Goal: Task Accomplishment & Management: Manage account settings

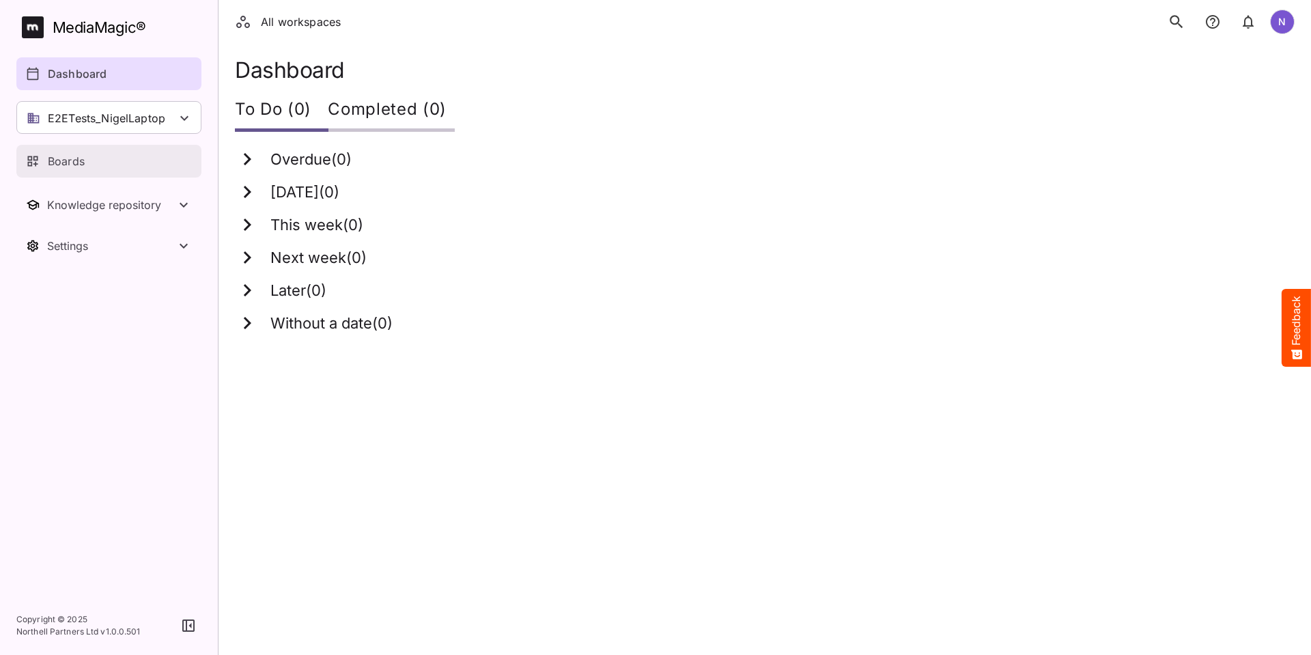
click at [77, 164] on p "Boards" at bounding box center [66, 161] width 37 height 16
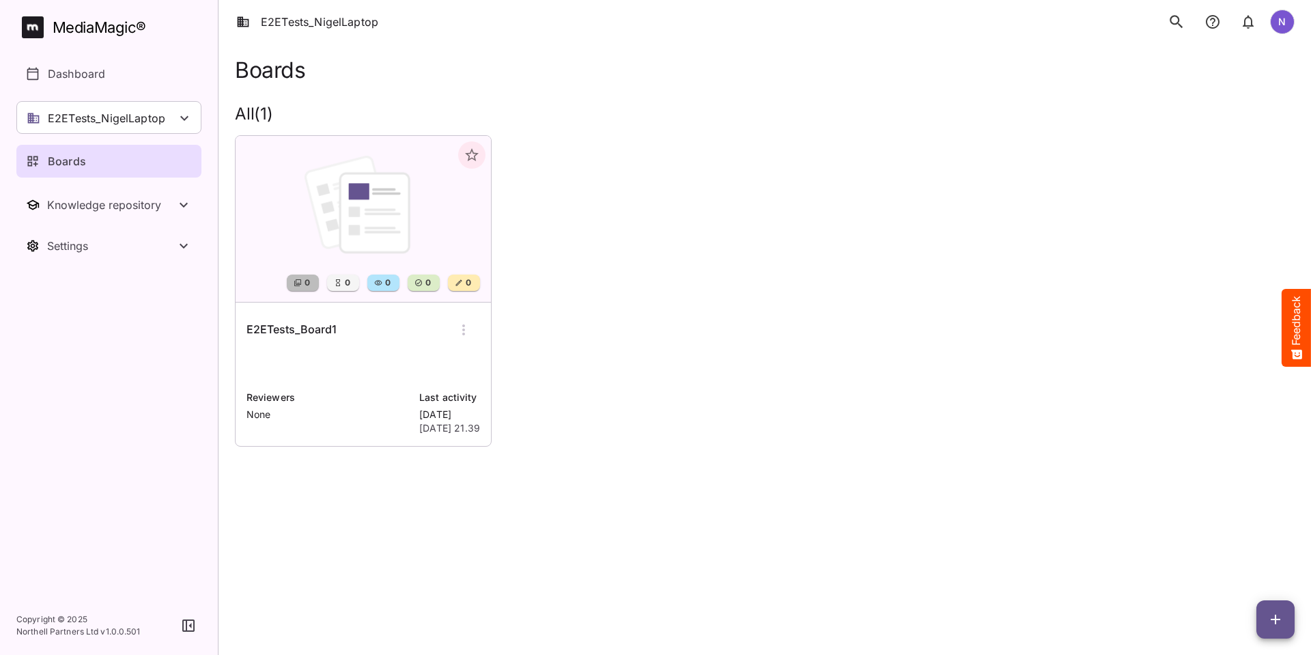
click at [212, 65] on nav "MediaMagic ® Dashboard E2ETests_NigelLaptop Clearcast Dan Daria David Default E…" at bounding box center [109, 298] width 218 height 596
click at [191, 118] on icon at bounding box center [184, 118] width 16 height 16
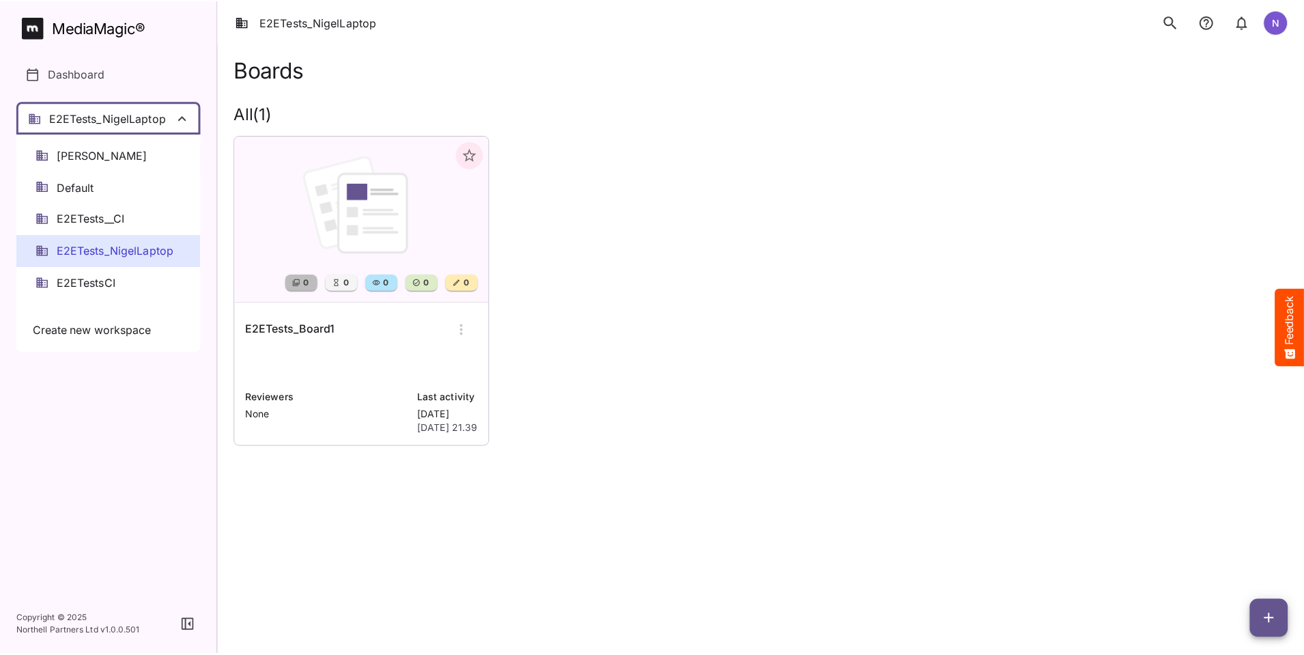
scroll to position [137, 0]
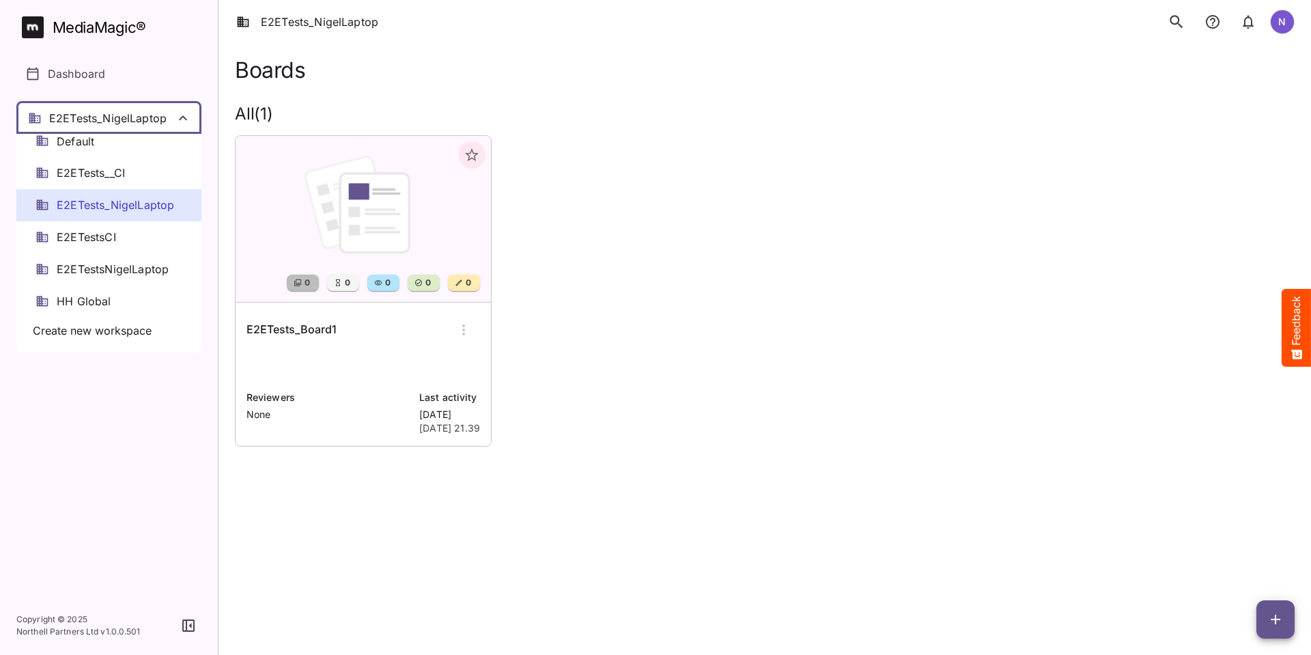
click at [93, 206] on span "E2ETests_NigelLaptop" at bounding box center [115, 205] width 117 height 16
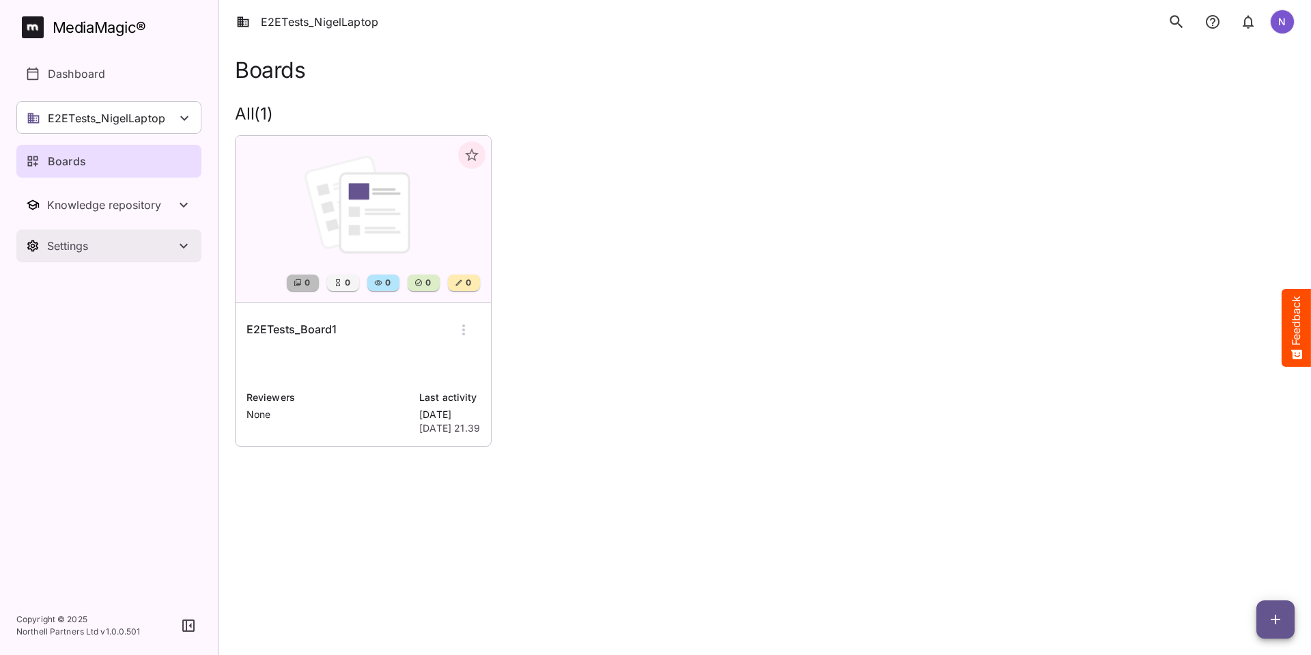
click at [82, 249] on div "Settings" at bounding box center [111, 246] width 128 height 14
click at [79, 281] on p "Workspace details" at bounding box center [96, 287] width 97 height 16
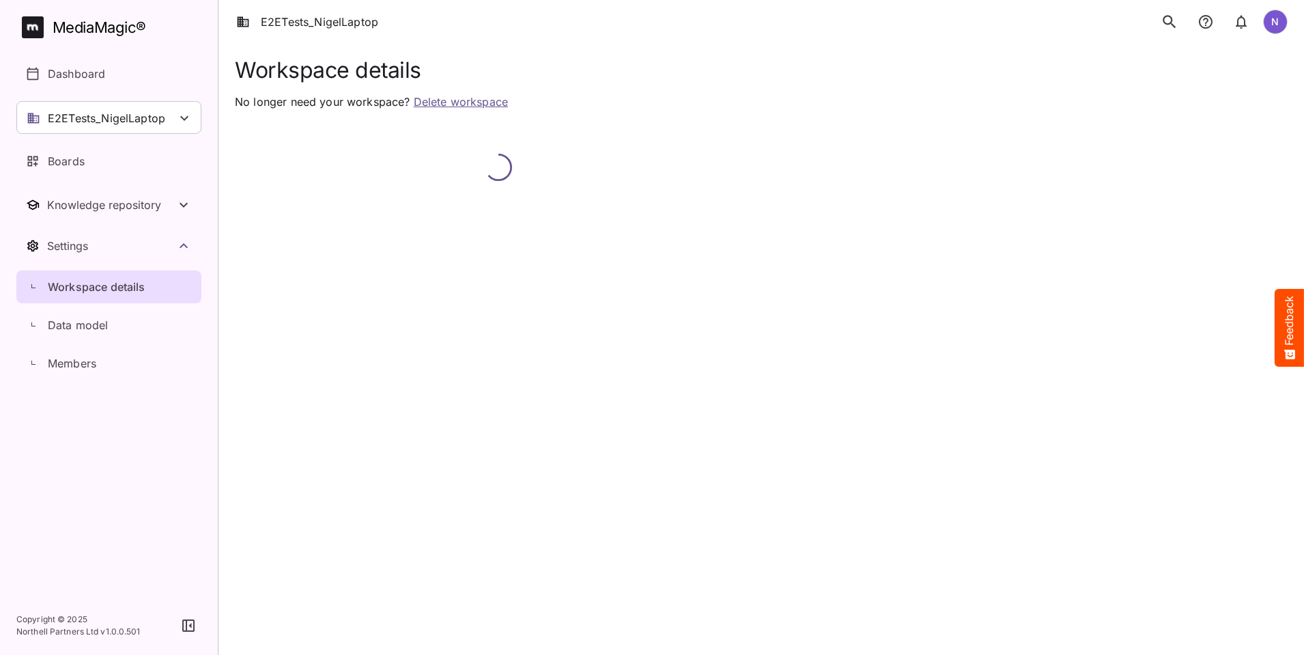
click at [457, 104] on link "Delete workspace" at bounding box center [461, 102] width 94 height 14
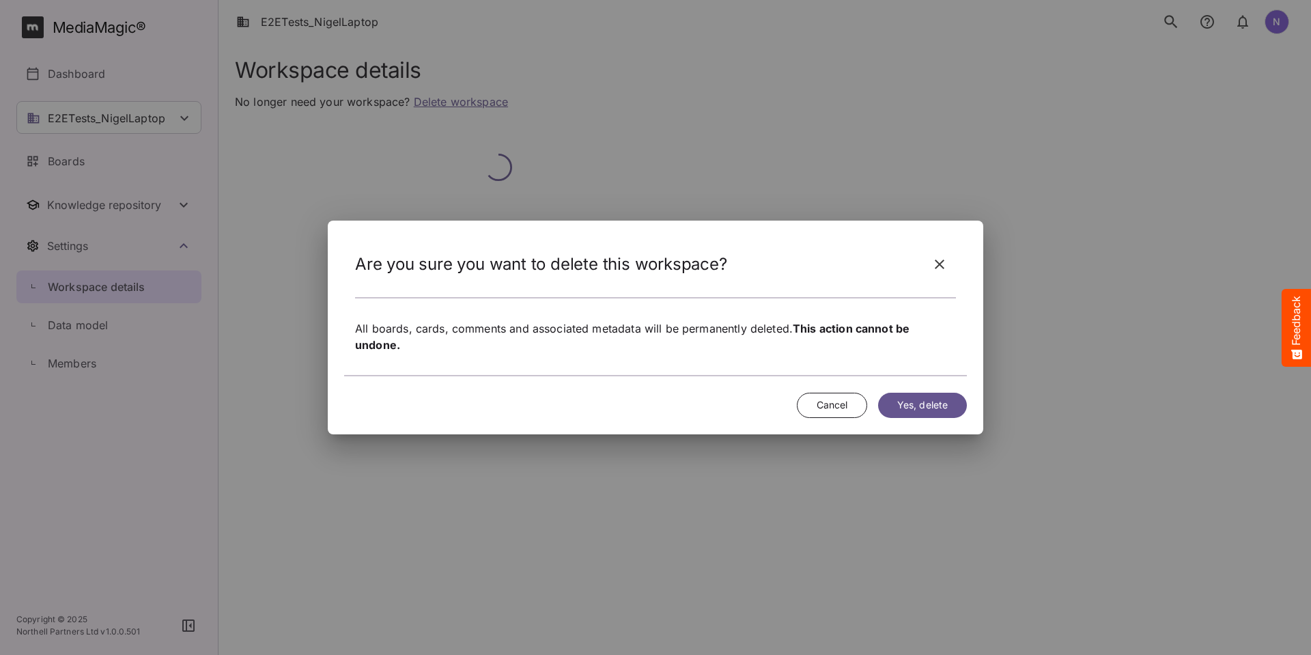
click at [908, 406] on span "Yes, delete" at bounding box center [922, 405] width 51 height 17
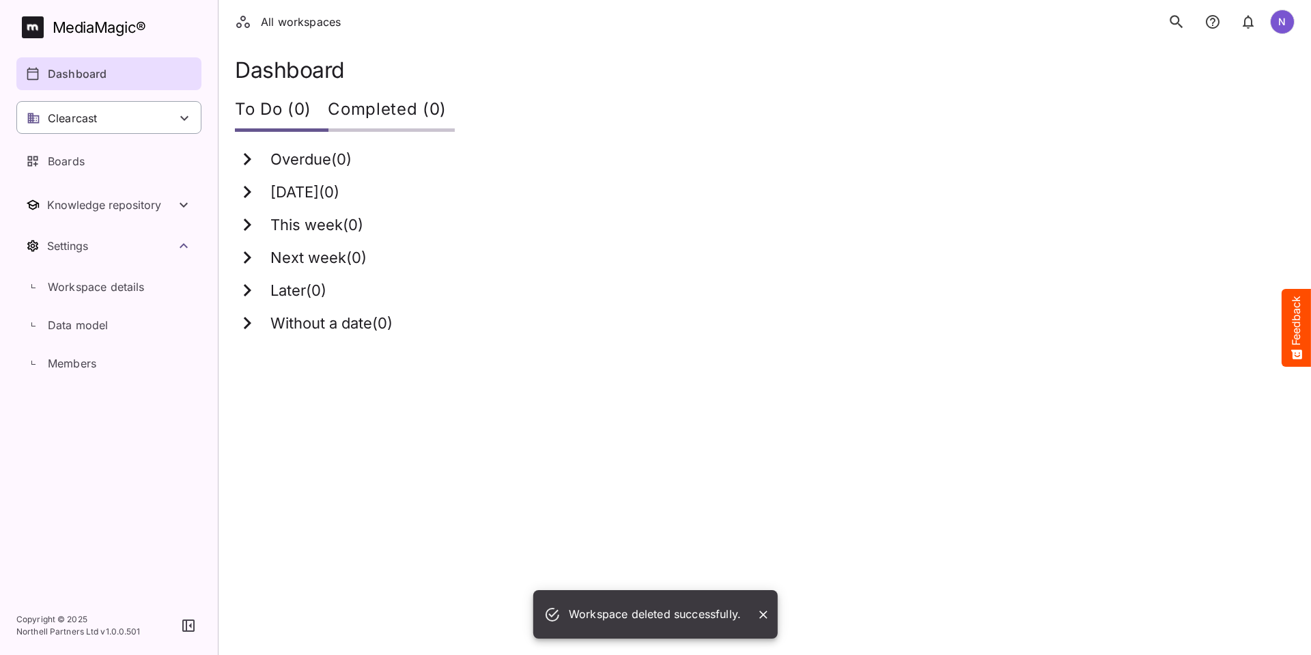
click at [91, 115] on p "Clearcast" at bounding box center [72, 118] width 49 height 16
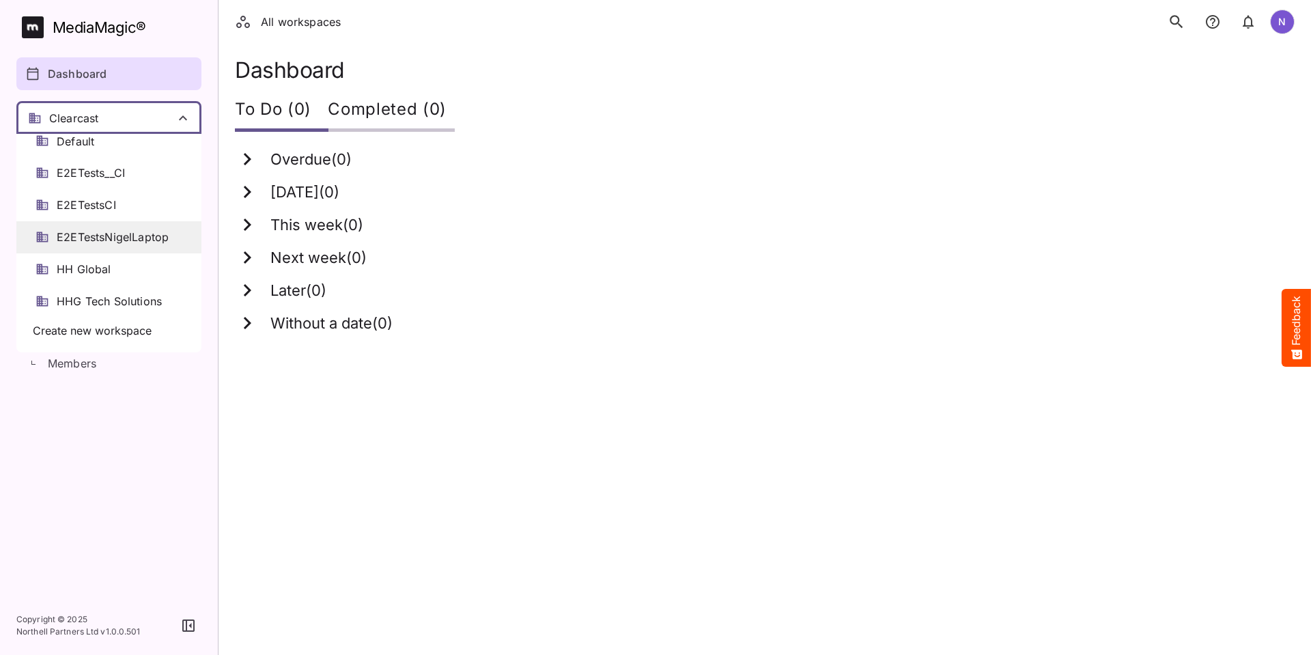
click at [89, 237] on span "E2ETestsNigelLaptop" at bounding box center [113, 237] width 112 height 16
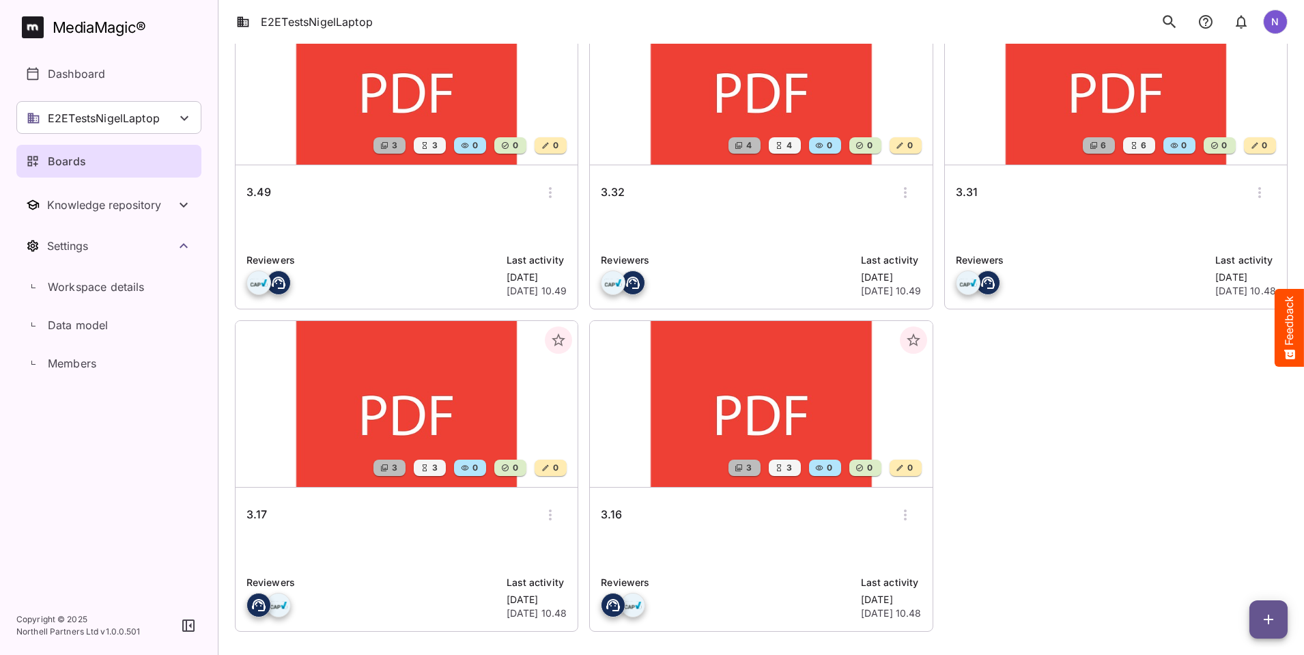
scroll to position [152, 0]
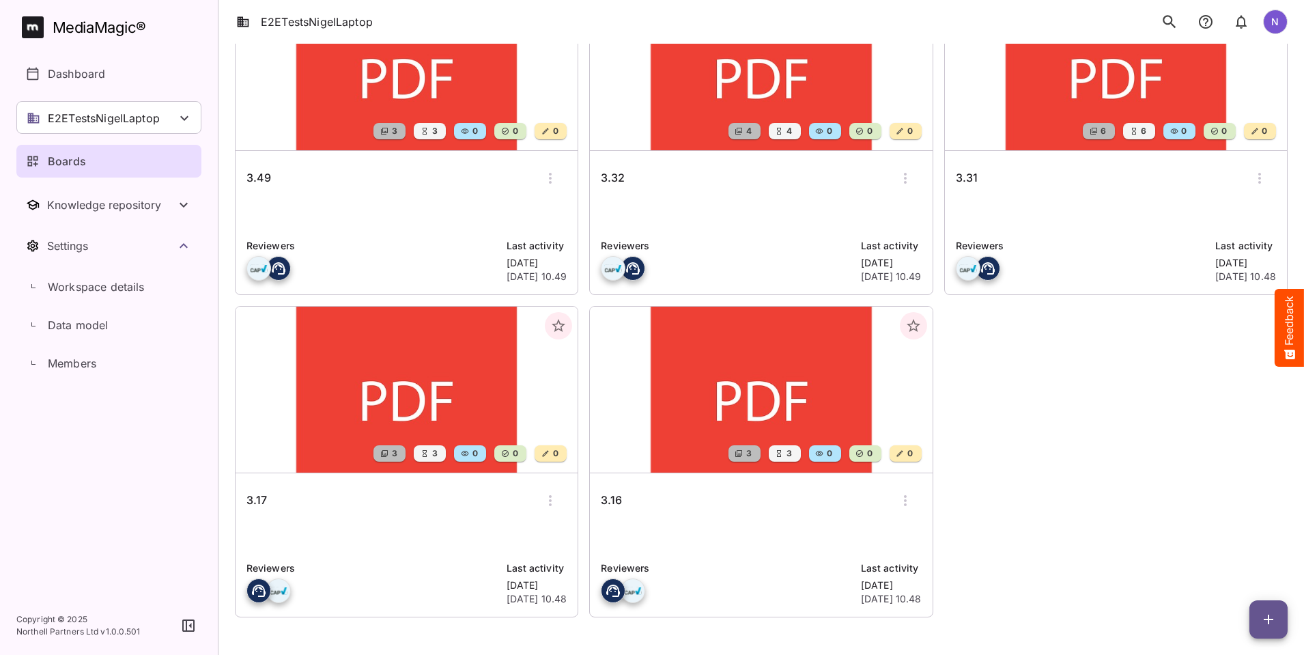
click at [257, 176] on h6 "3.49" at bounding box center [259, 178] width 25 height 18
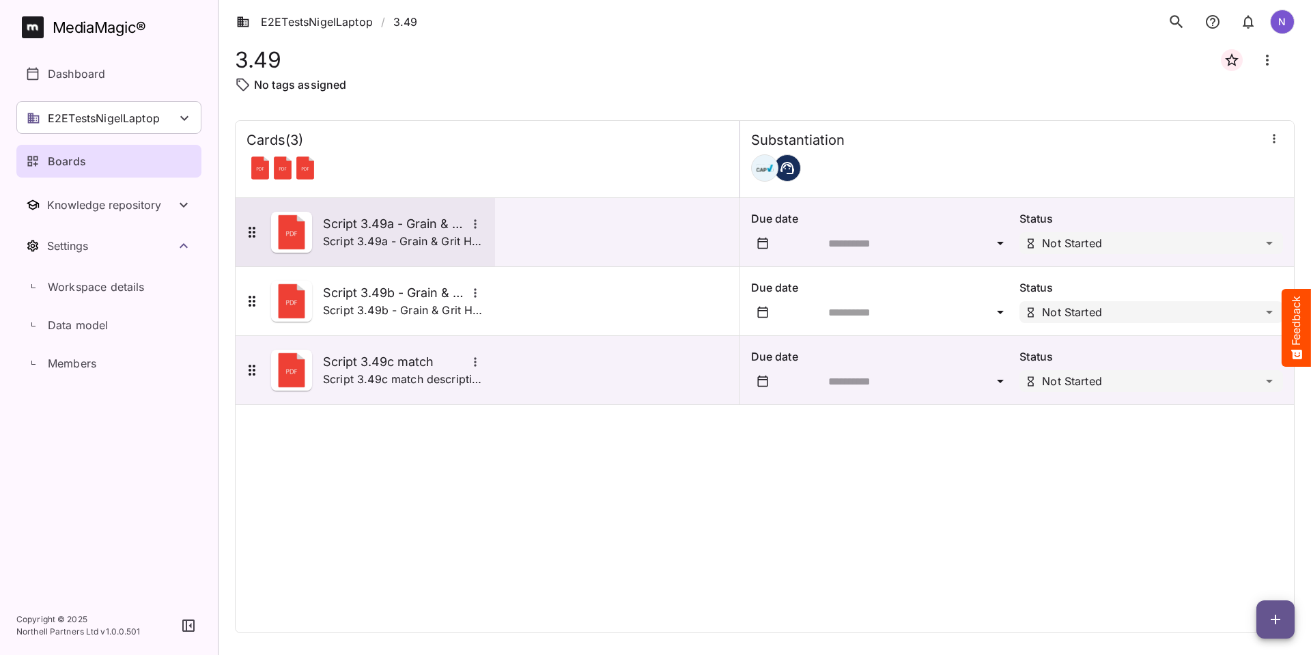
click at [346, 221] on h5 "Script 3.49a - Grain & Grit Hardware - satisfaction match" at bounding box center [394, 224] width 143 height 16
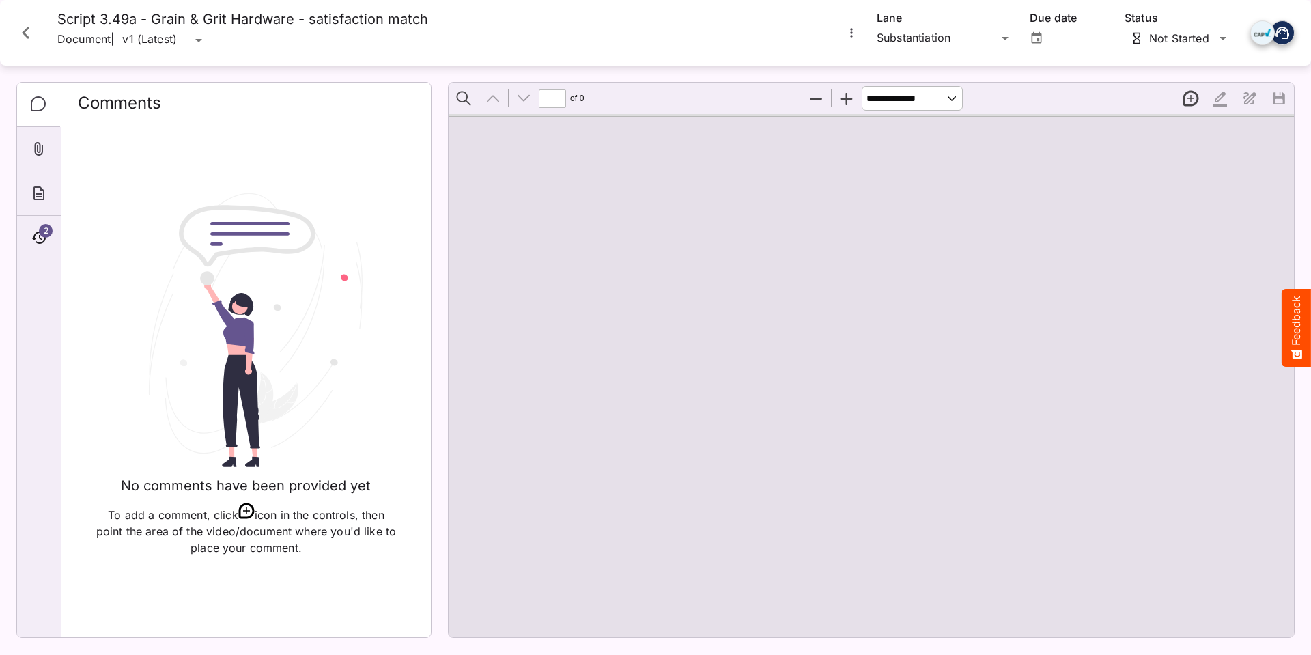
type input "*"
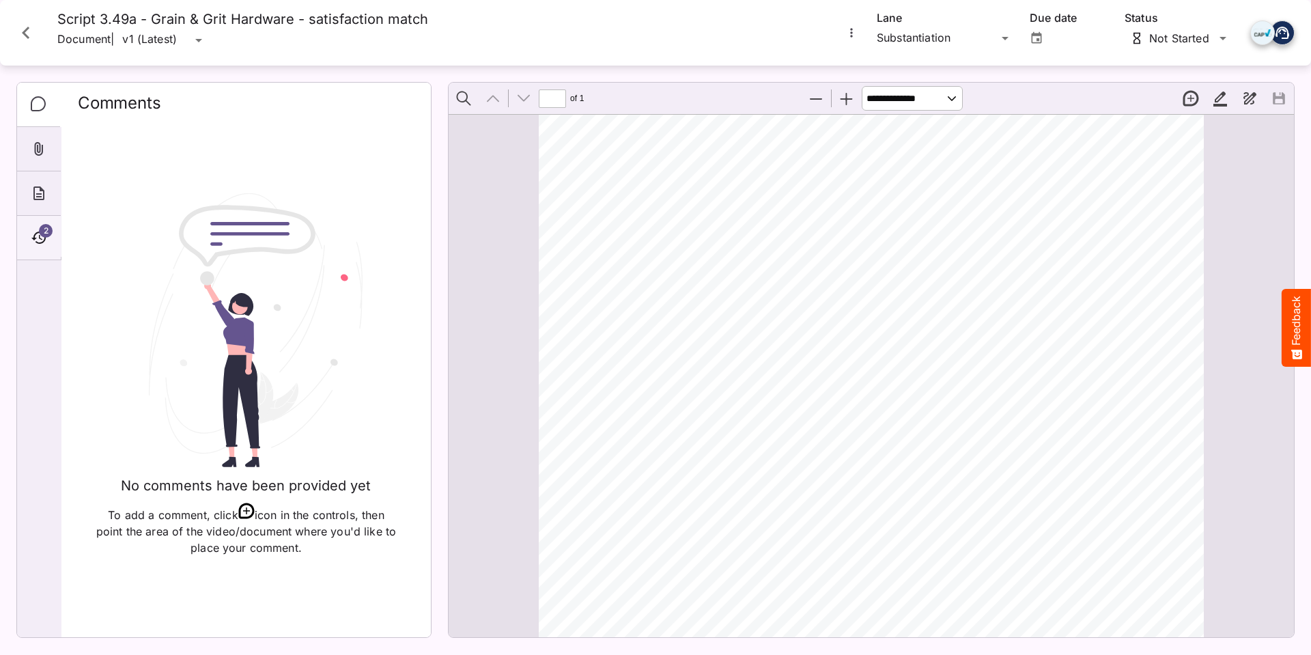
click at [40, 231] on span "2" at bounding box center [46, 231] width 14 height 14
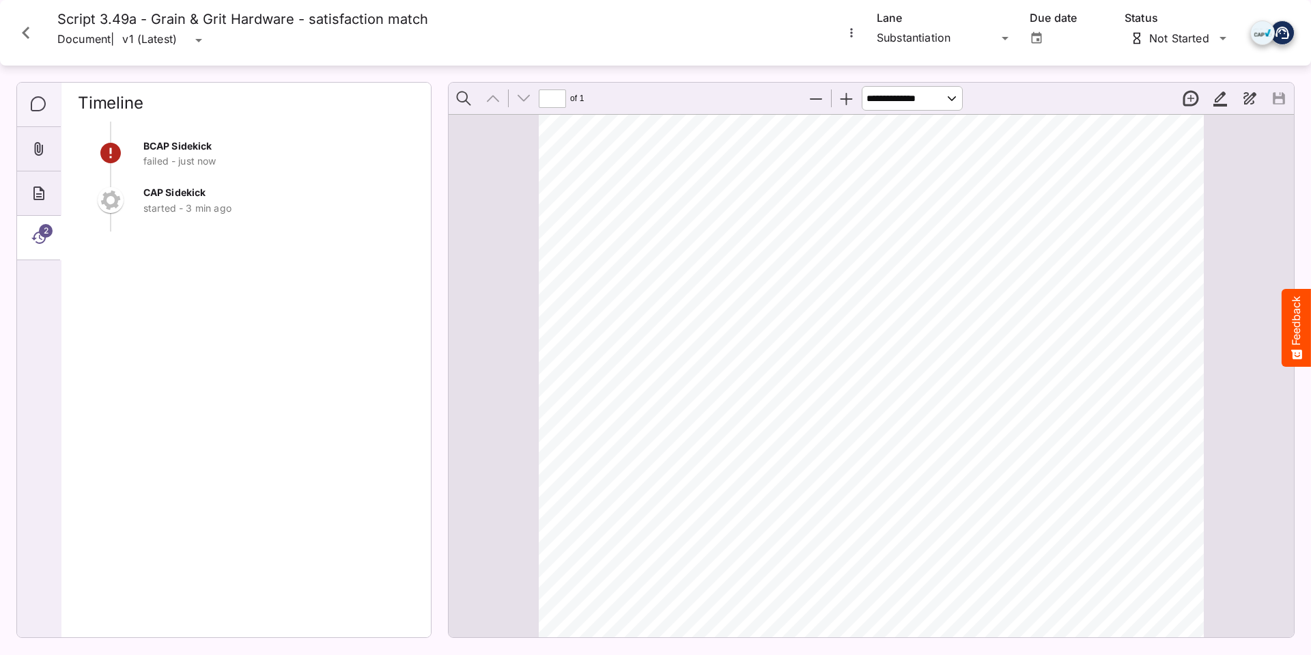
click at [34, 103] on icon "Comments" at bounding box center [39, 104] width 16 height 16
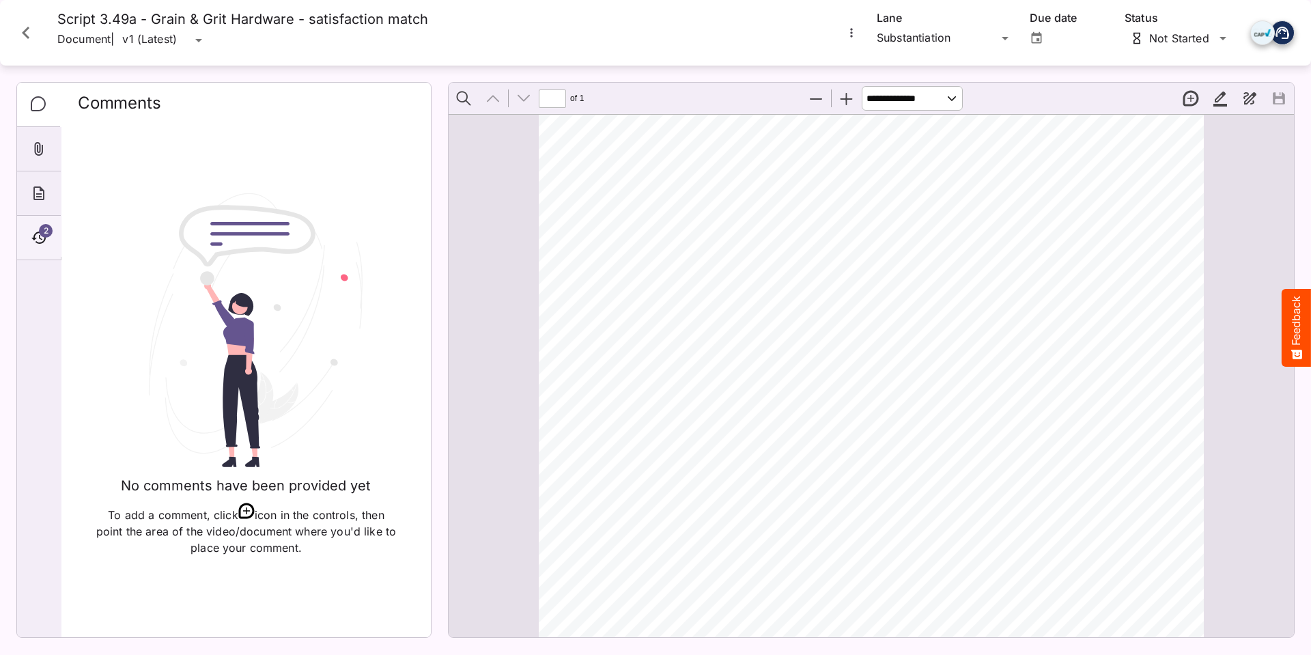
click at [38, 232] on icon "Timeline" at bounding box center [39, 237] width 16 height 16
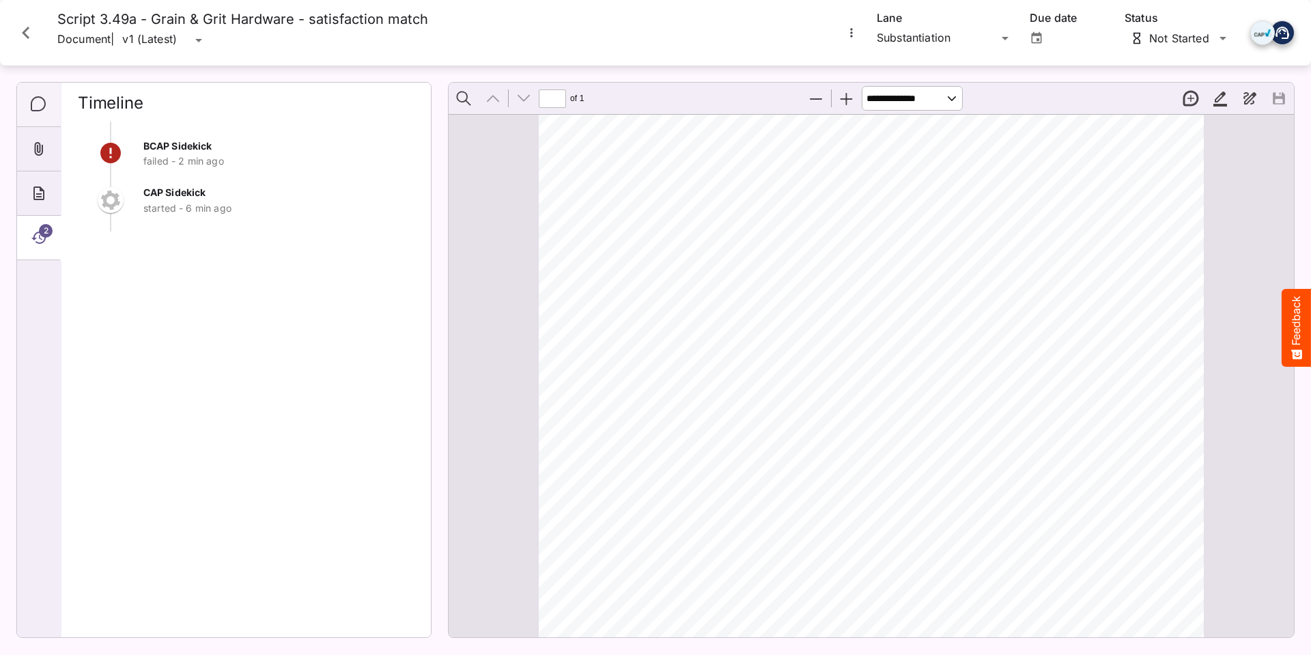
click at [41, 104] on icon "Comments" at bounding box center [39, 104] width 16 height 16
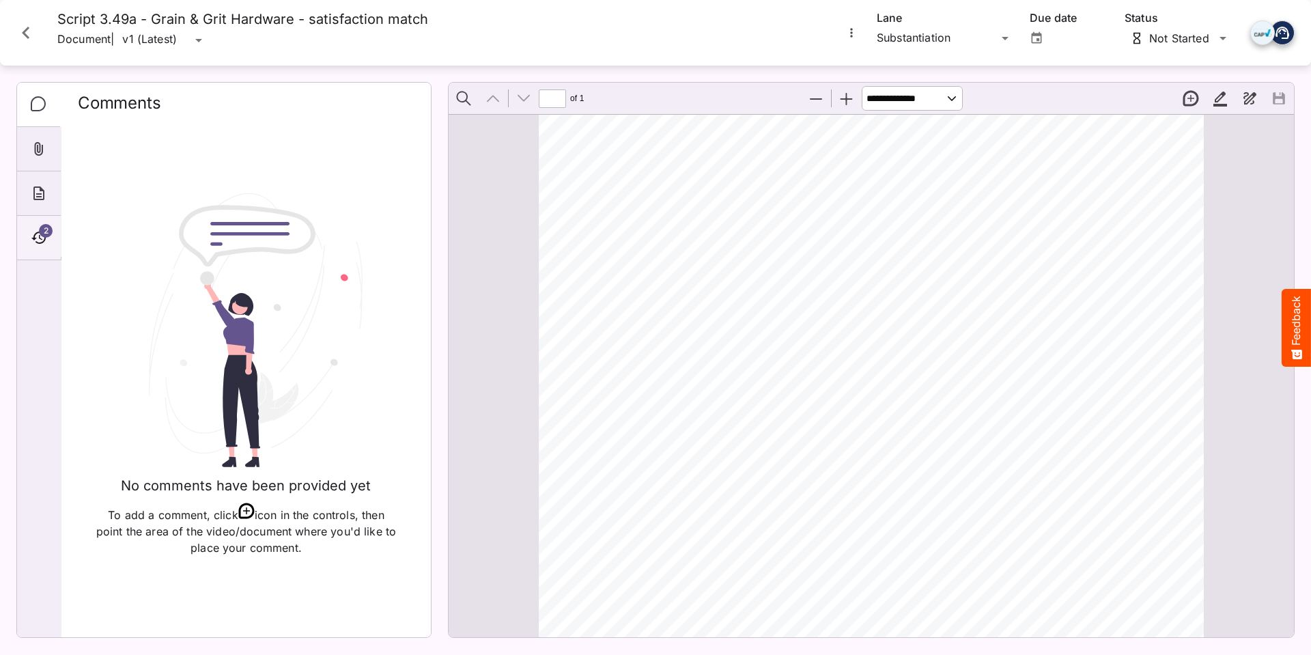
click at [35, 228] on div "2" at bounding box center [39, 238] width 44 height 44
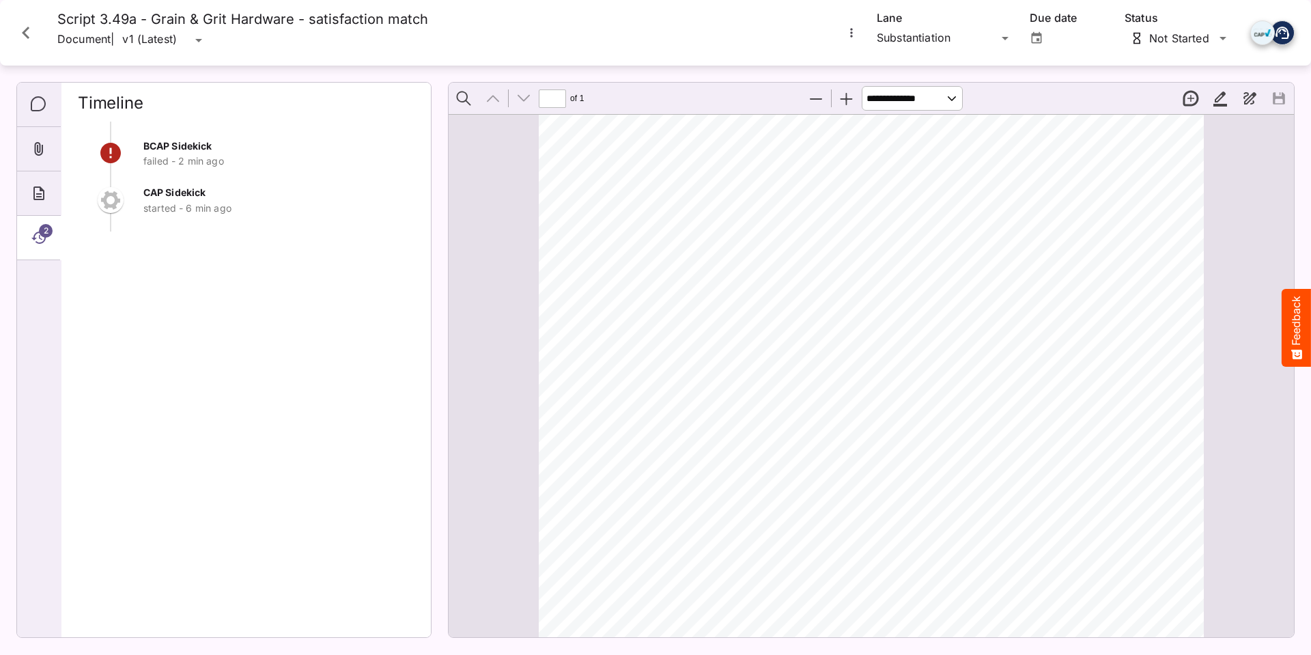
click at [156, 150] on span "BCAP Sidekick" at bounding box center [177, 146] width 68 height 12
click at [25, 30] on icon "Close card" at bounding box center [26, 33] width 8 height 12
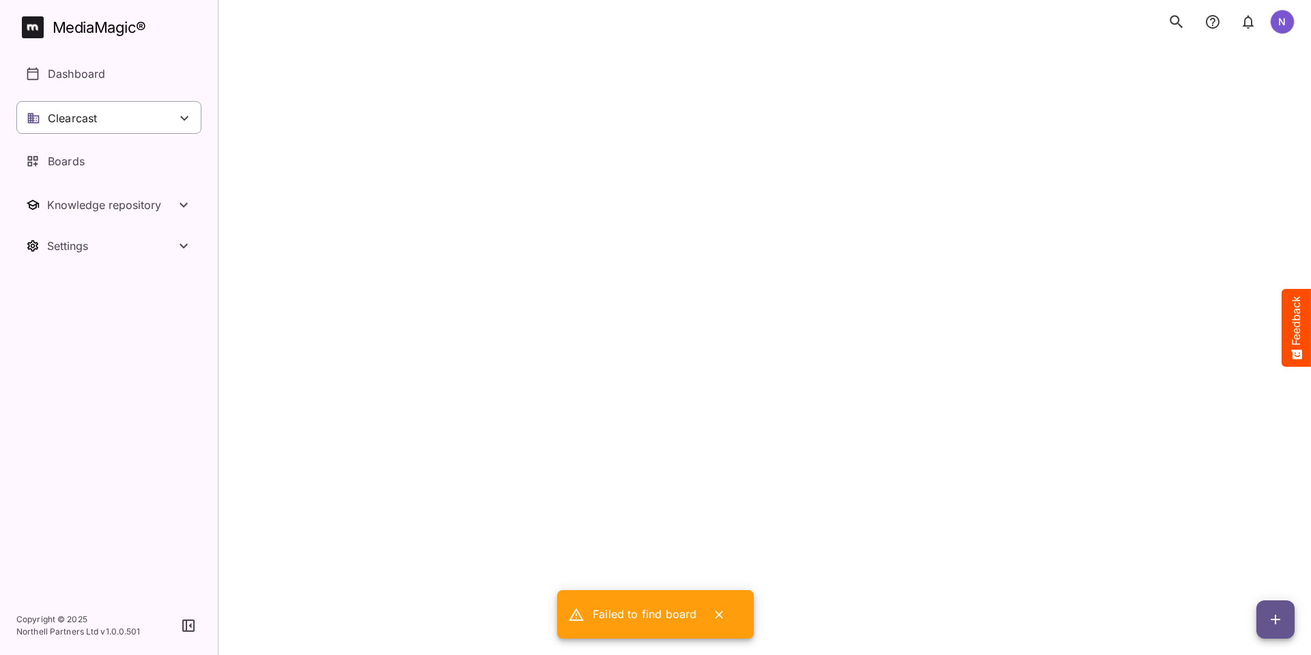
click at [179, 119] on icon at bounding box center [184, 118] width 16 height 16
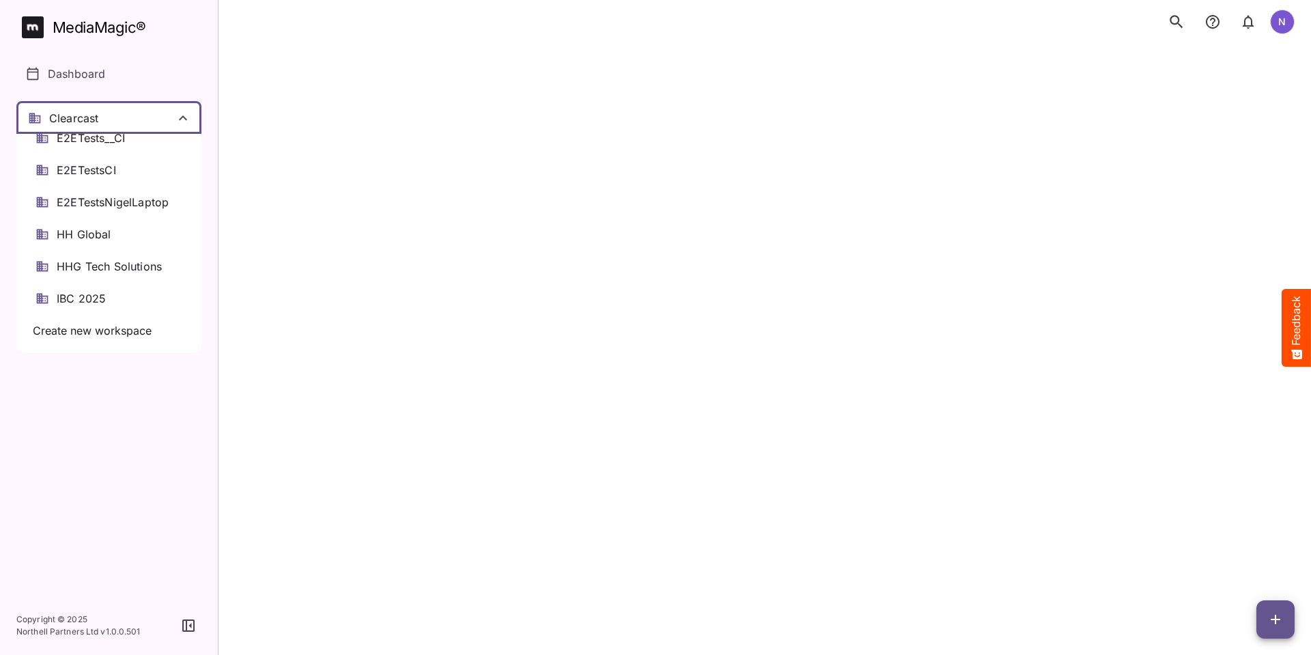
scroll to position [205, 0]
click at [143, 170] on span "E2ETestsNigelLaptop" at bounding box center [113, 169] width 112 height 16
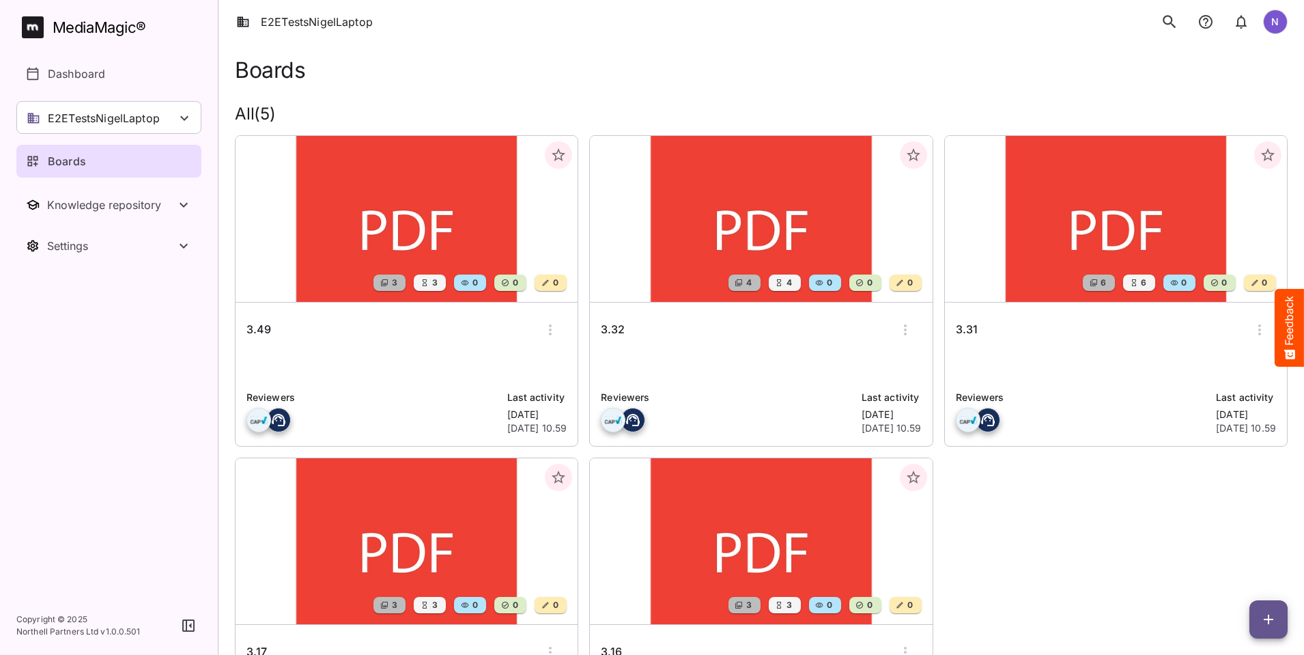
click at [257, 328] on h6 "3.49" at bounding box center [259, 330] width 25 height 18
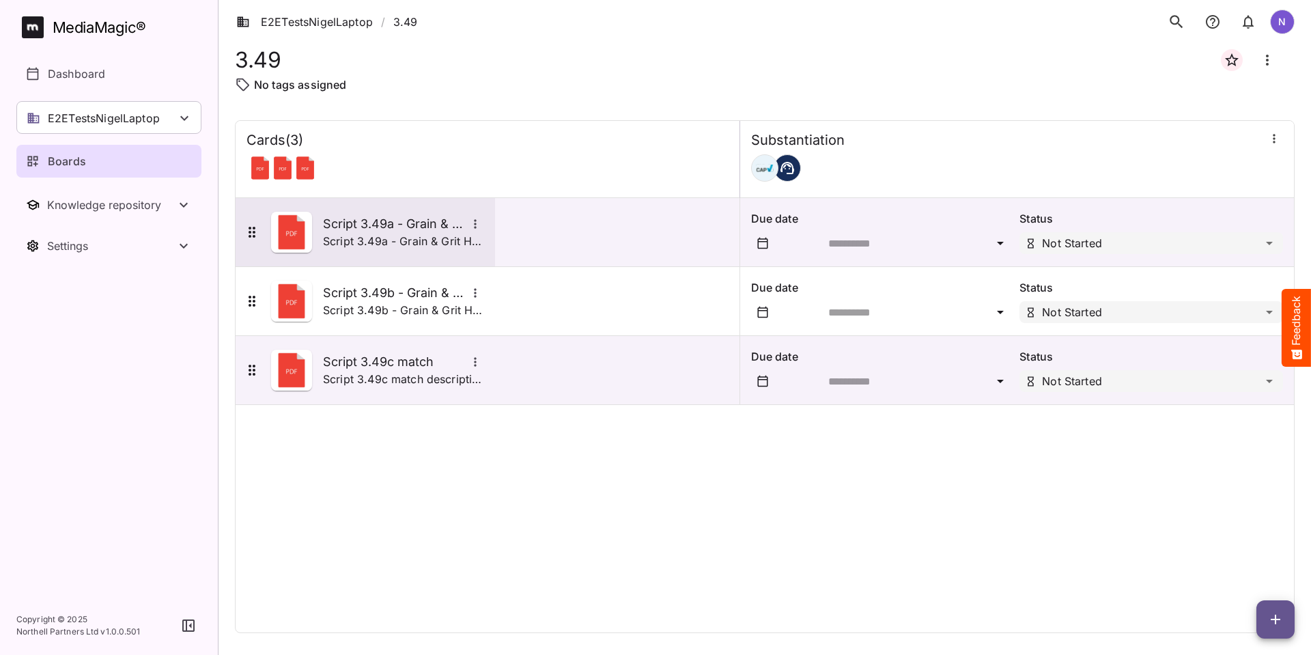
click at [343, 234] on p "Script 3.49a - Grain & Grit Hardware - satisfaction match description" at bounding box center [403, 241] width 161 height 16
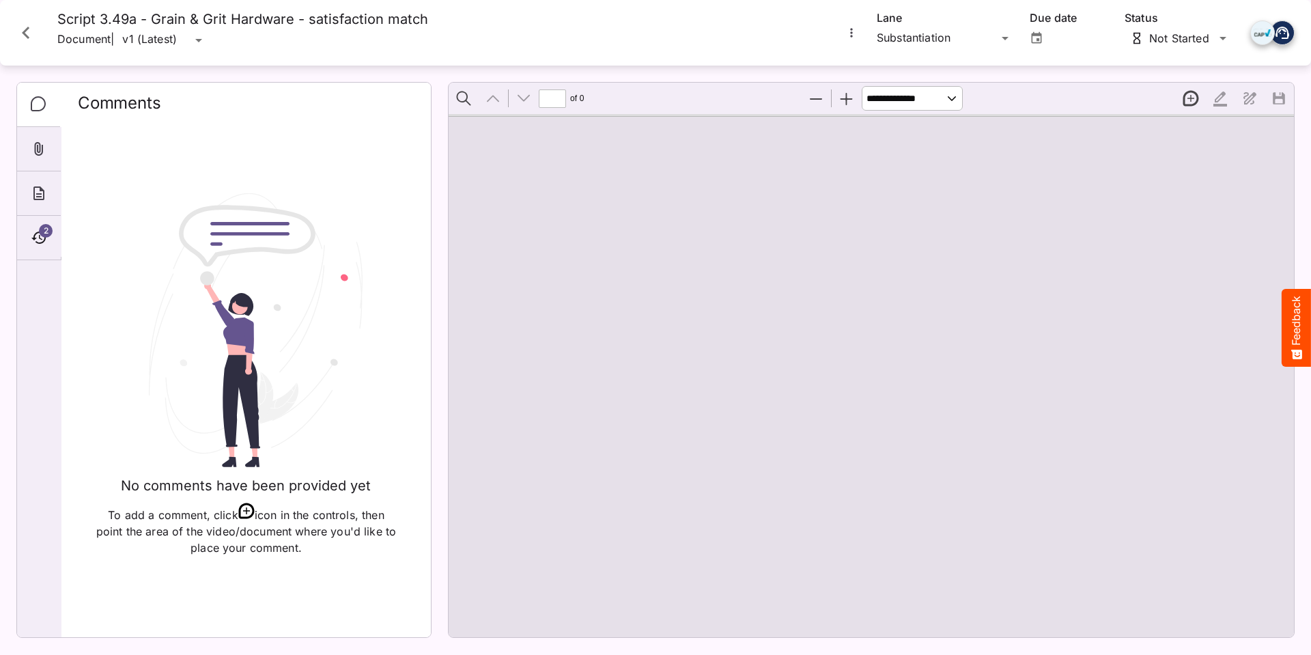
type input "*"
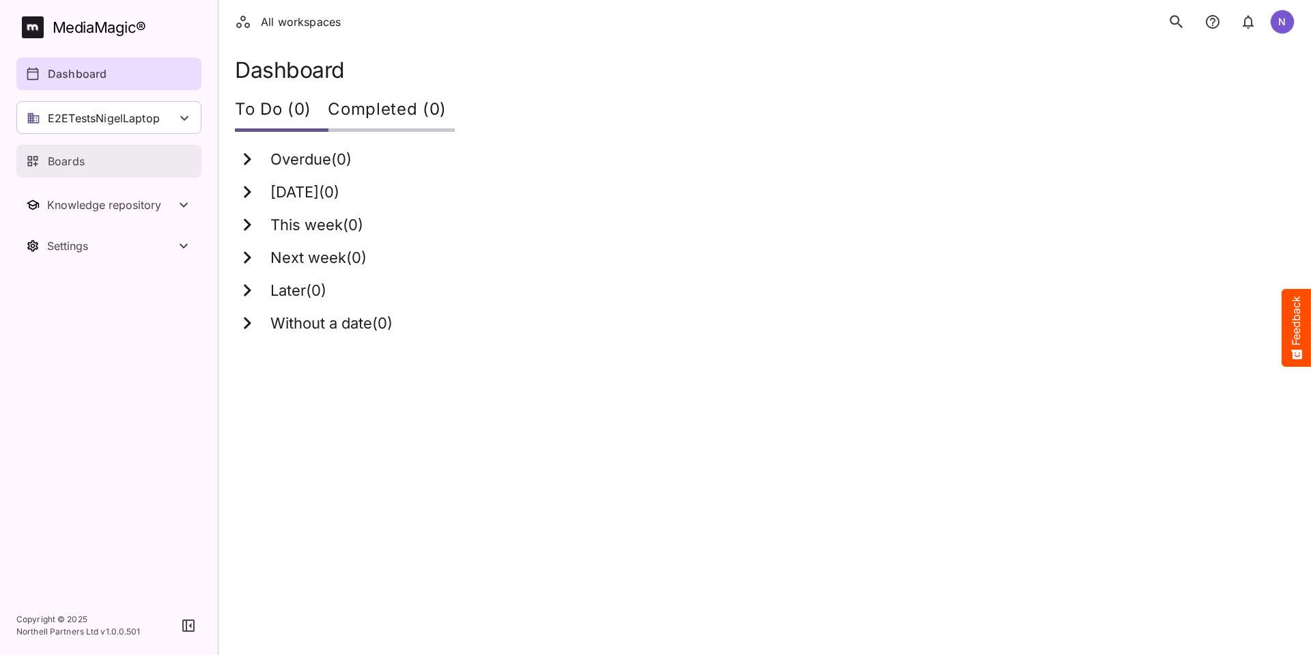
click at [55, 159] on p "Boards" at bounding box center [66, 161] width 37 height 16
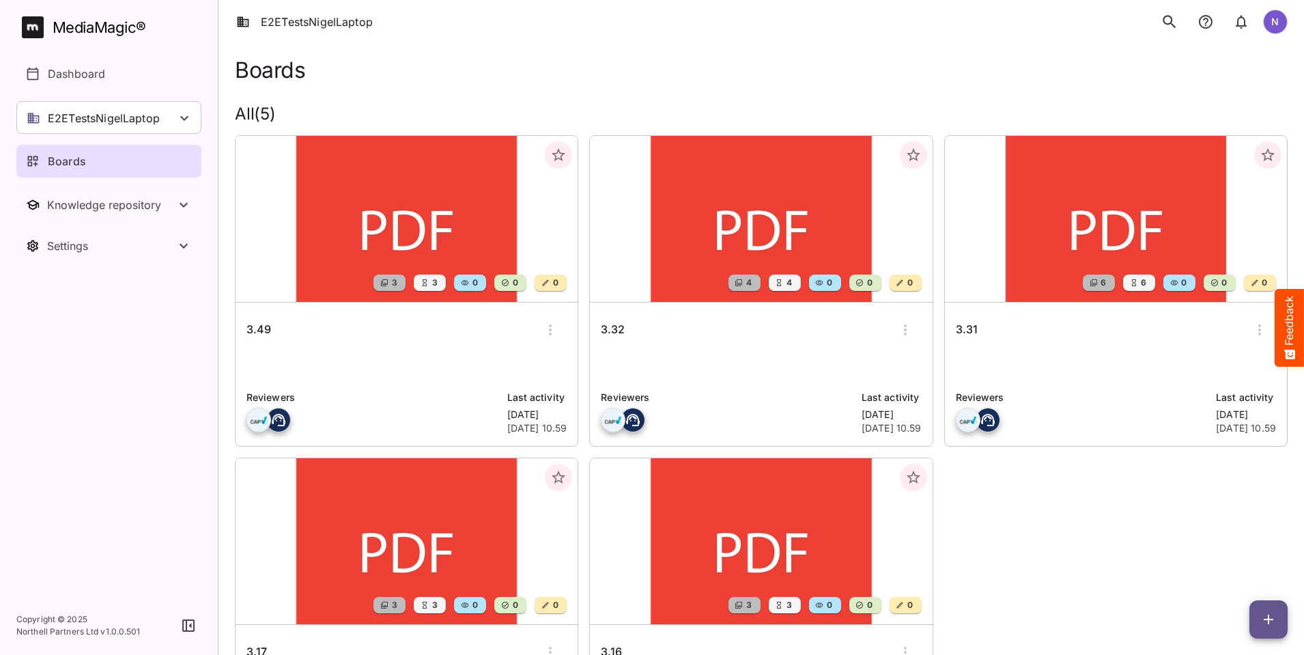
click at [268, 332] on h6 "3.49" at bounding box center [259, 330] width 25 height 18
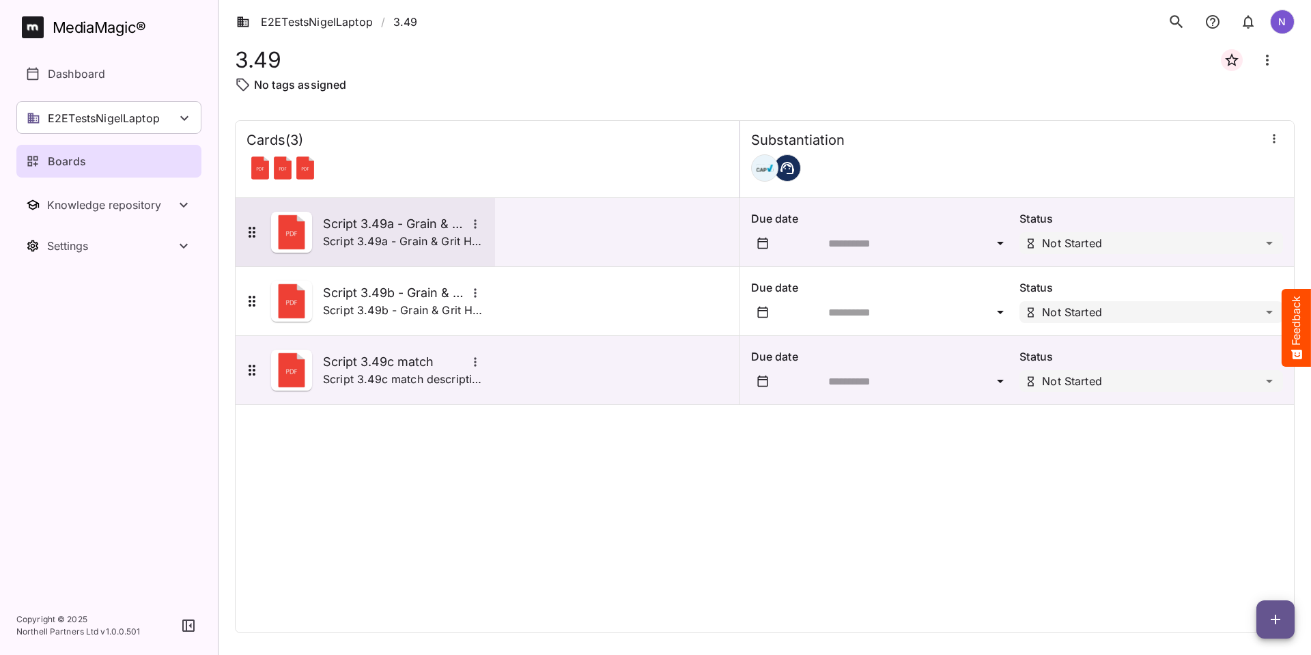
click at [349, 225] on h5 "Script 3.49a - Grain & Grit Hardware - satisfaction match" at bounding box center [394, 224] width 143 height 16
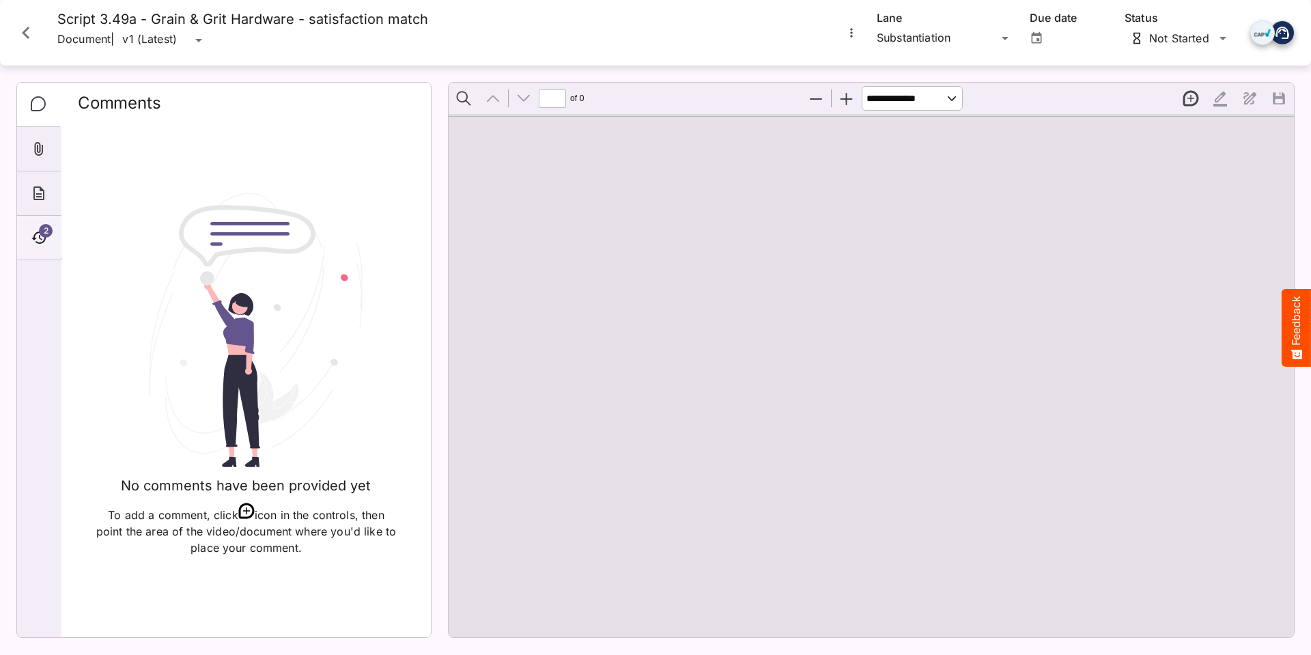
type input "*"
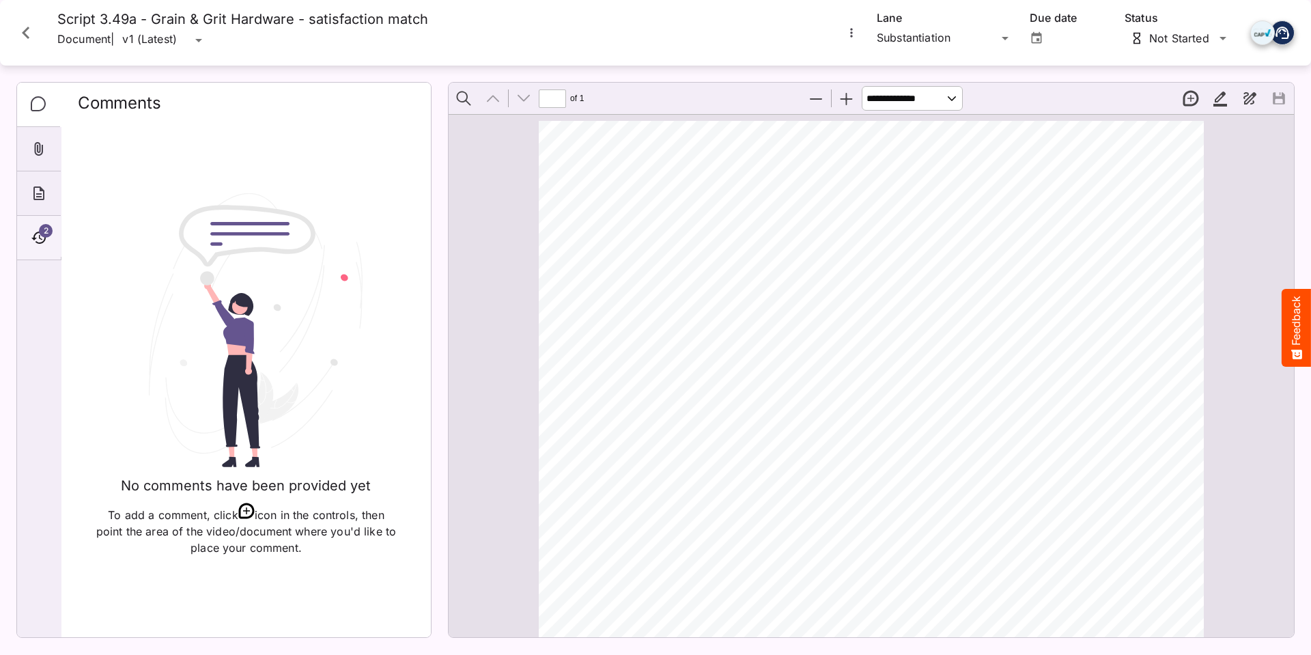
scroll to position [7, 0]
click at [28, 231] on div "2" at bounding box center [39, 238] width 44 height 44
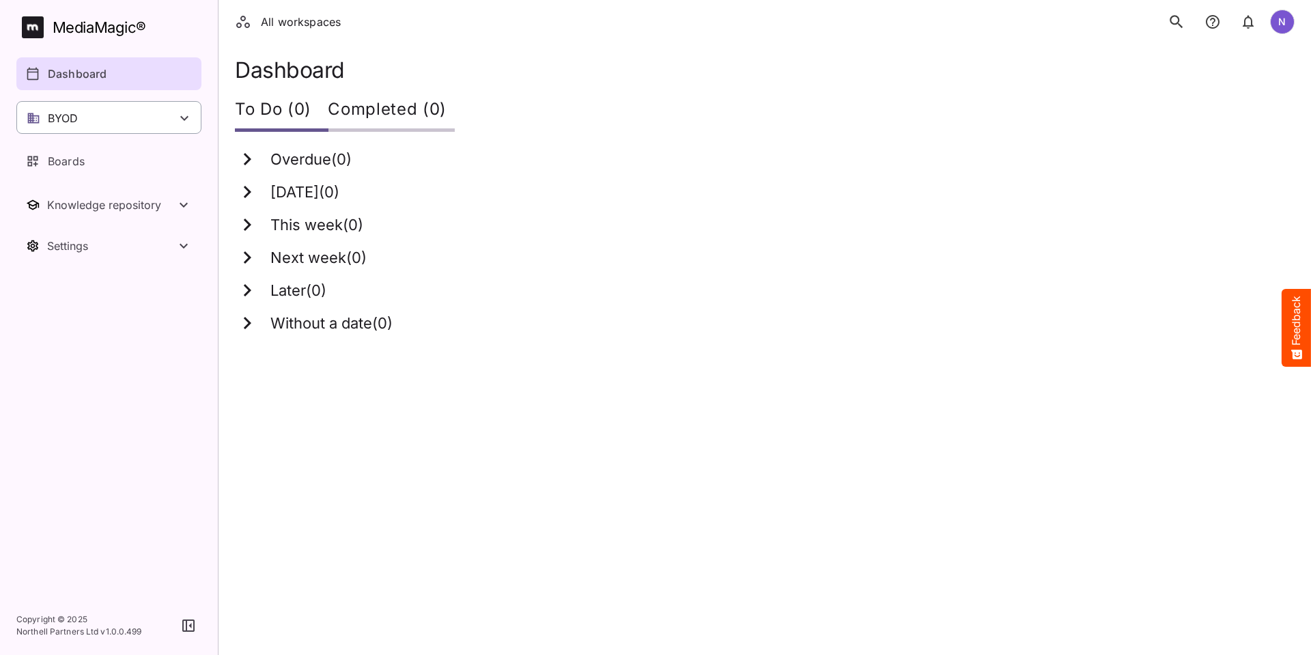
click at [124, 124] on div "BYOD" at bounding box center [108, 117] width 185 height 33
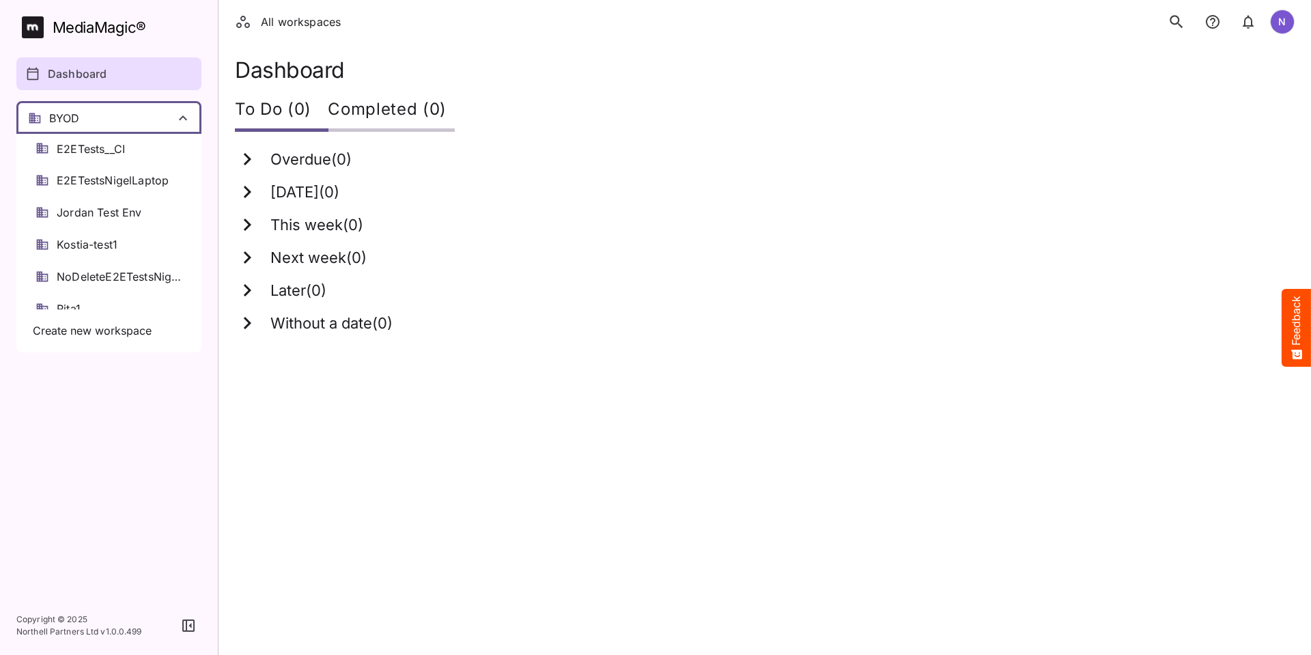
scroll to position [137, 0]
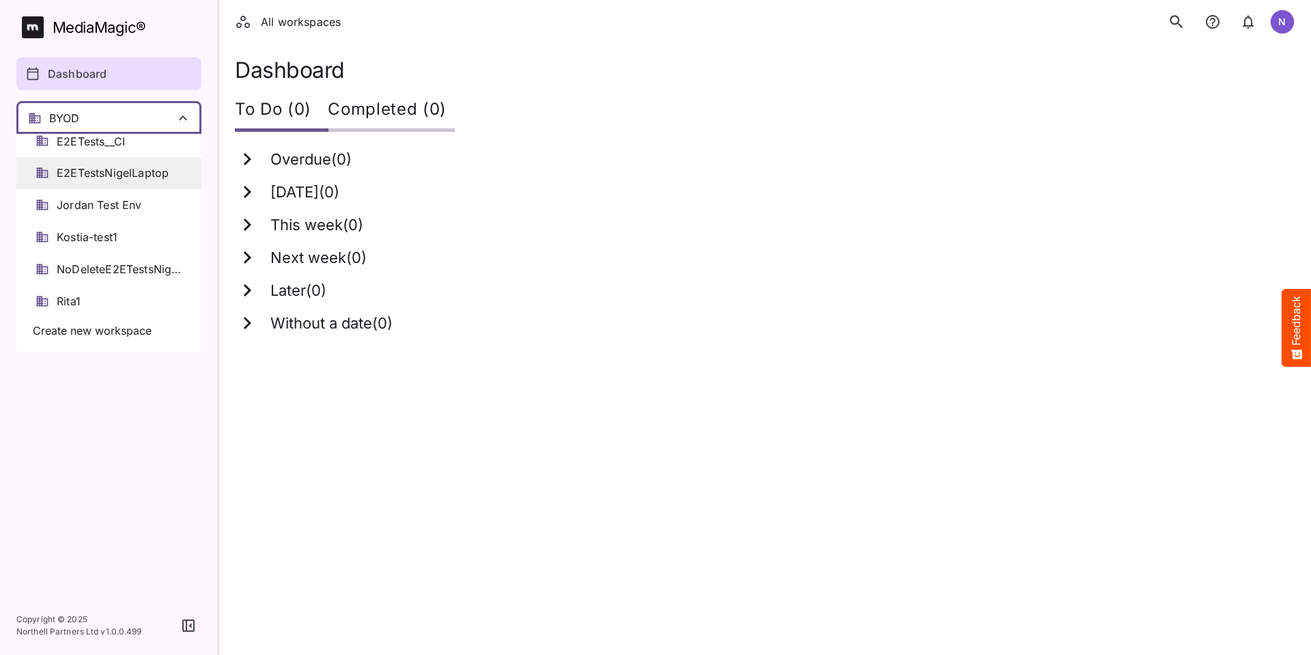
click at [120, 173] on span "E2ETestsNigelLaptop" at bounding box center [113, 173] width 112 height 16
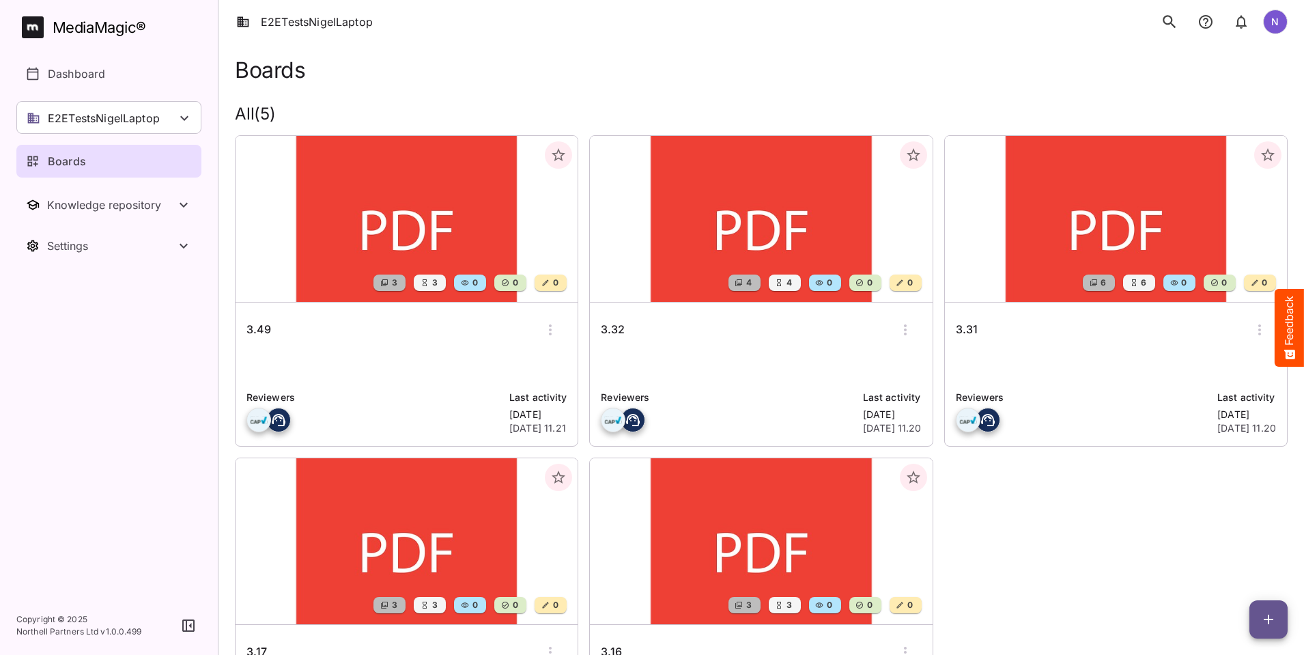
click at [601, 331] on h6 "3.32" at bounding box center [613, 330] width 24 height 18
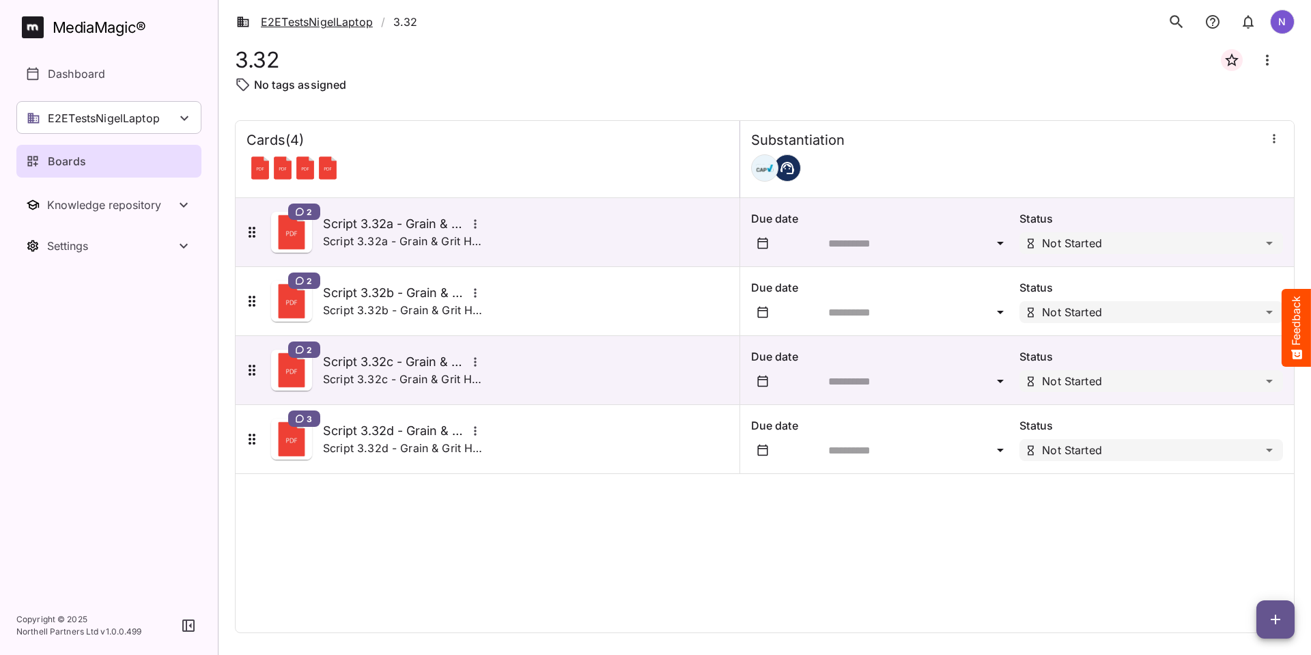
click at [284, 18] on link "E2ETestsNigelLaptop" at bounding box center [304, 22] width 137 height 16
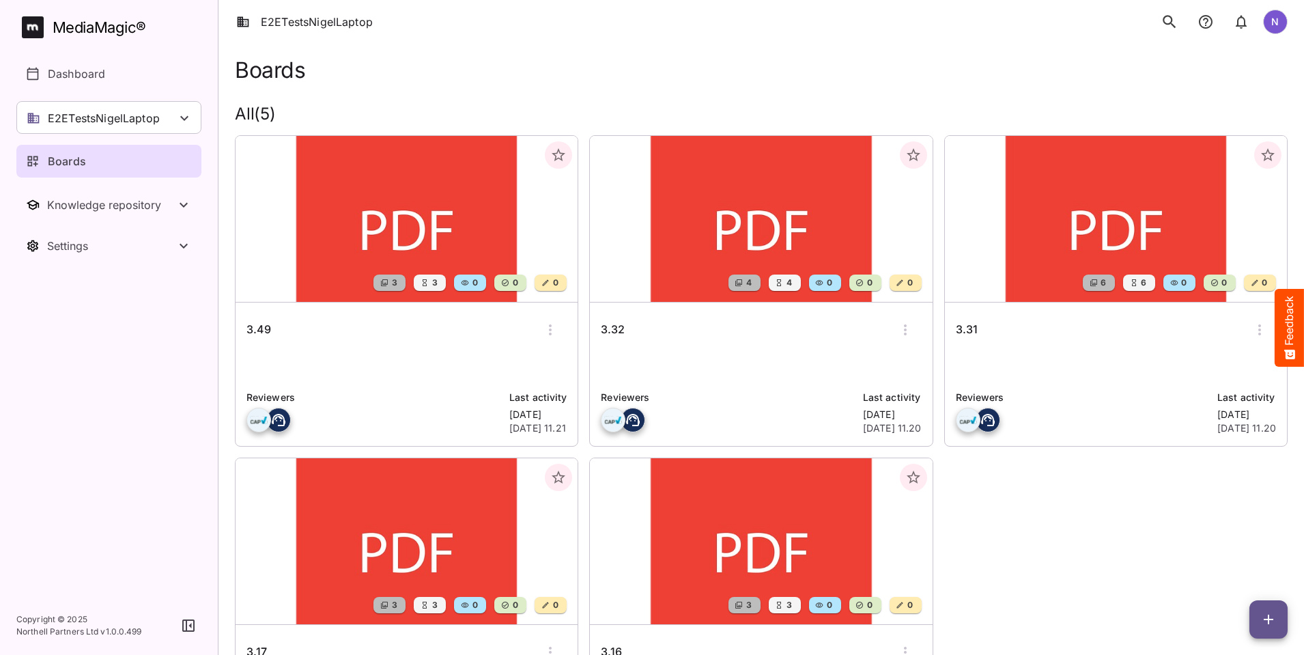
click at [956, 328] on h6 "3.31" at bounding box center [967, 330] width 22 height 18
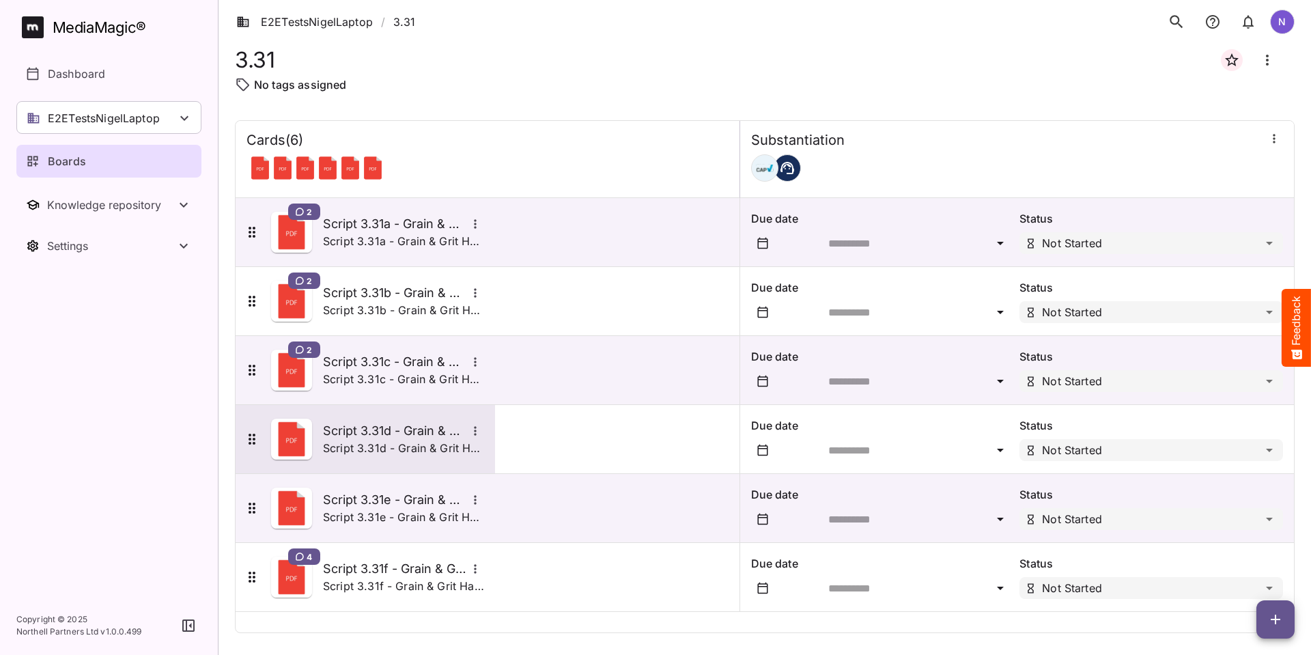
click at [404, 428] on h5 "Script 3.31d - Grain & Grit Hardware - no end date match" at bounding box center [394, 431] width 143 height 16
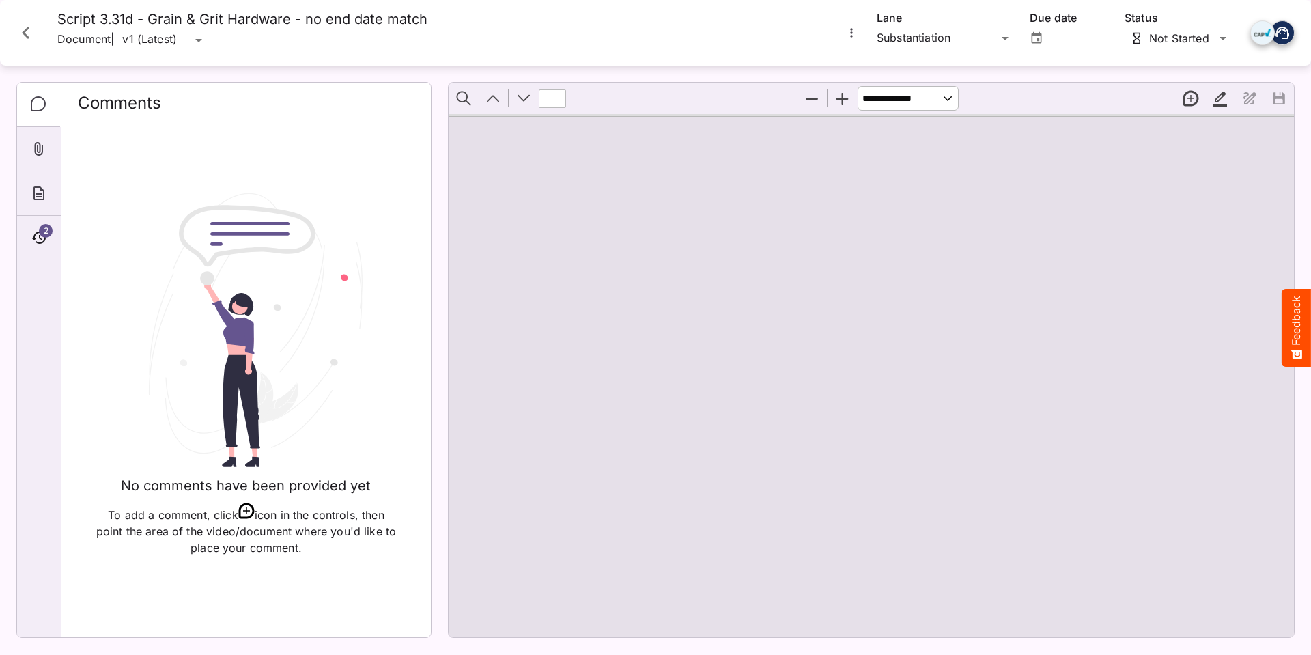
type input "*"
click at [34, 195] on icon "About" at bounding box center [38, 193] width 11 height 14
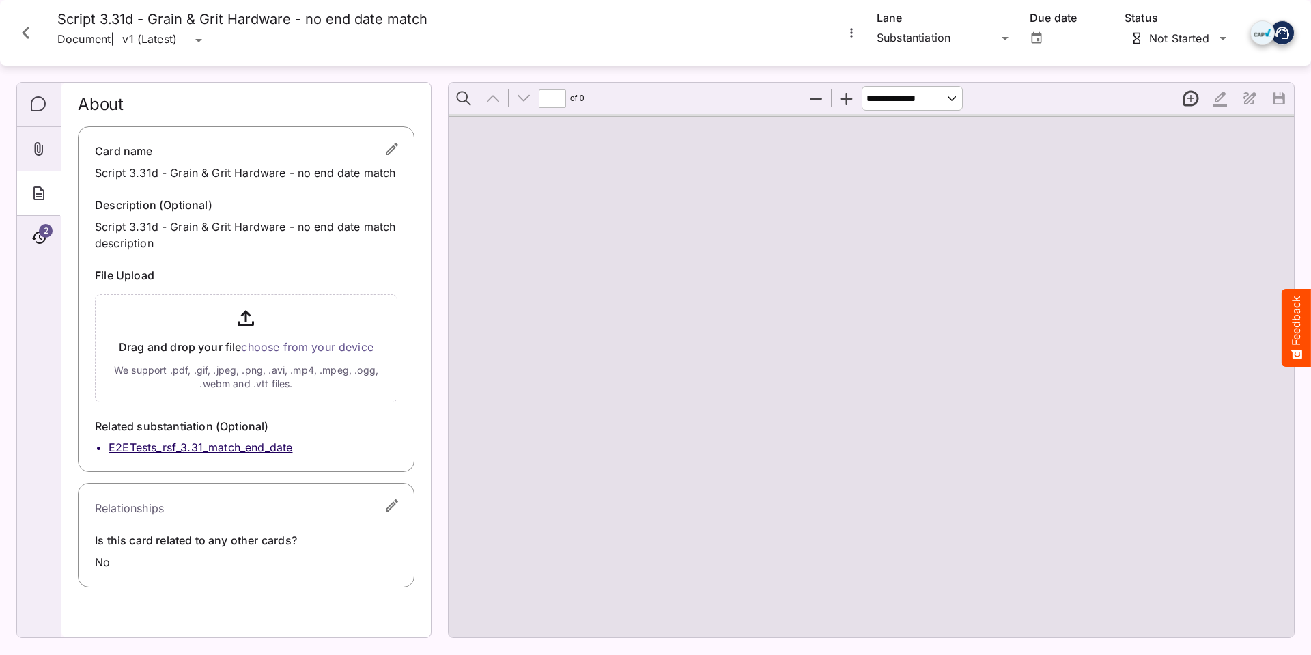
click at [23, 33] on icon "Close card" at bounding box center [26, 33] width 8 height 12
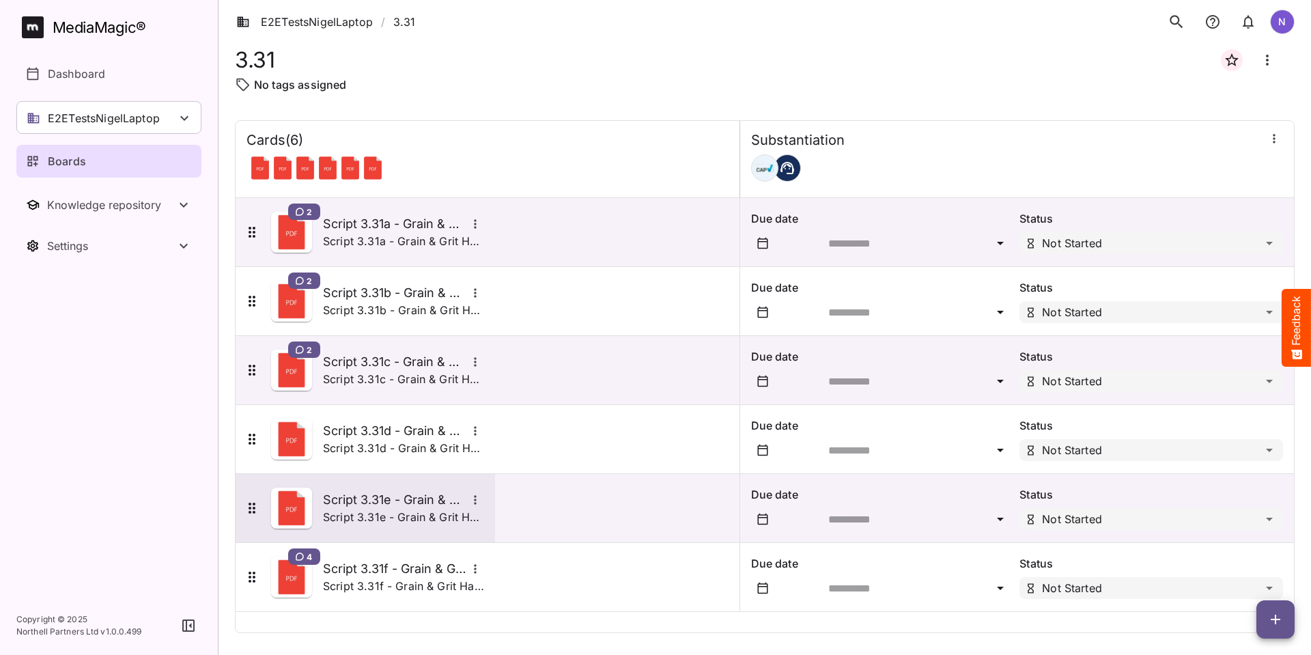
click at [409, 499] on h5 "Script 3.31e - Grain & Grit Hardware - no end date mismatch" at bounding box center [394, 500] width 143 height 16
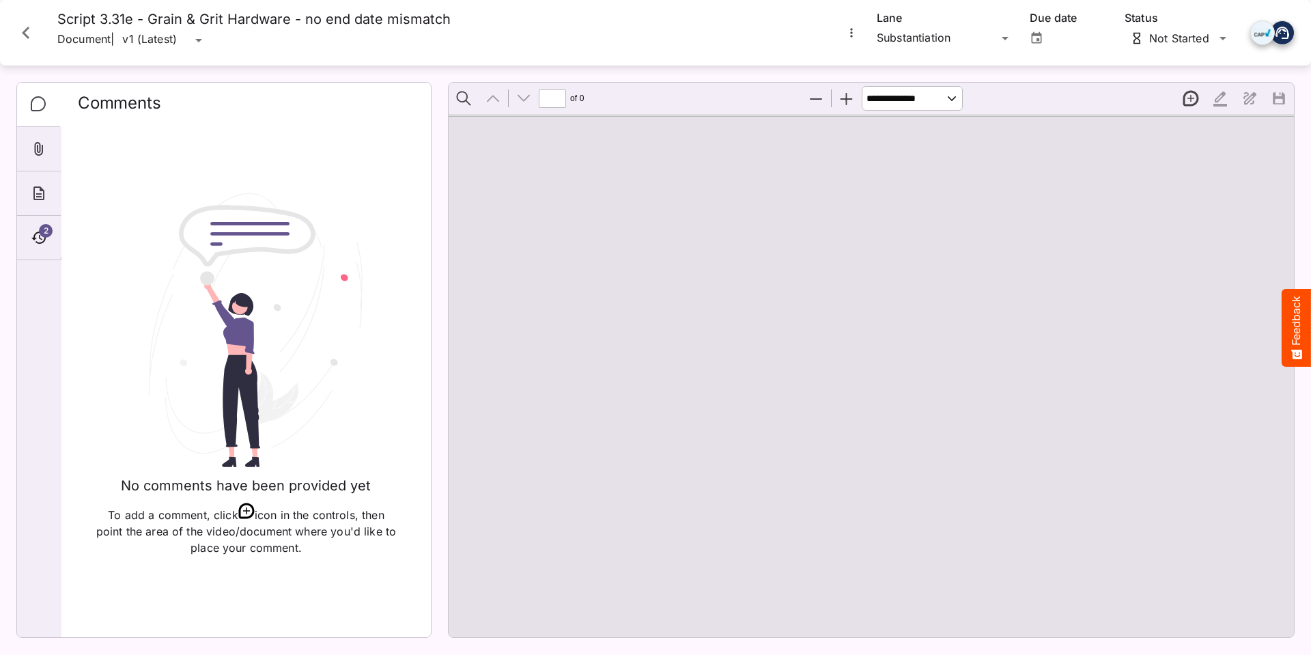
type input "*"
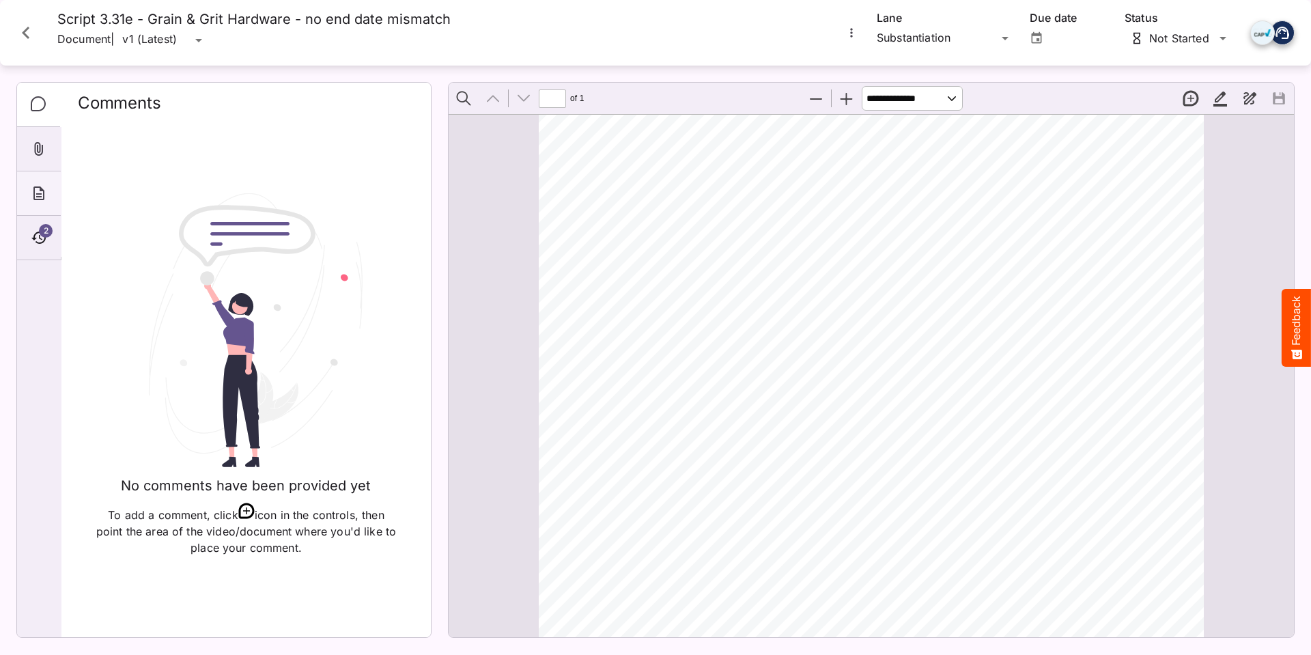
click at [48, 184] on div "About" at bounding box center [39, 193] width 44 height 44
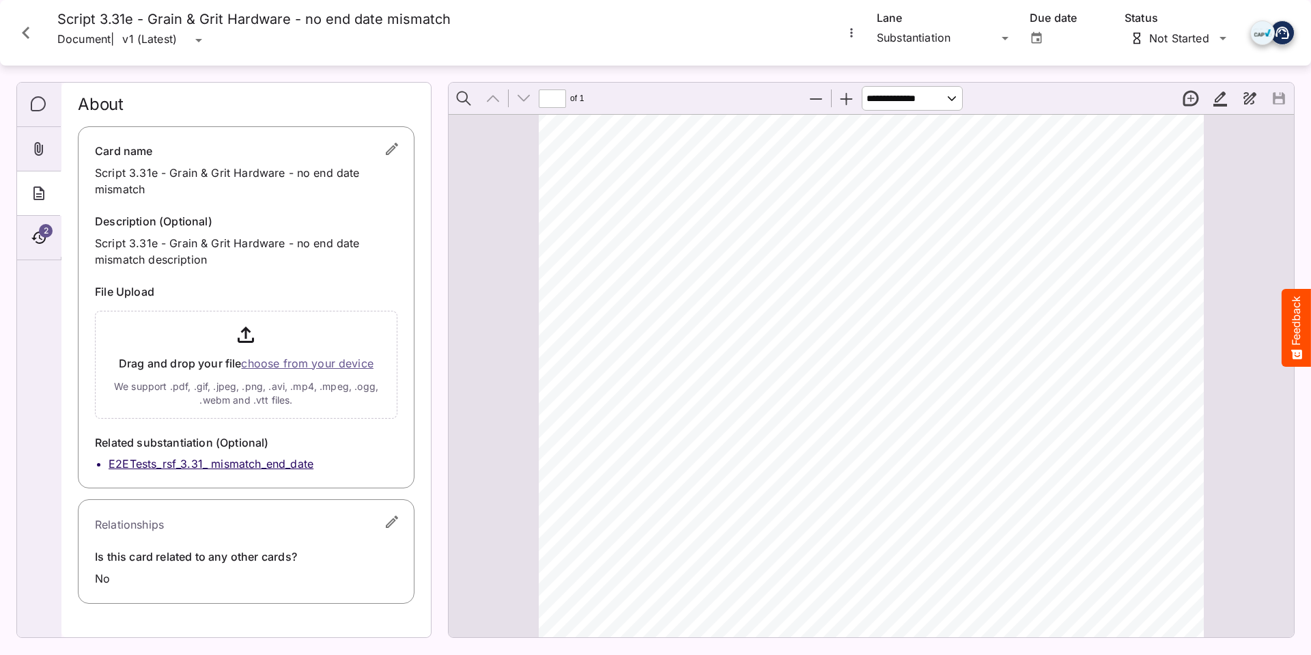
click at [18, 29] on icon "Close card" at bounding box center [26, 32] width 25 height 25
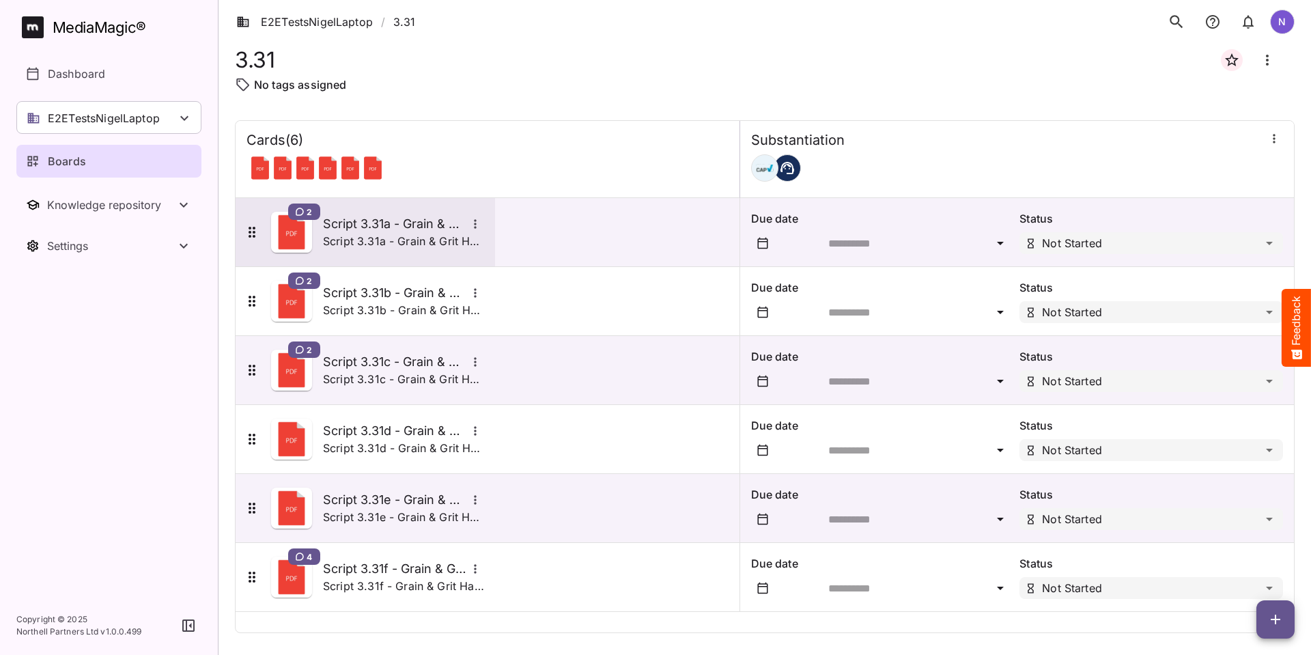
click at [414, 224] on h5 "Script 3.31a - Grain & Grit Hardware - closing down match" at bounding box center [394, 224] width 143 height 16
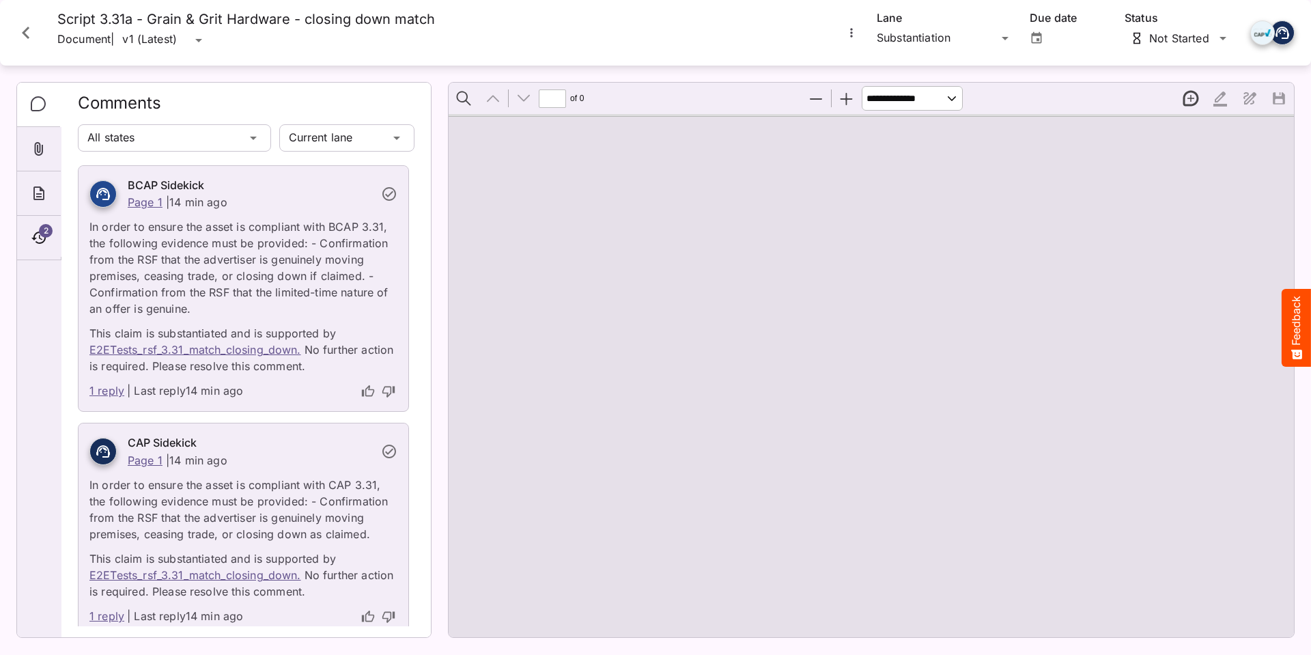
type input "*"
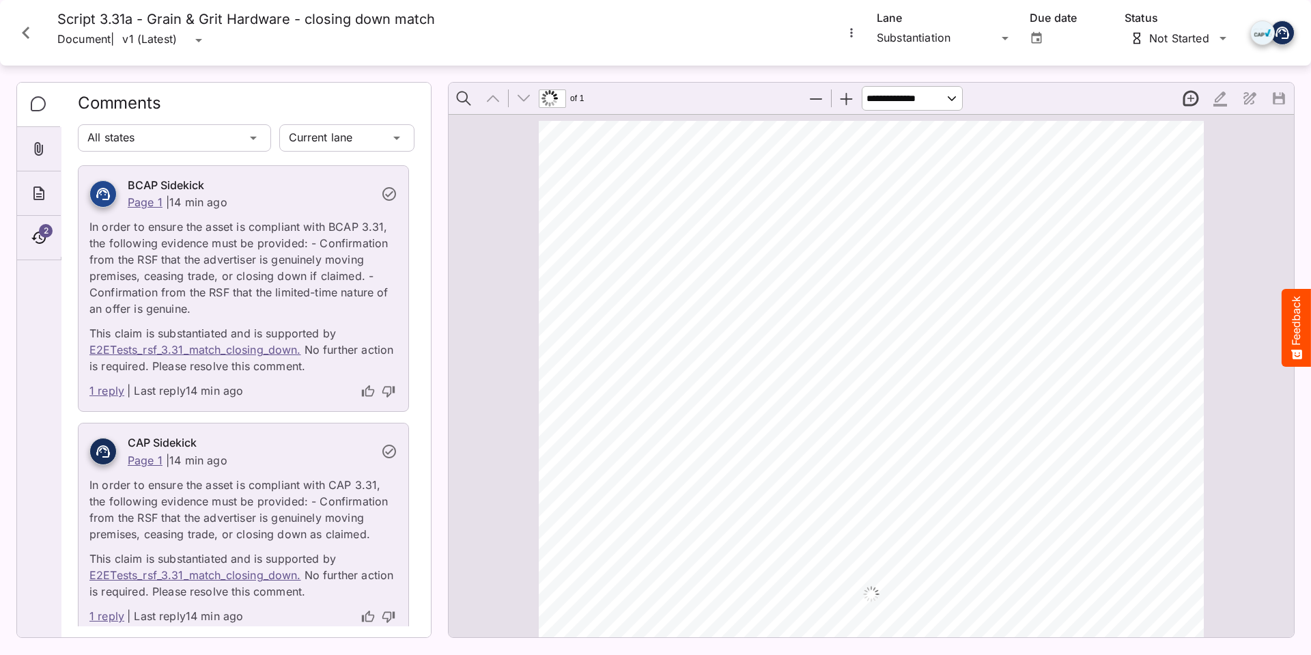
scroll to position [7, 0]
click at [111, 393] on link "1 reply" at bounding box center [106, 391] width 35 height 18
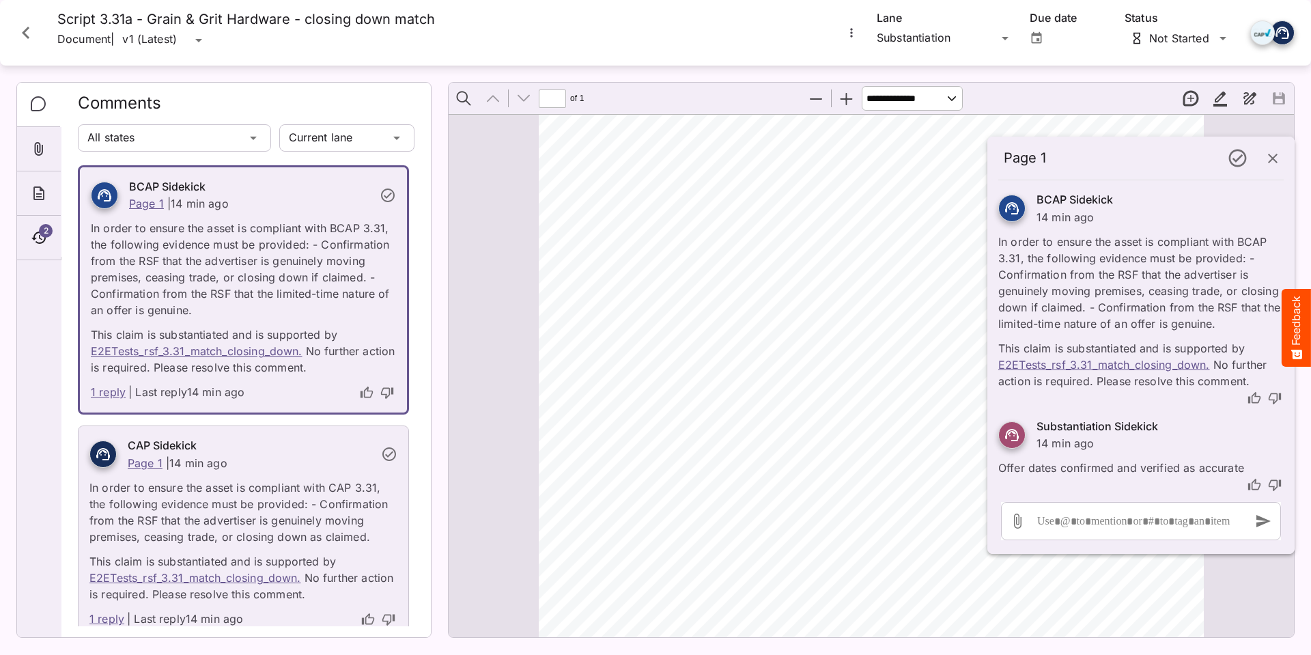
click at [1270, 161] on icon "button" at bounding box center [1273, 159] width 10 height 10
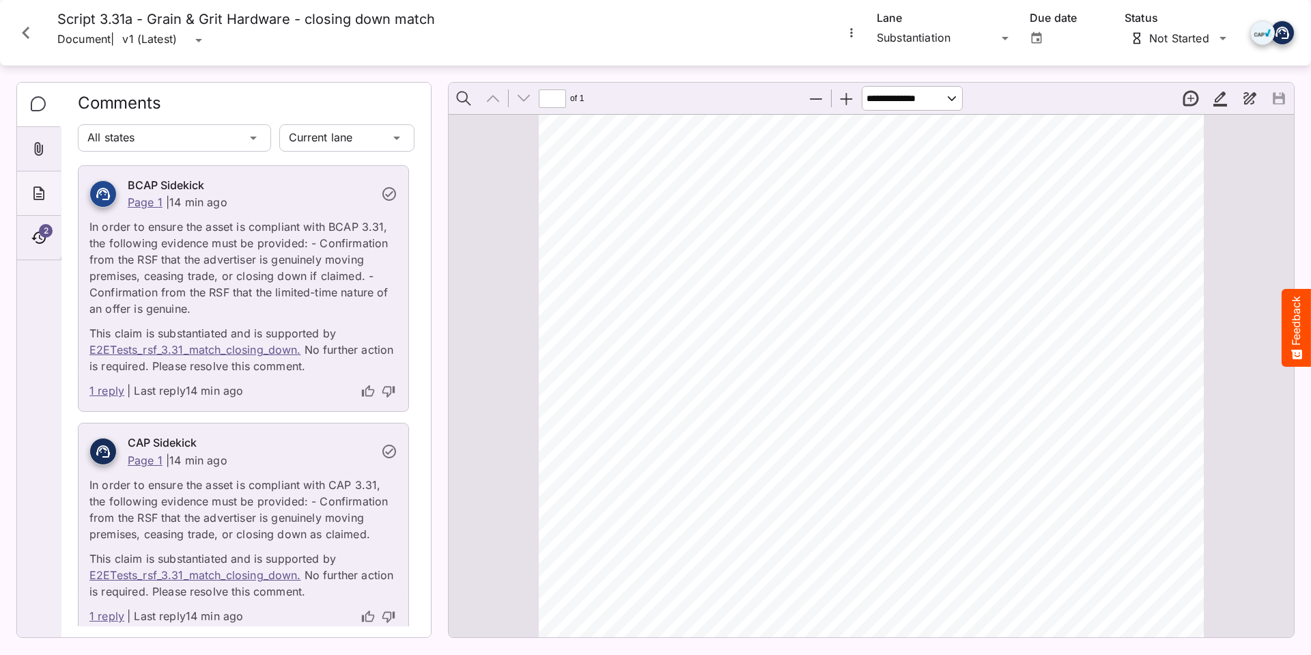
click at [51, 193] on div "About" at bounding box center [39, 193] width 44 height 44
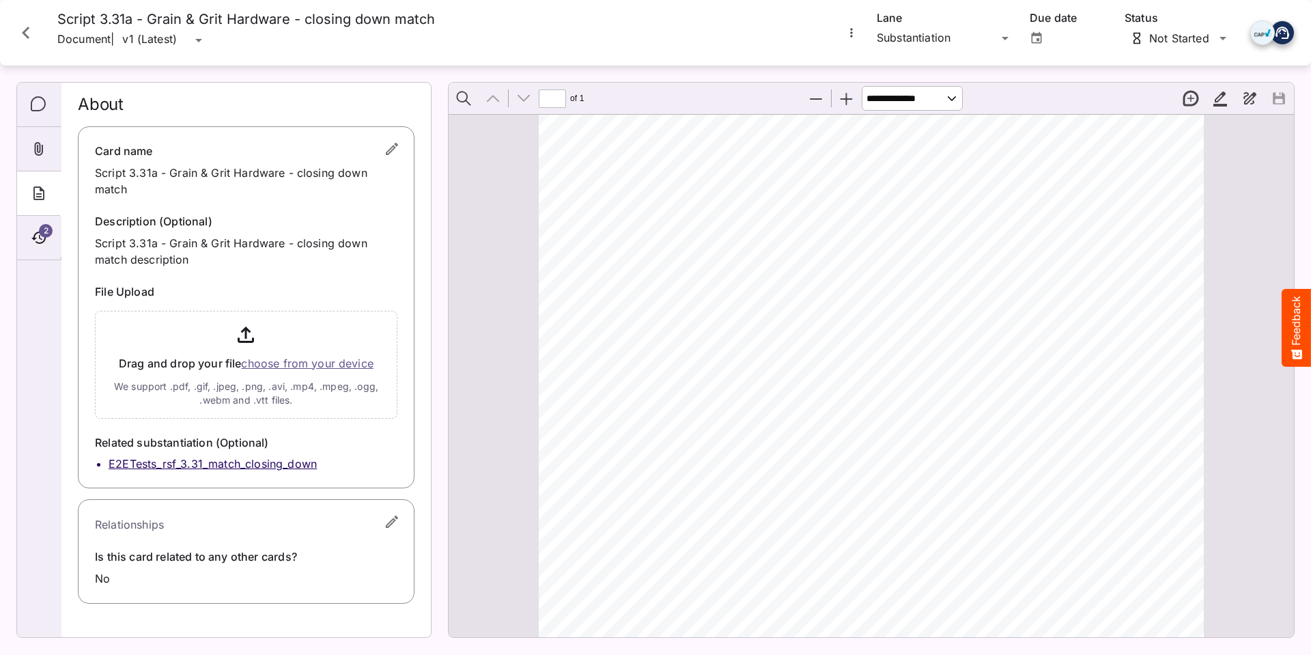
click at [20, 31] on icon "Close card" at bounding box center [26, 32] width 25 height 25
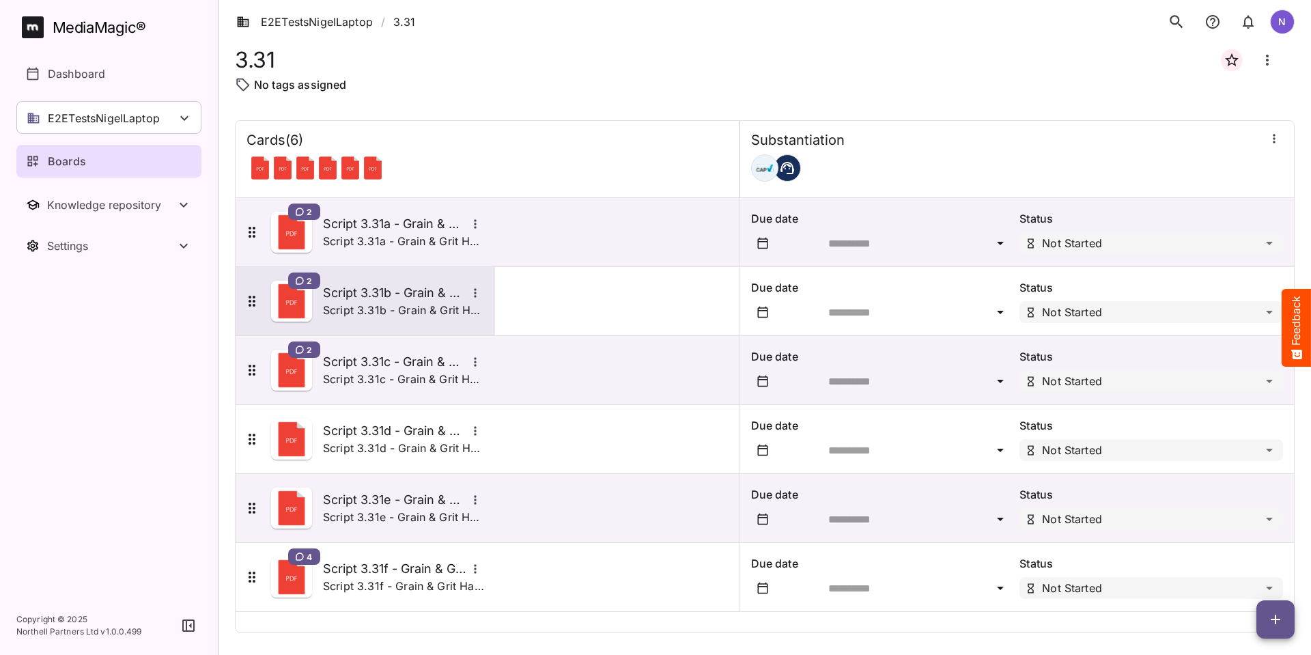
click at [356, 306] on p "Script 3.31b - Grain & Grit Hardware - closing down mismatch description" at bounding box center [403, 310] width 161 height 16
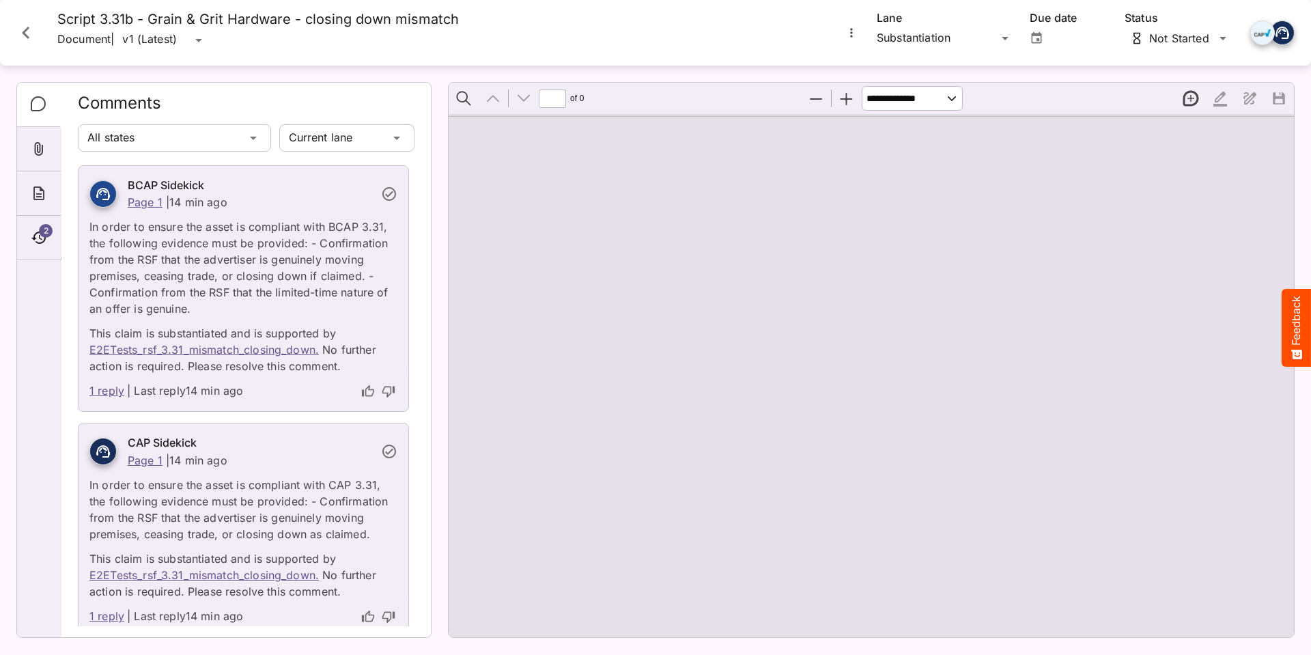
type input "*"
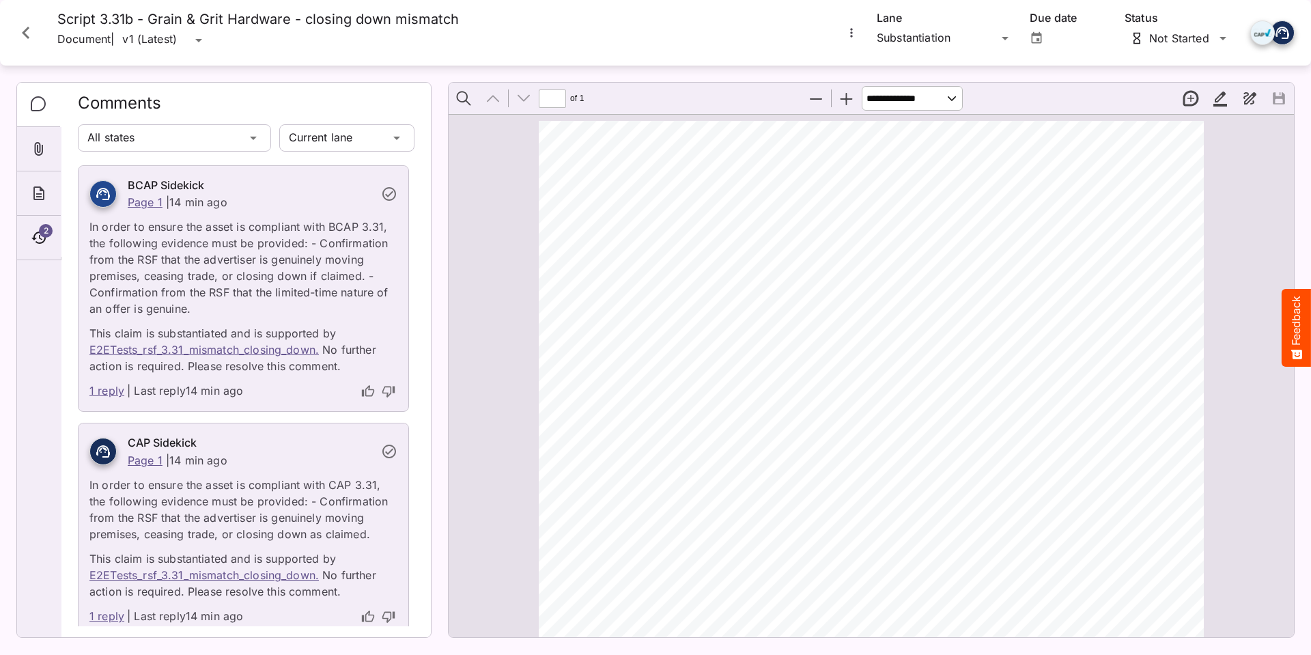
scroll to position [8, 0]
click at [110, 396] on link "1 reply" at bounding box center [106, 391] width 35 height 18
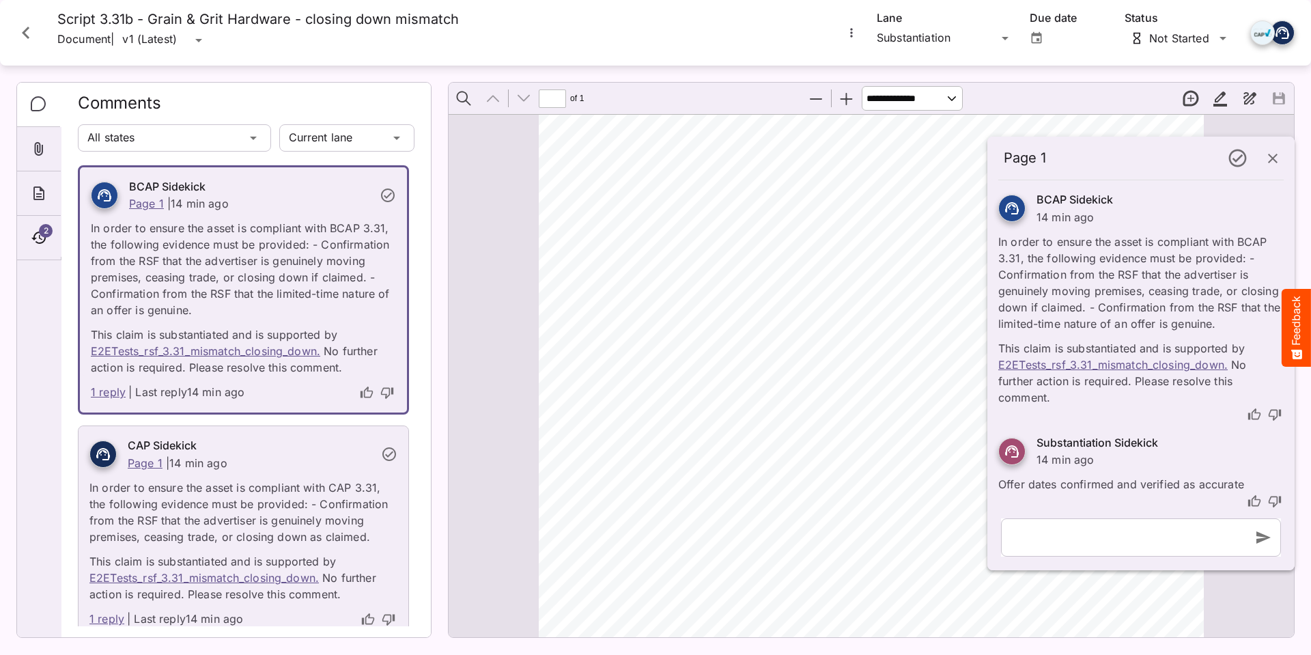
scroll to position [8, 0]
drag, startPoint x: 998, startPoint y: 485, endPoint x: 1347, endPoint y: 507, distance: 349.7
click at [1311, 507] on html "Page 1 BCAP Sidekick 14 min ago In order to ensure the asset is compliant with …" at bounding box center [655, 324] width 1311 height 649
click at [861, 439] on div "ADVERTISER: Grain & Grit Hardware VERSION: BCAP 3. 31 DURATION: 30 seconds DATE…" at bounding box center [877, 592] width 677 height 958
click at [25, 30] on icon "Close card" at bounding box center [26, 33] width 8 height 12
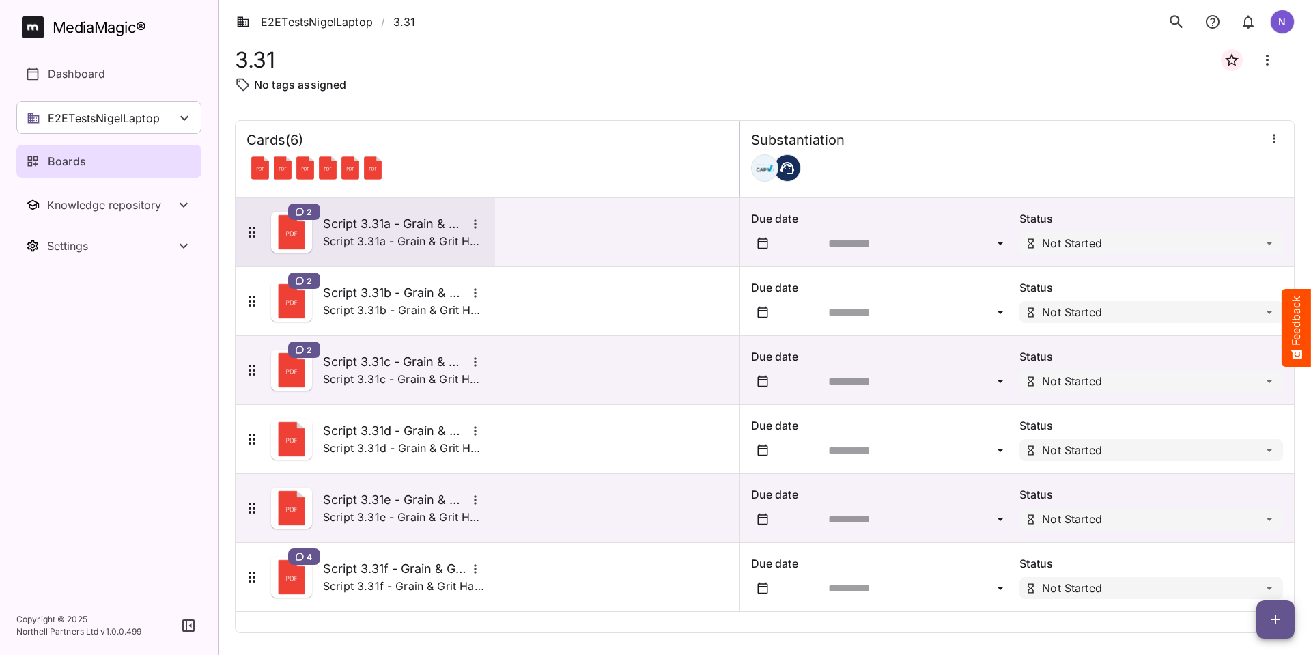
click at [321, 218] on div "2 Script 3.31a - Grain & Grit Hardware - closing down match Script 3.31a - Grai…" at bounding box center [364, 232] width 240 height 41
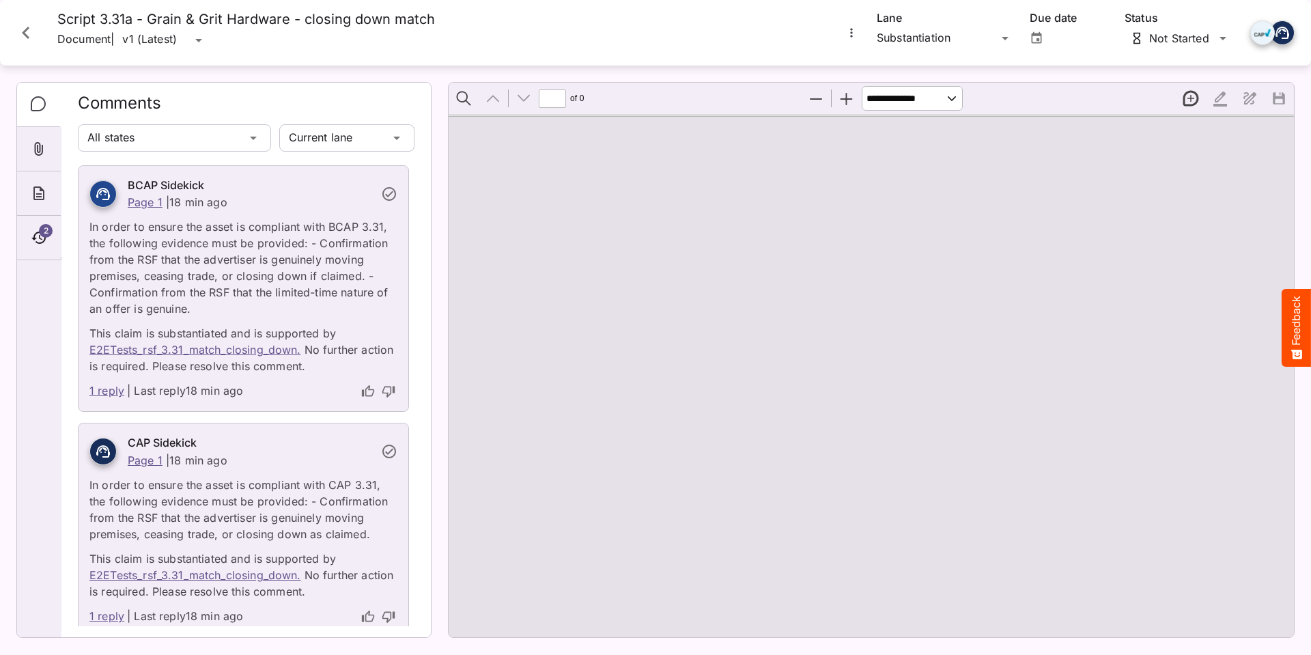
type input "*"
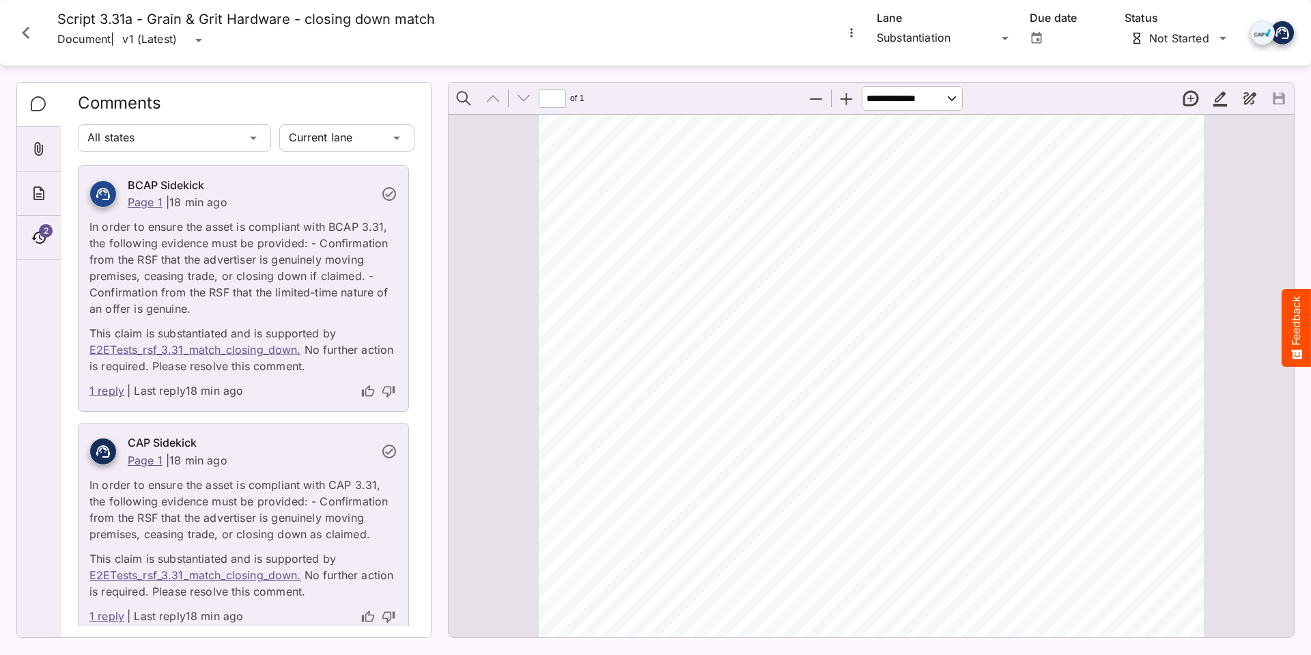
click at [108, 395] on link "1 reply" at bounding box center [106, 391] width 35 height 18
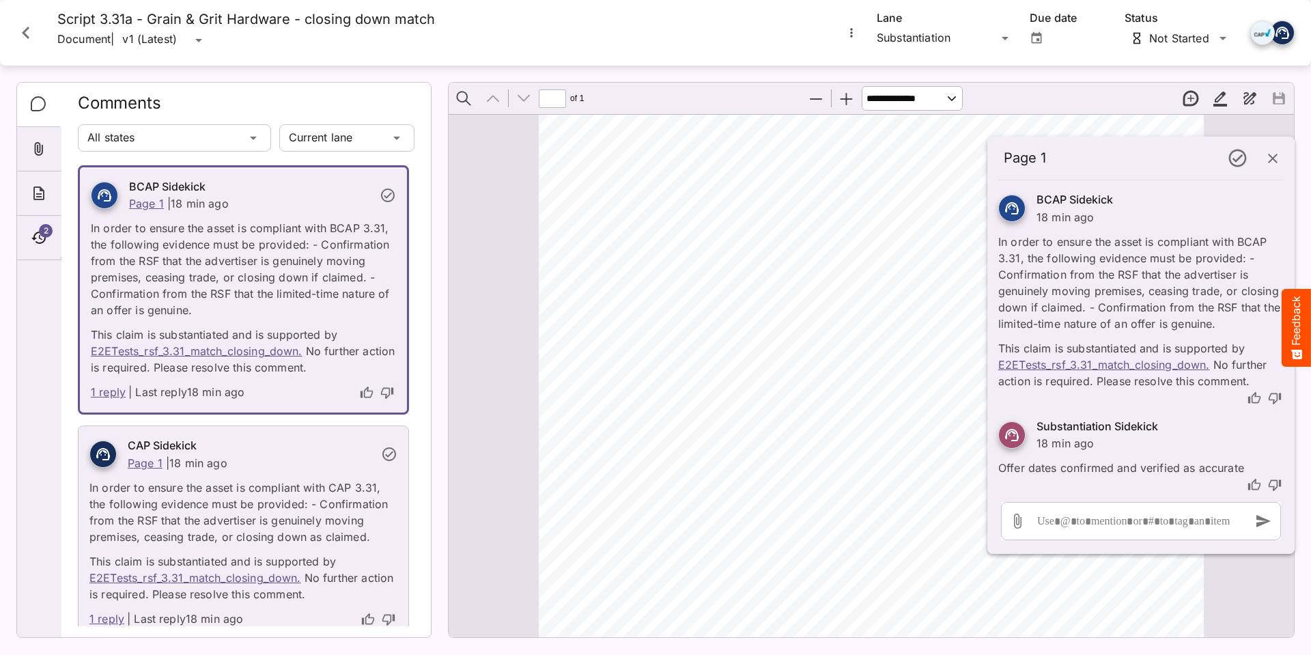
scroll to position [8, 0]
drag, startPoint x: 999, startPoint y: 463, endPoint x: 1291, endPoint y: 465, distance: 292.3
click at [1291, 465] on div "Substantiation Sidekick 18 min ago Offer dates confirmed and verified as accura…" at bounding box center [1141, 450] width 307 height 87
click at [1157, 468] on p "Offer dates confirmed and verified as accurate" at bounding box center [1140, 463] width 285 height 25
drag, startPoint x: 998, startPoint y: 467, endPoint x: 1272, endPoint y: 462, distance: 273.9
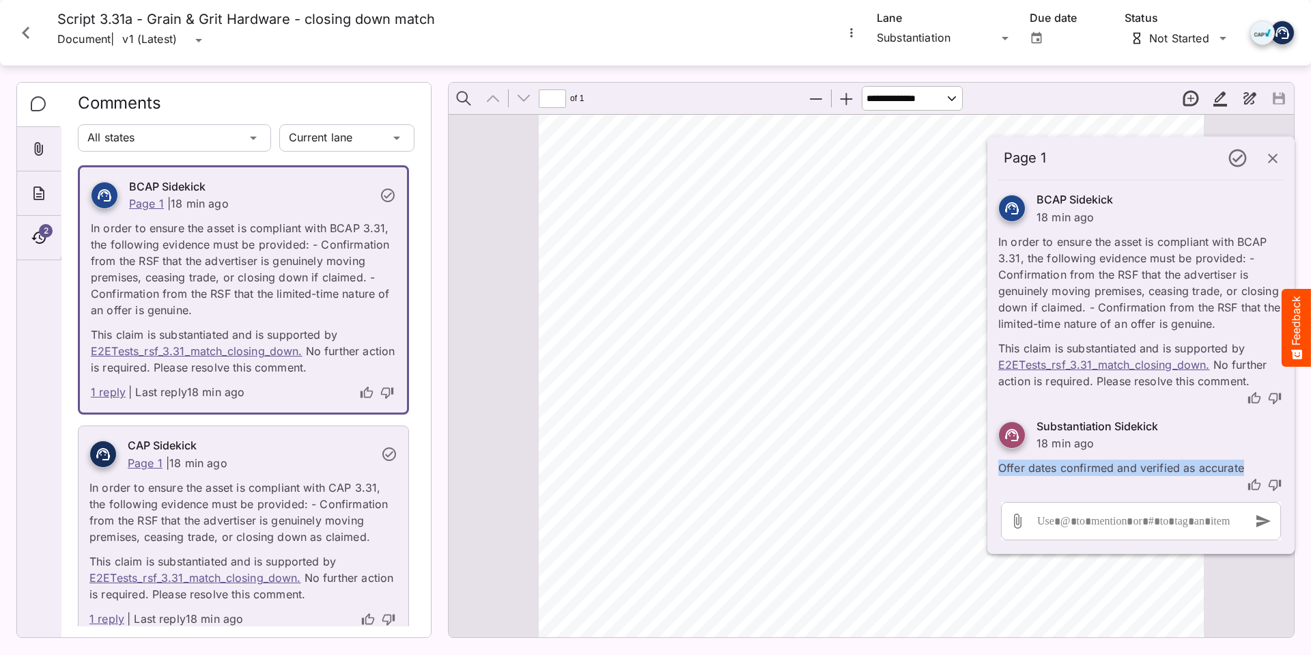
click at [1272, 462] on p "Offer dates confirmed and verified as accurate" at bounding box center [1140, 463] width 285 height 25
click at [1268, 158] on icon "button" at bounding box center [1273, 158] width 16 height 16
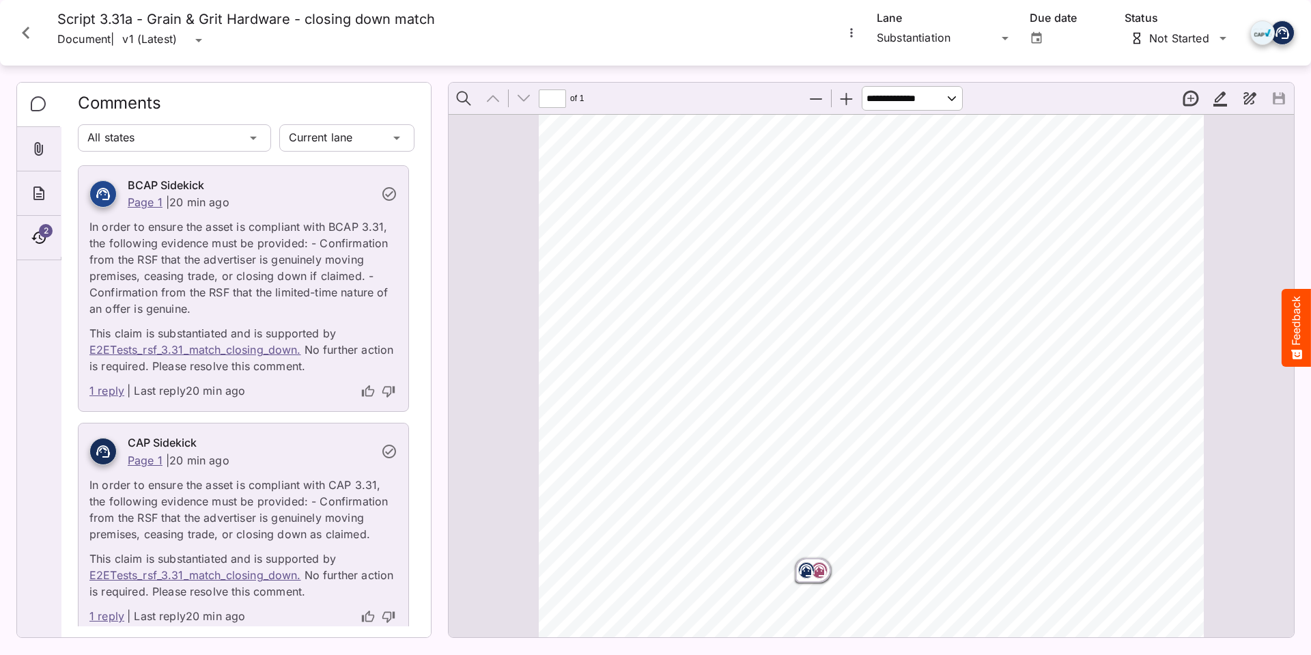
scroll to position [281, 0]
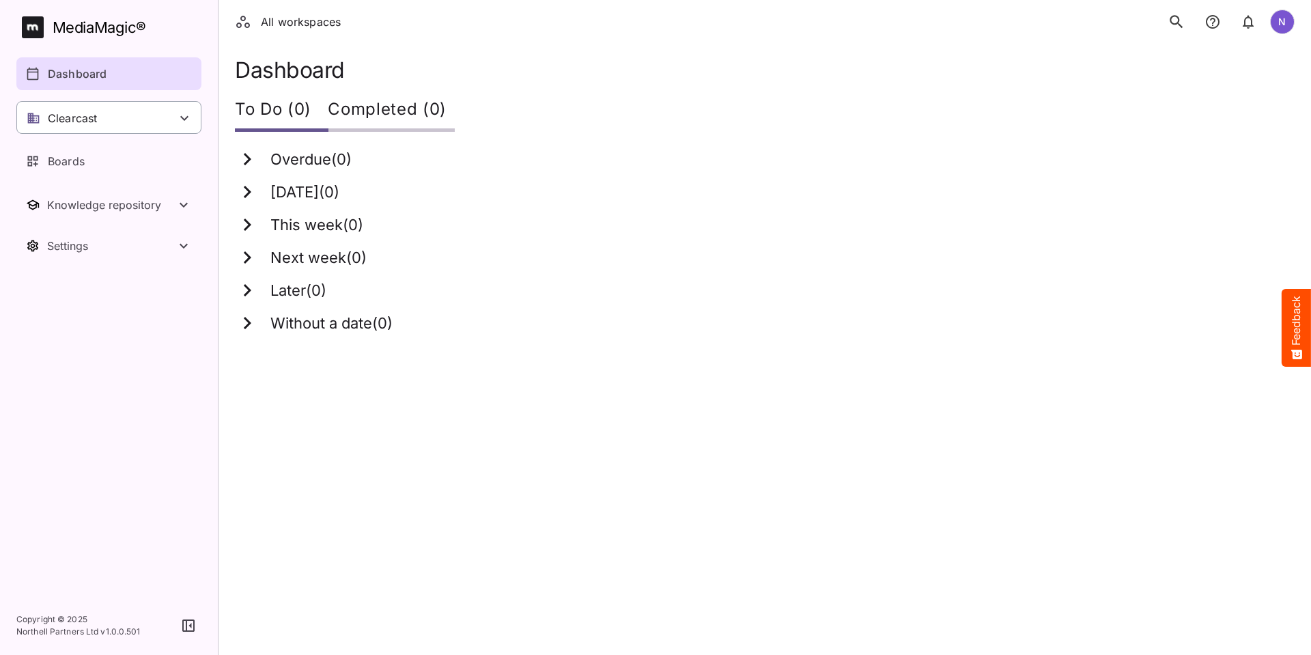
click at [193, 121] on div "Clearcast" at bounding box center [108, 117] width 185 height 33
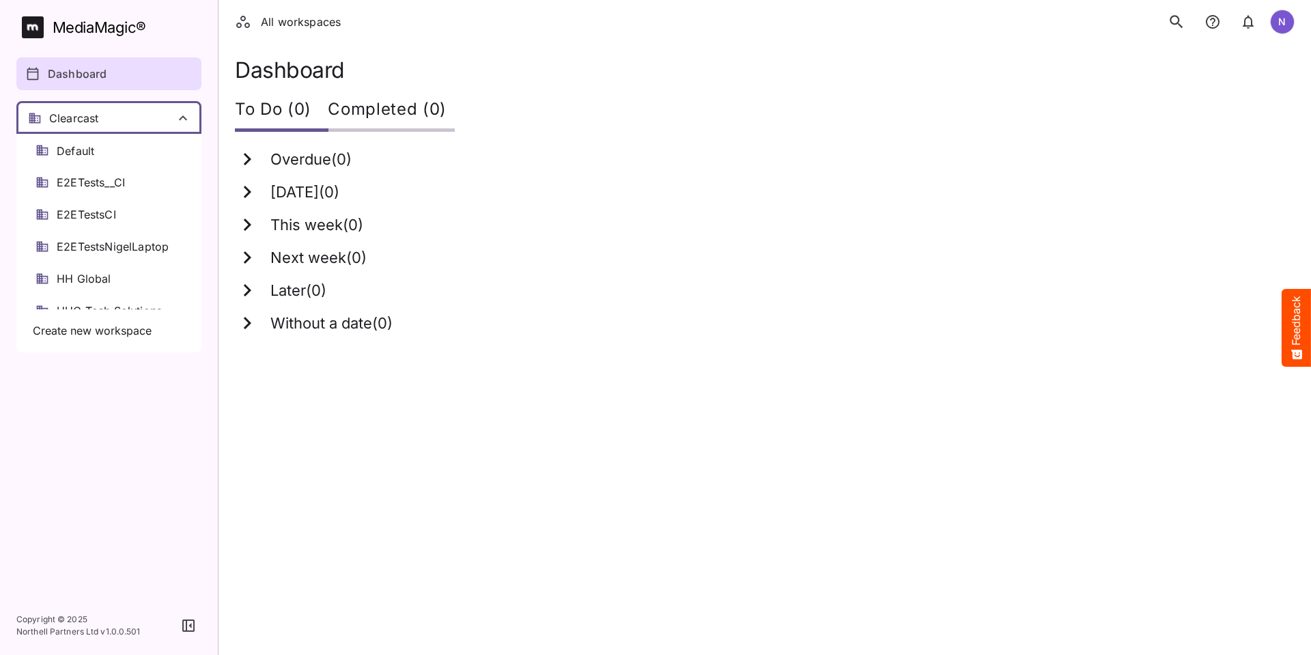
scroll to position [137, 0]
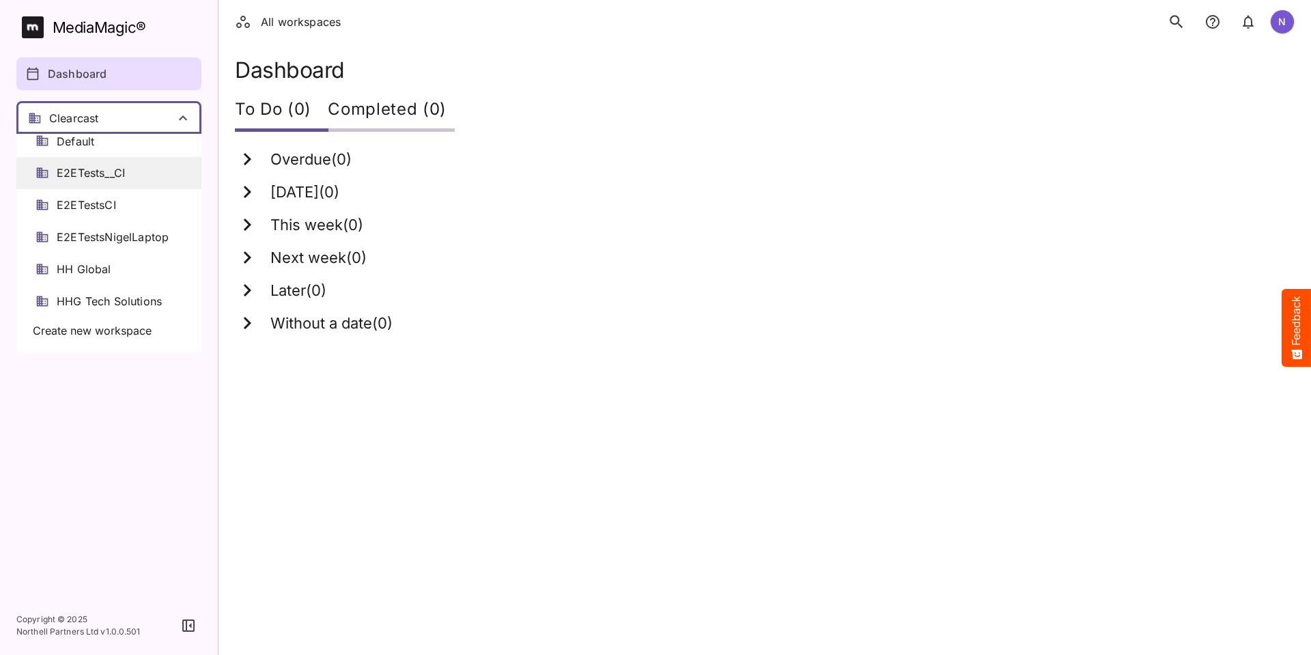
click at [95, 171] on span "E2ETests__CI" at bounding box center [91, 173] width 68 height 16
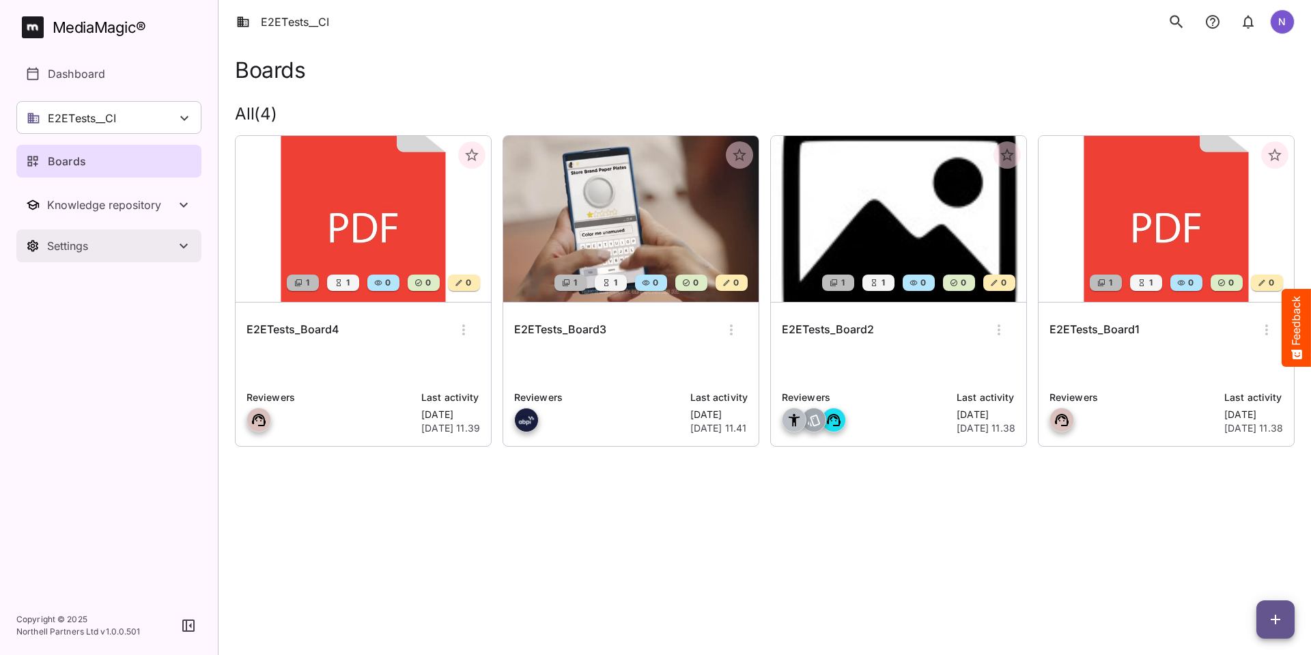
click at [95, 251] on div "Settings" at bounding box center [111, 246] width 128 height 14
click at [91, 283] on p "Workspace details" at bounding box center [96, 287] width 97 height 16
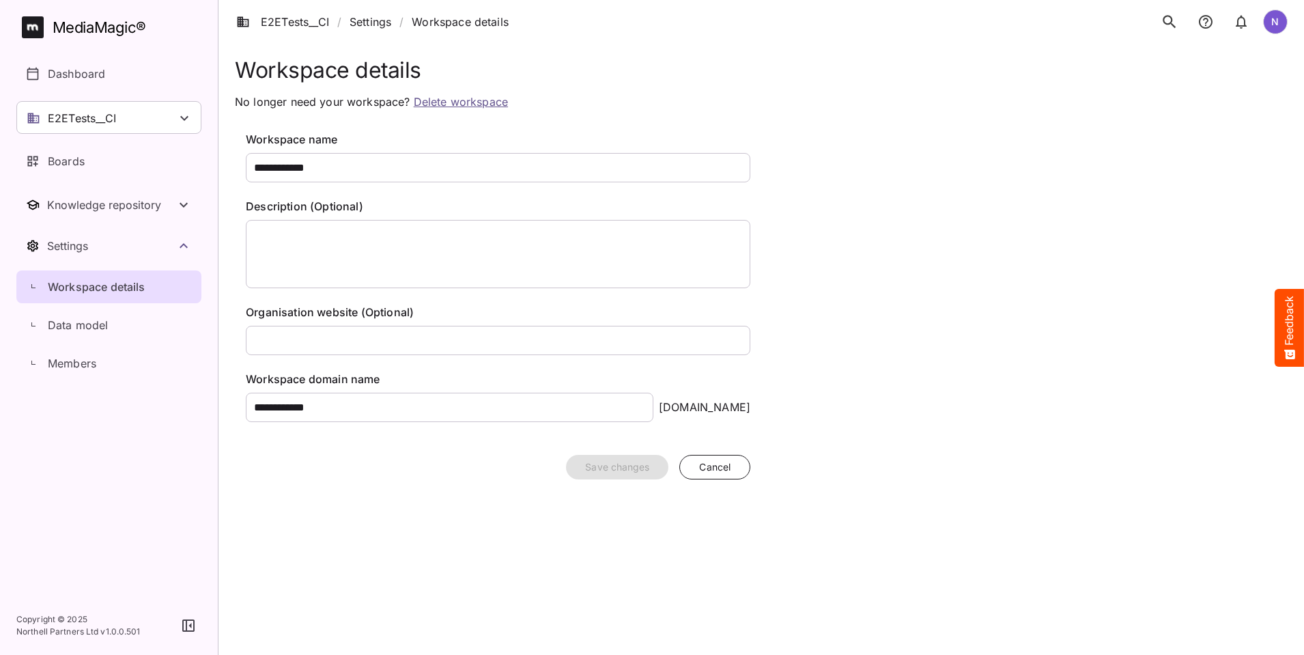
click at [460, 102] on link "Delete workspace" at bounding box center [461, 102] width 94 height 14
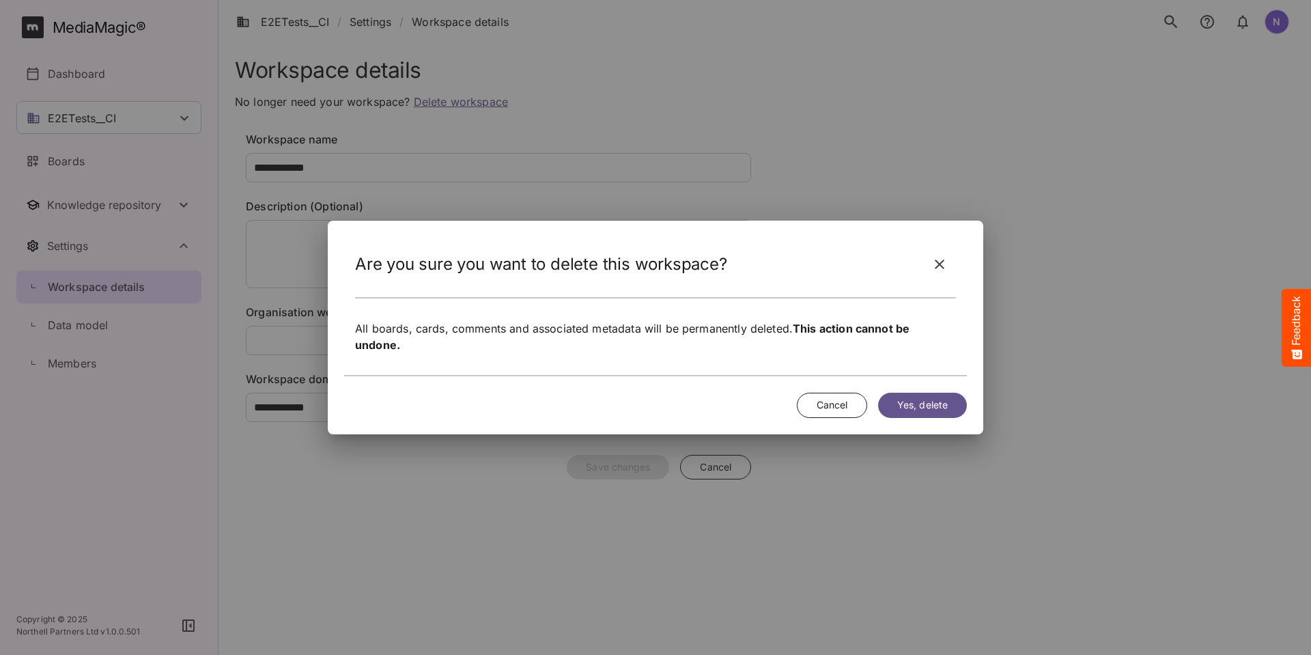
click at [917, 404] on span "Yes, delete" at bounding box center [922, 405] width 51 height 17
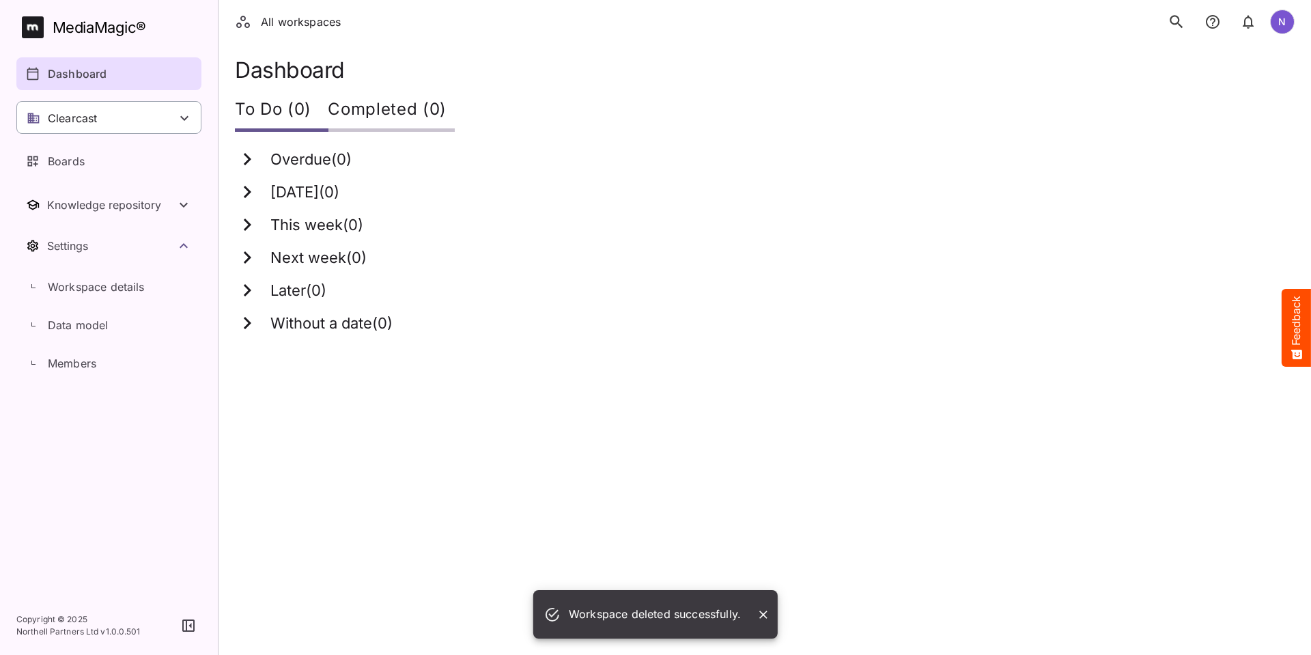
click at [184, 115] on icon at bounding box center [184, 118] width 16 height 16
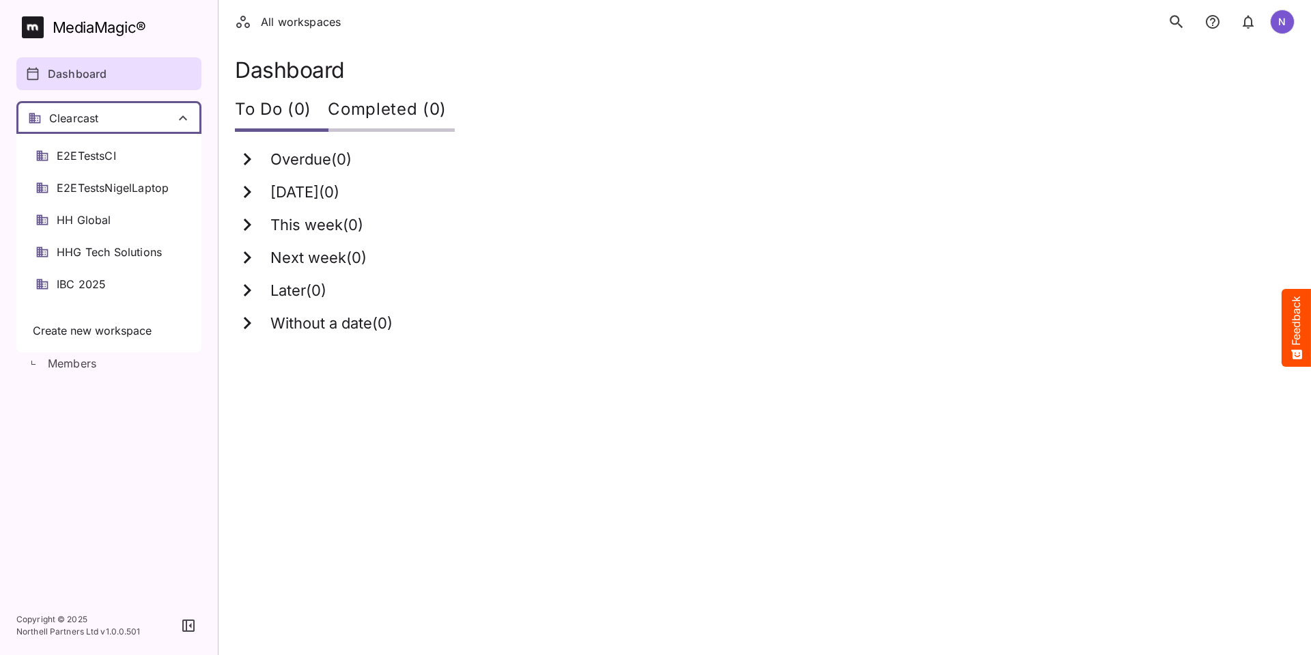
scroll to position [121, 0]
click at [94, 217] on span "E2ETestsNigelLaptop" at bounding box center [113, 221] width 112 height 16
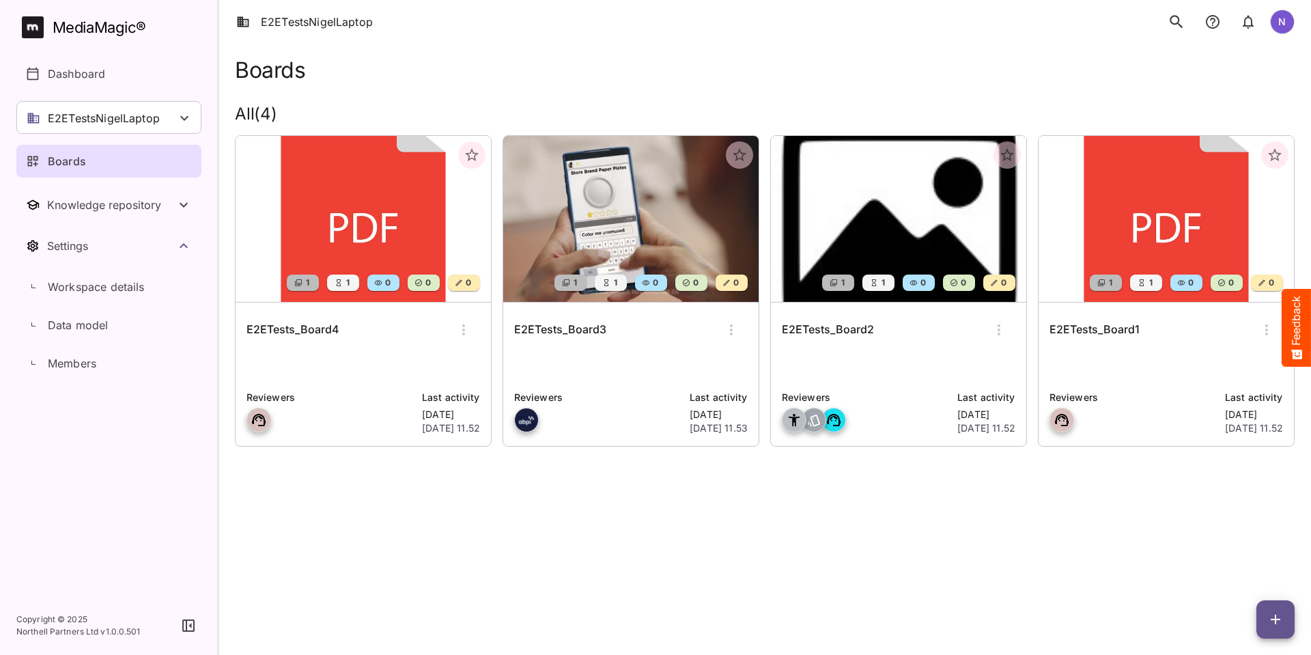
click at [291, 331] on h6 "E2ETests_Board4" at bounding box center [293, 330] width 93 height 18
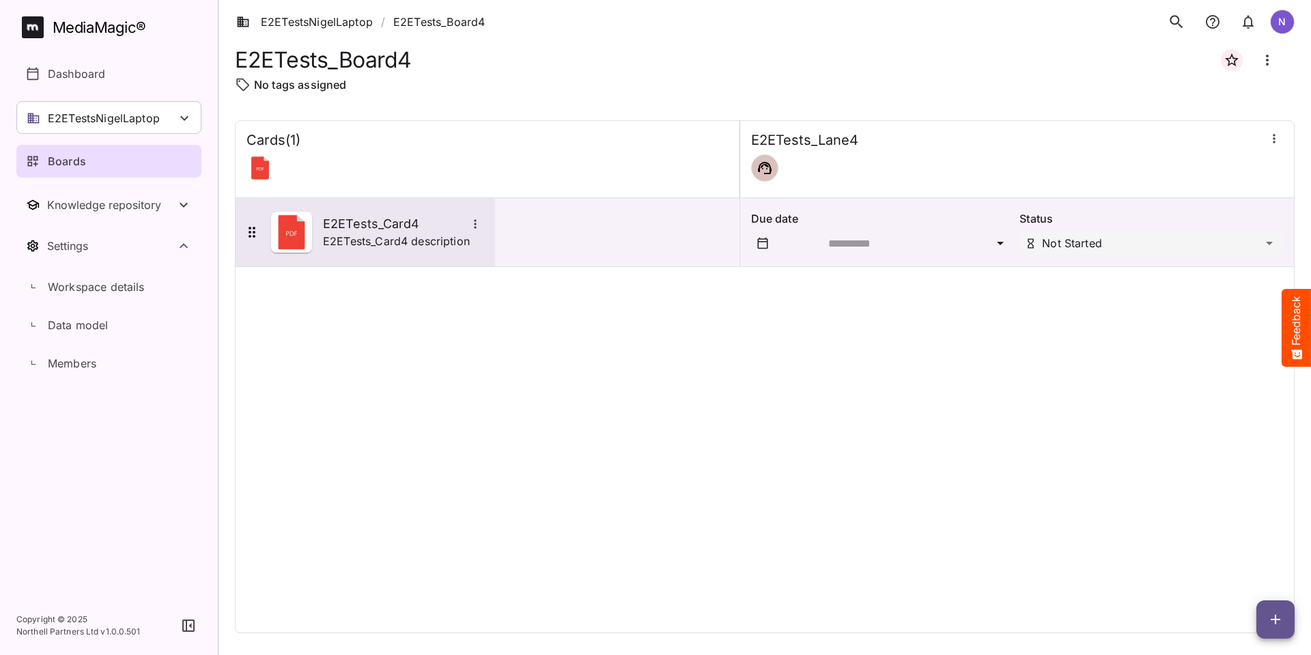
click at [344, 230] on h5 "E2ETests_Card4" at bounding box center [394, 224] width 143 height 16
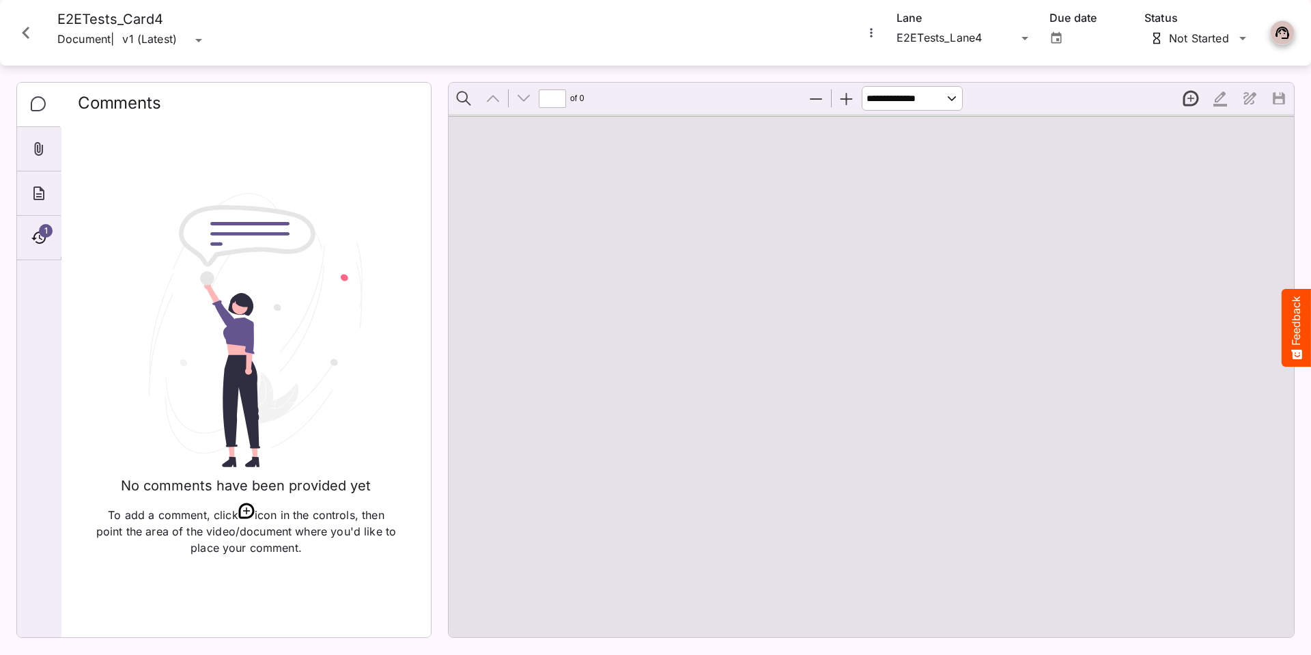
type input "*"
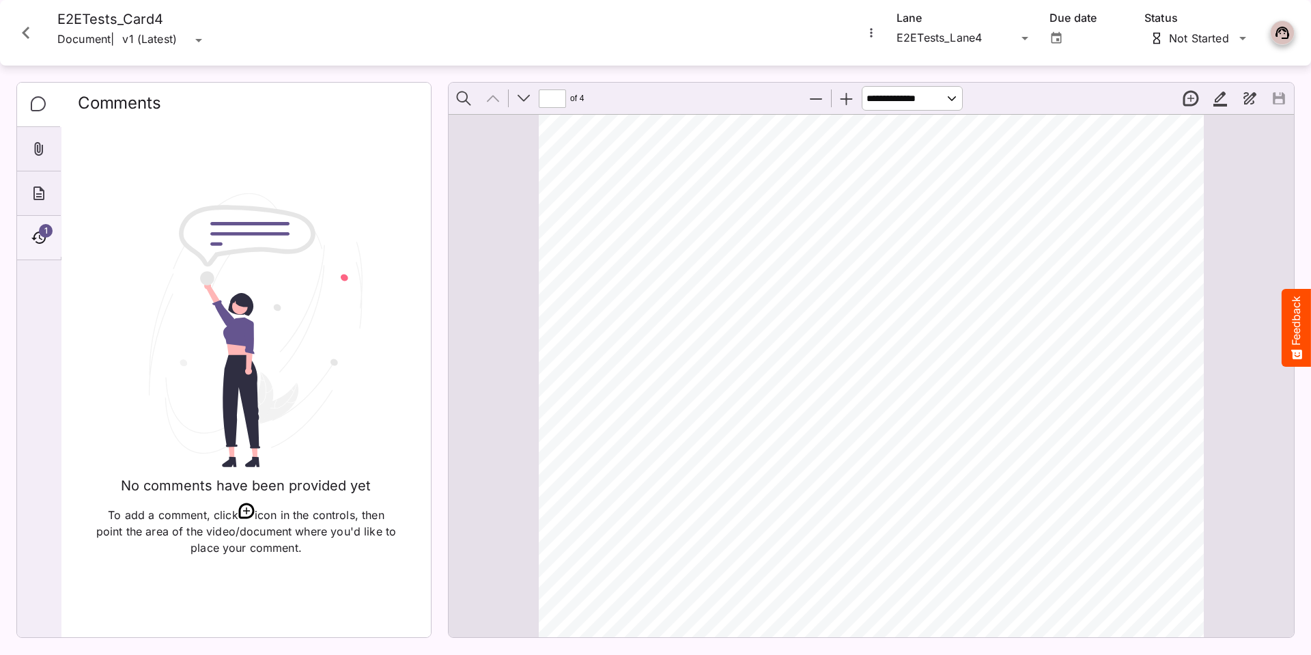
click at [48, 233] on span "1" at bounding box center [46, 231] width 14 height 14
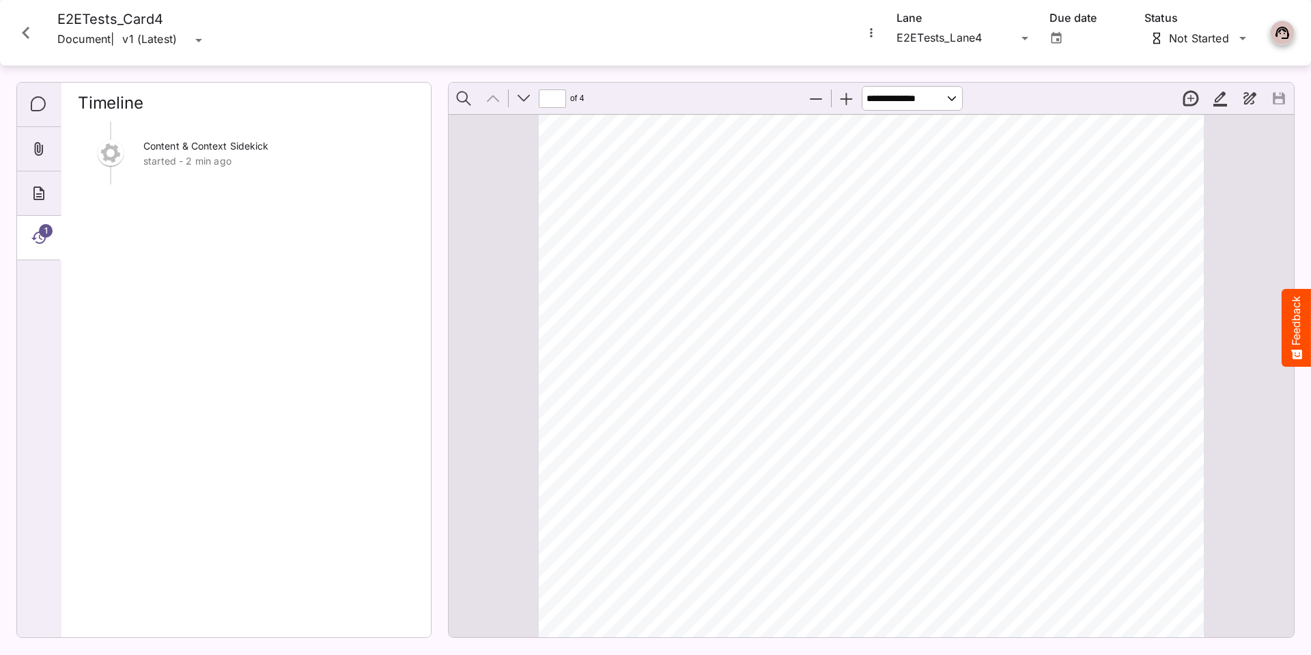
click at [25, 33] on icon "Close card" at bounding box center [26, 33] width 8 height 12
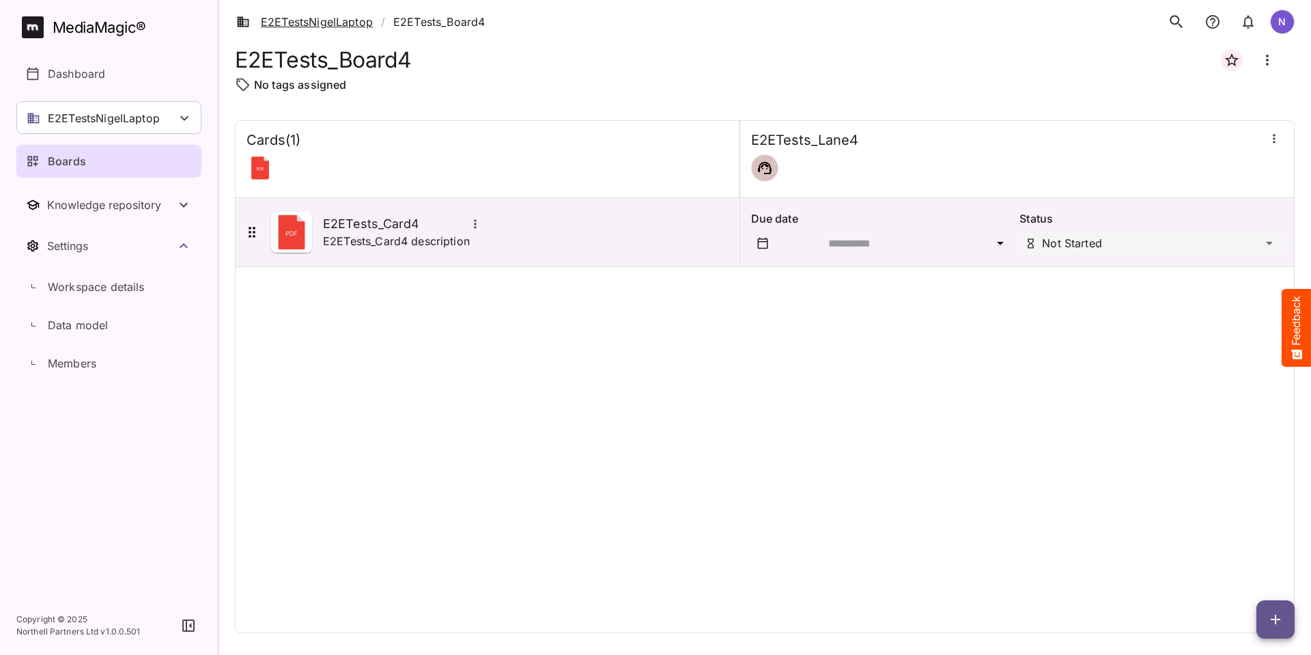
click at [286, 21] on link "E2ETestsNigelLaptop" at bounding box center [304, 22] width 137 height 16
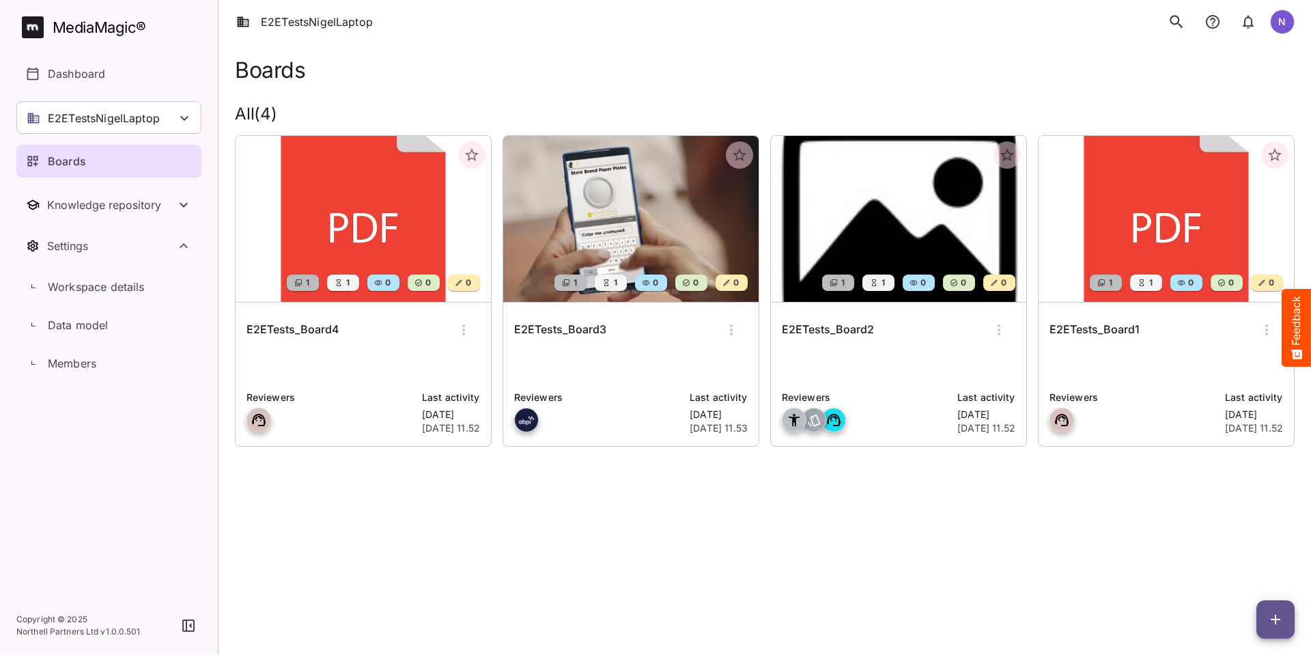
click at [574, 326] on h6 "E2ETests_Board3" at bounding box center [560, 330] width 92 height 18
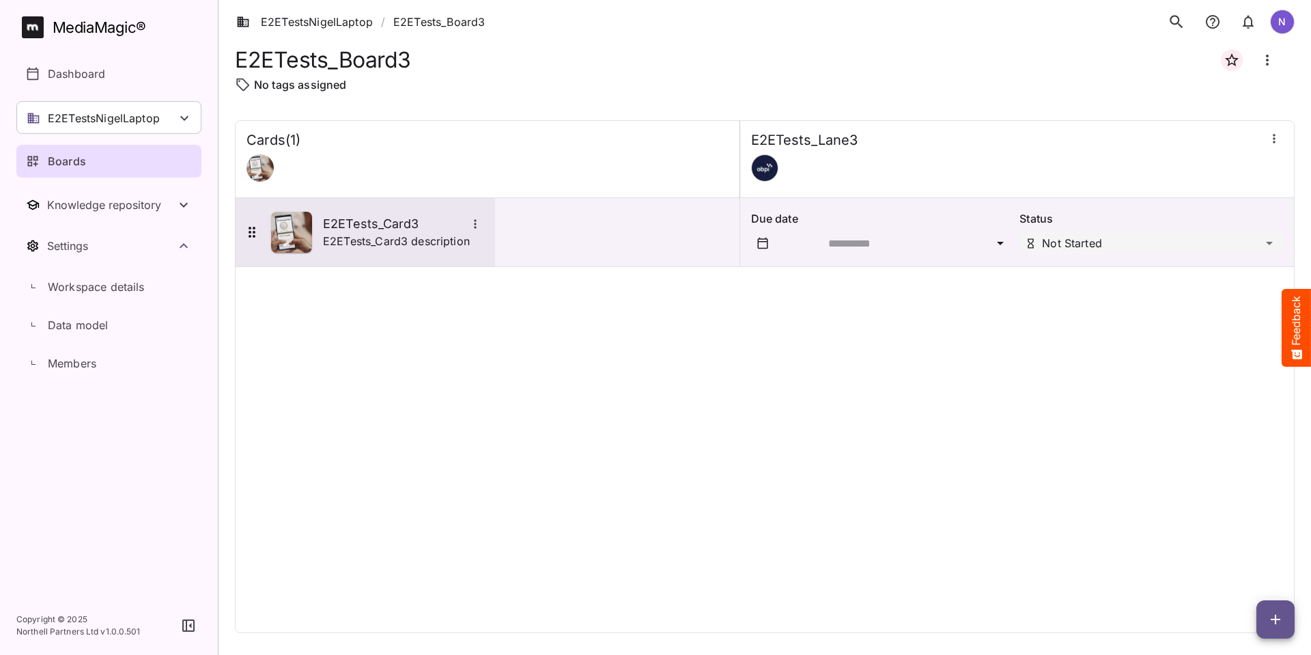
click at [378, 231] on h5 "E2ETests_Card3" at bounding box center [394, 224] width 143 height 16
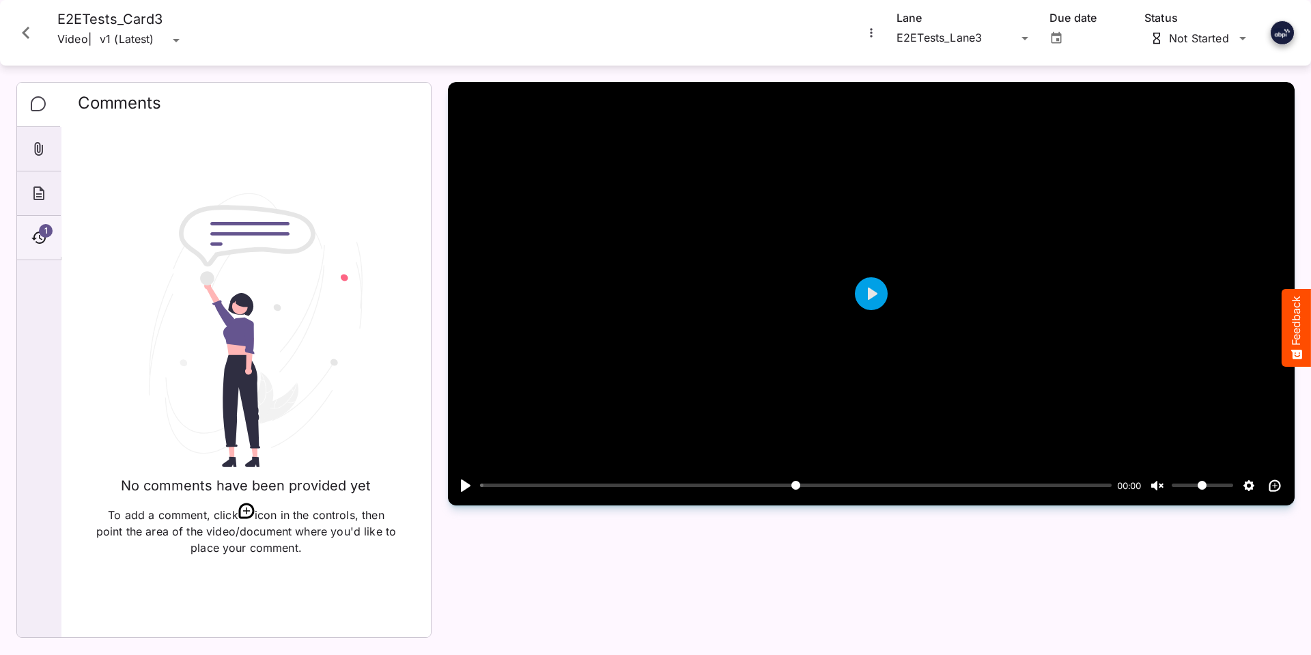
click at [40, 233] on span "1" at bounding box center [46, 231] width 14 height 14
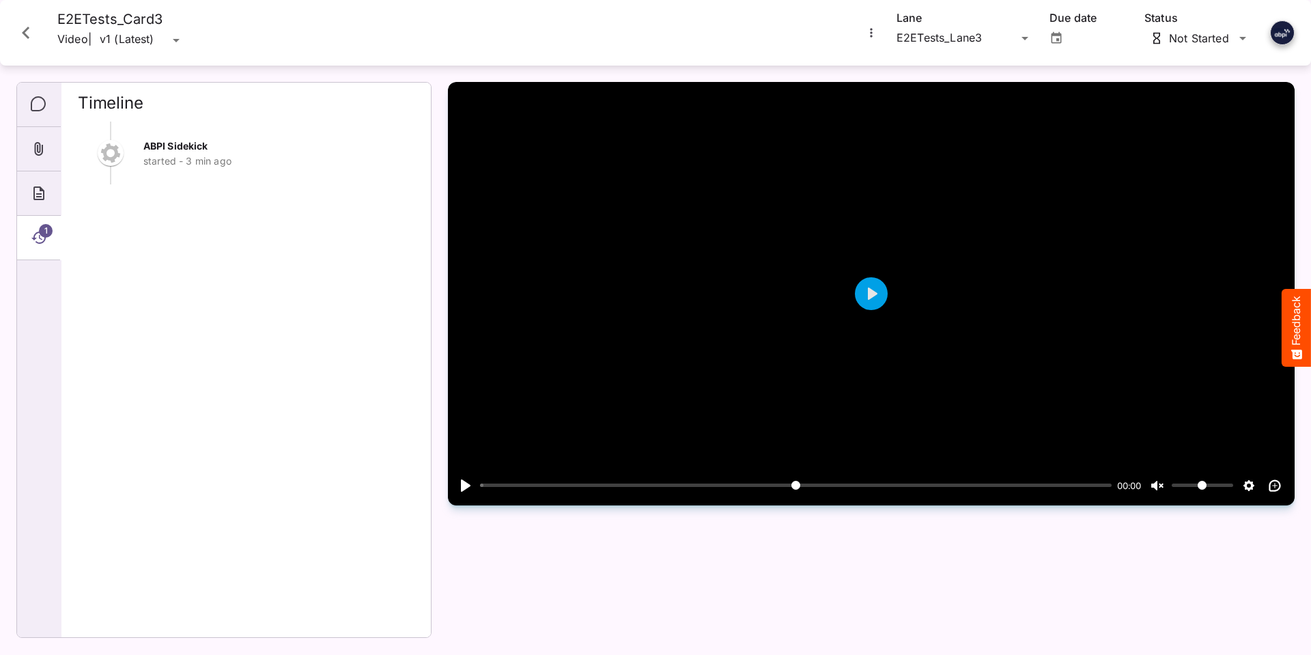
click at [26, 27] on icon "Close card" at bounding box center [26, 32] width 25 height 25
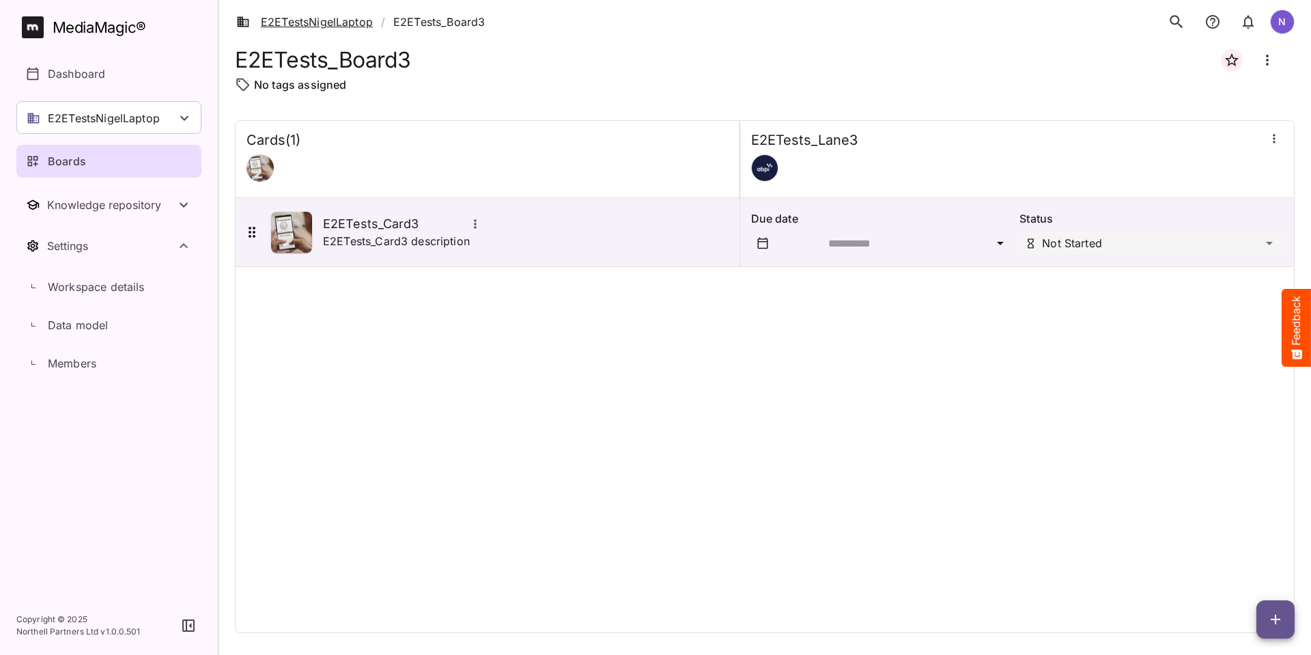
click at [326, 24] on link "E2ETestsNigelLaptop" at bounding box center [304, 22] width 137 height 16
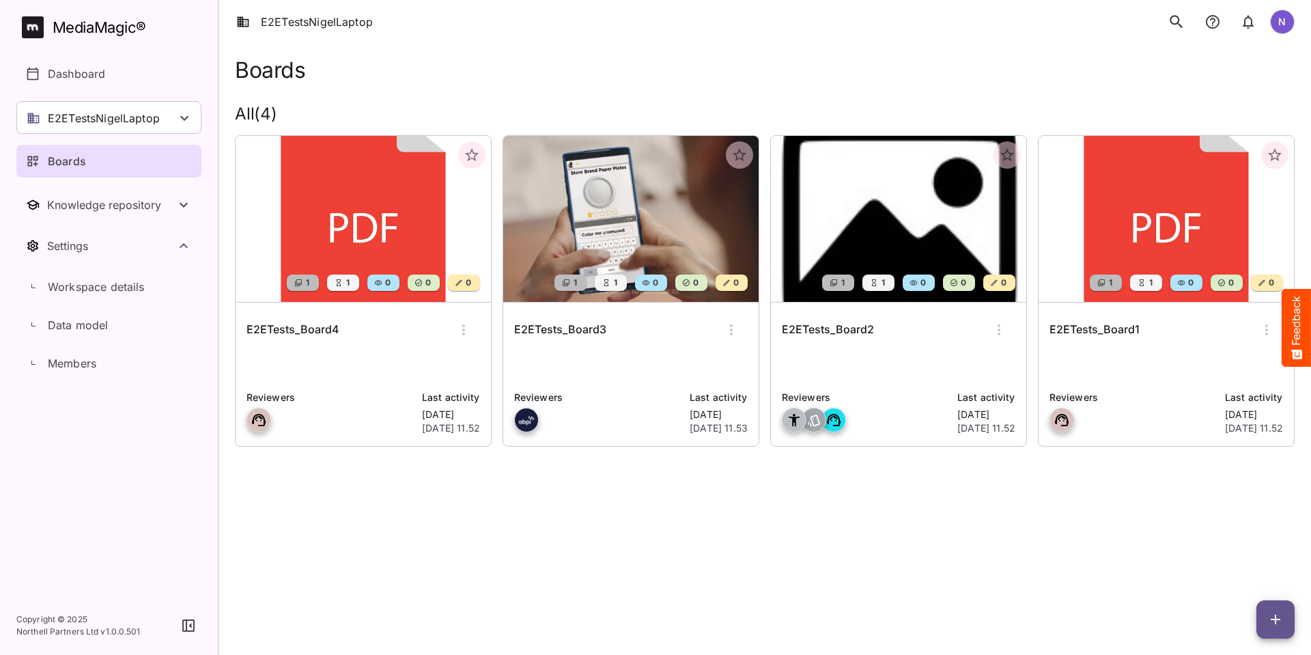
click at [850, 326] on h6 "E2ETests_Board2" at bounding box center [828, 330] width 92 height 18
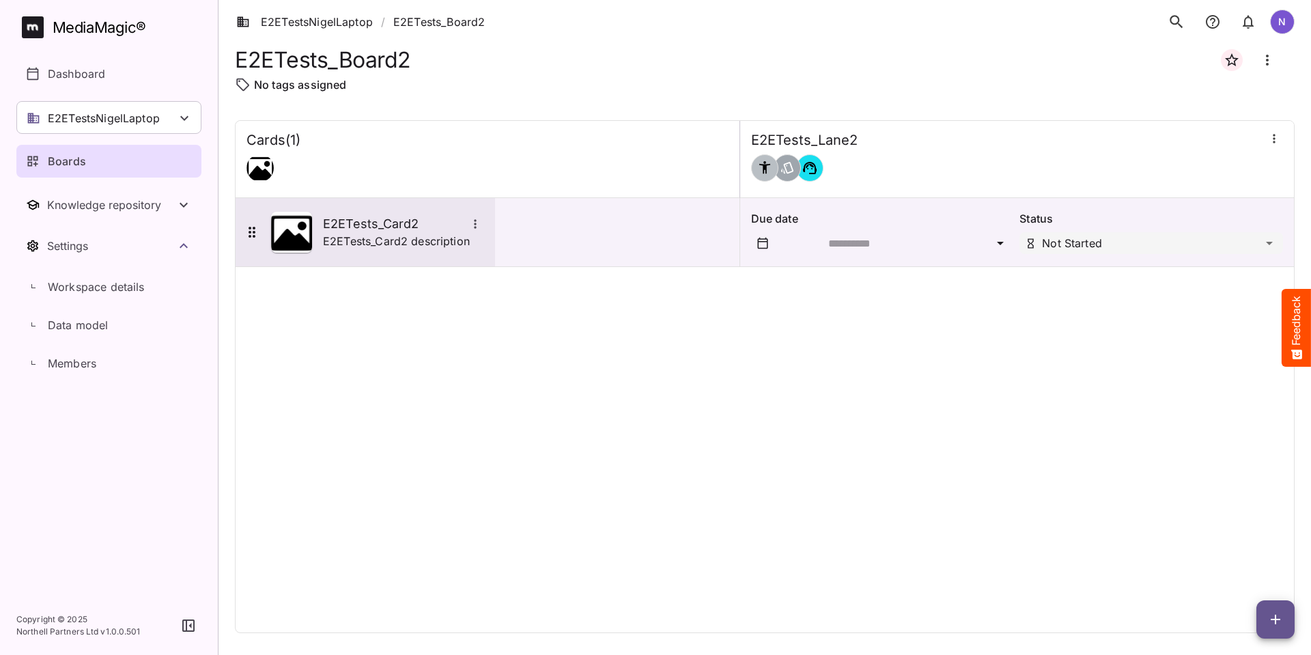
click at [368, 223] on h5 "E2ETests_Card2" at bounding box center [394, 224] width 143 height 16
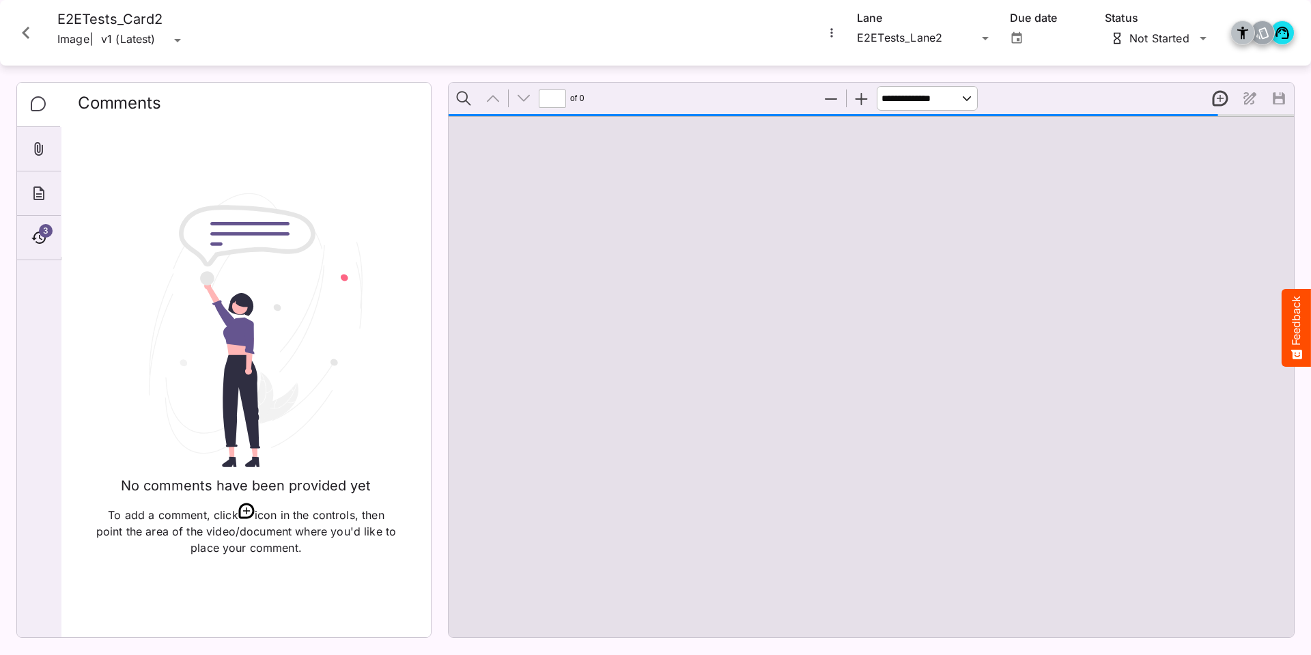
type input "*"
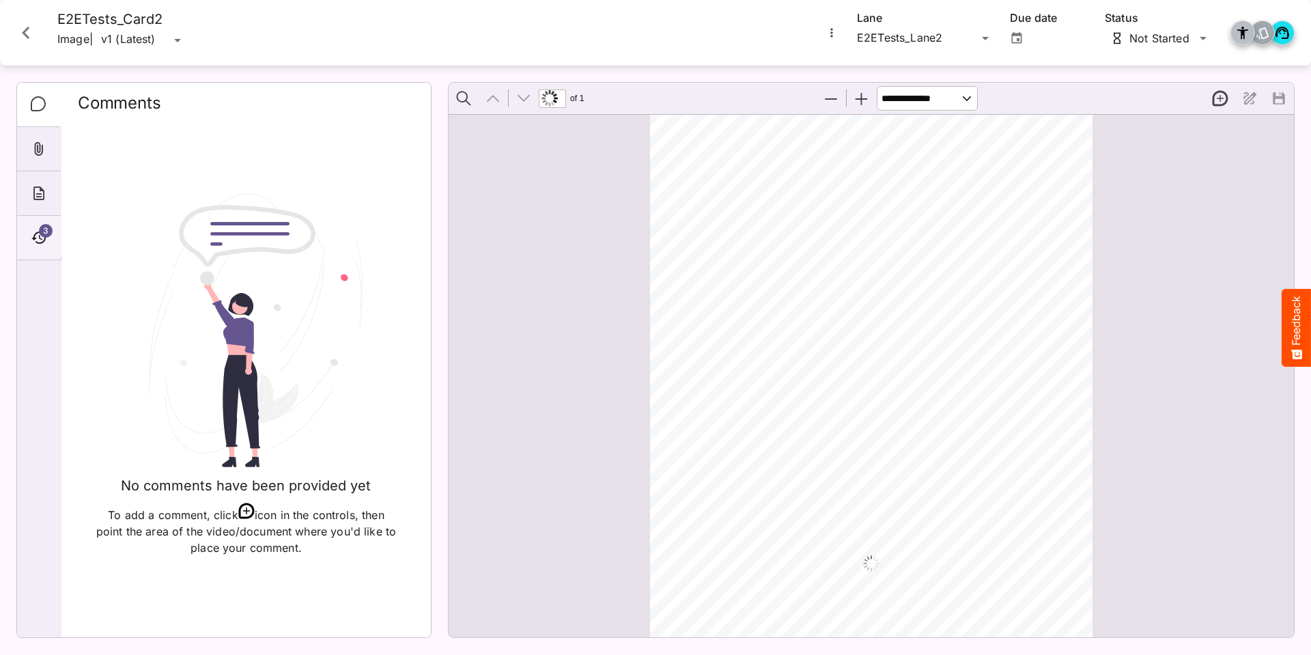
click at [31, 237] on icon "Timeline" at bounding box center [39, 237] width 16 height 16
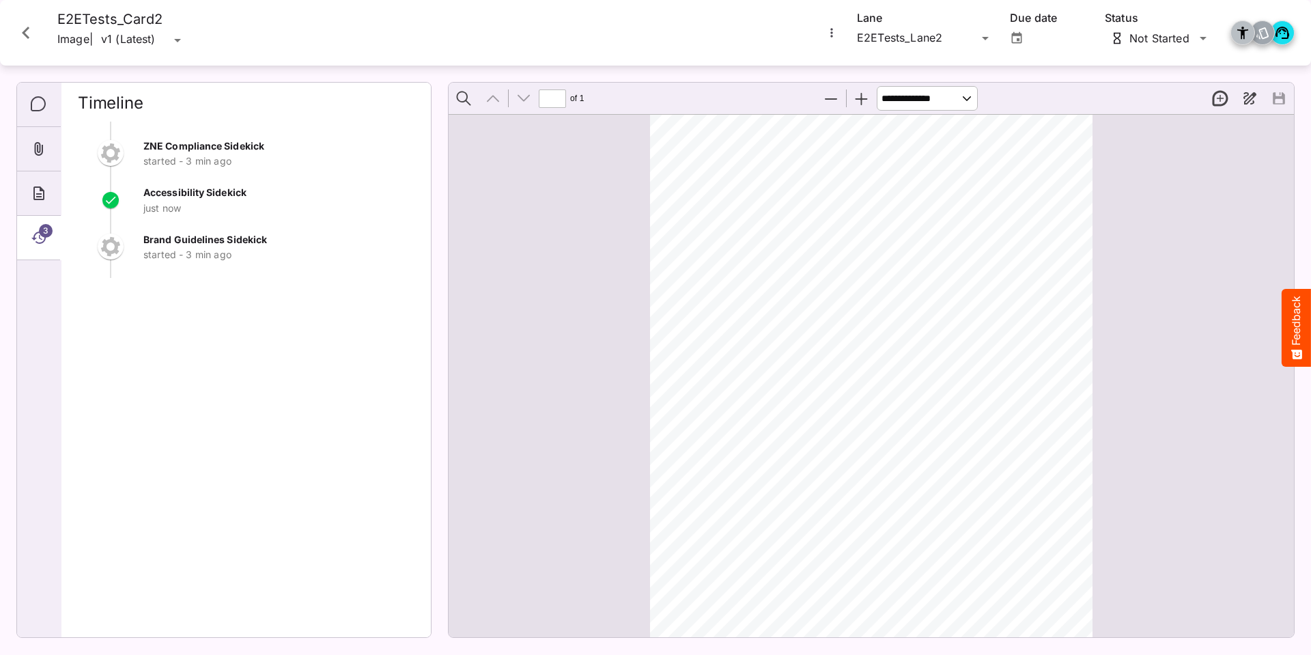
click at [29, 33] on icon "Close card" at bounding box center [26, 32] width 25 height 25
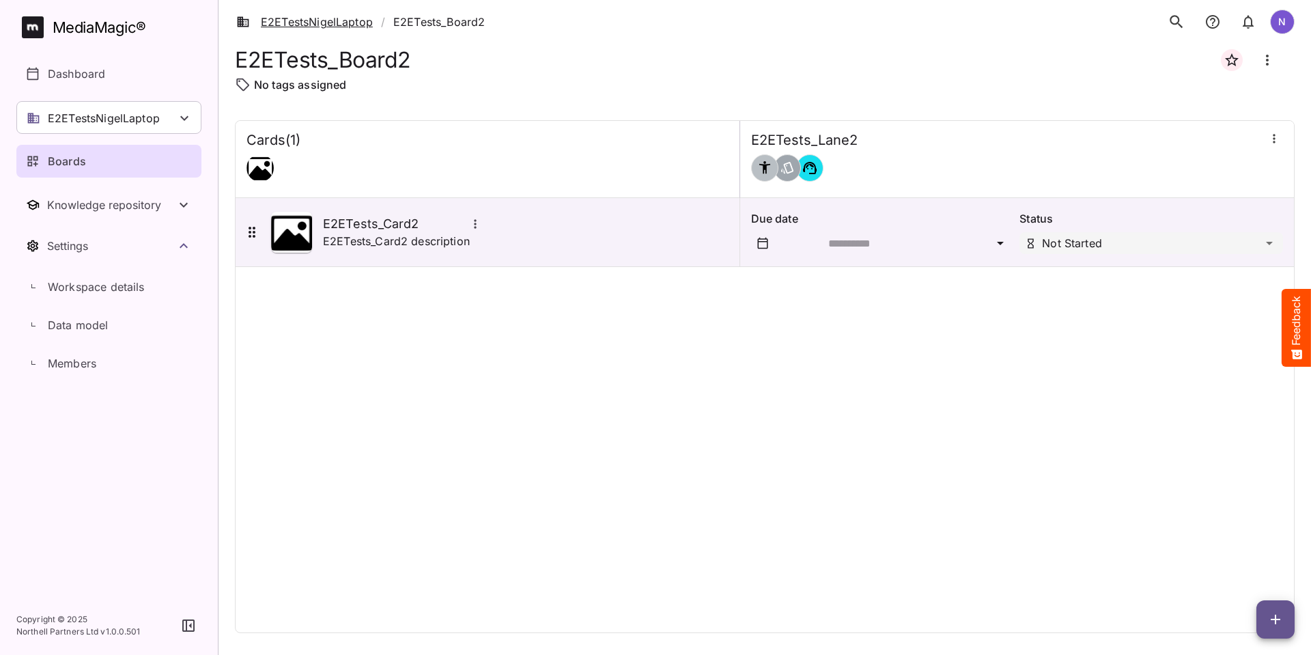
click at [285, 23] on link "E2ETestsNigelLaptop" at bounding box center [304, 22] width 137 height 16
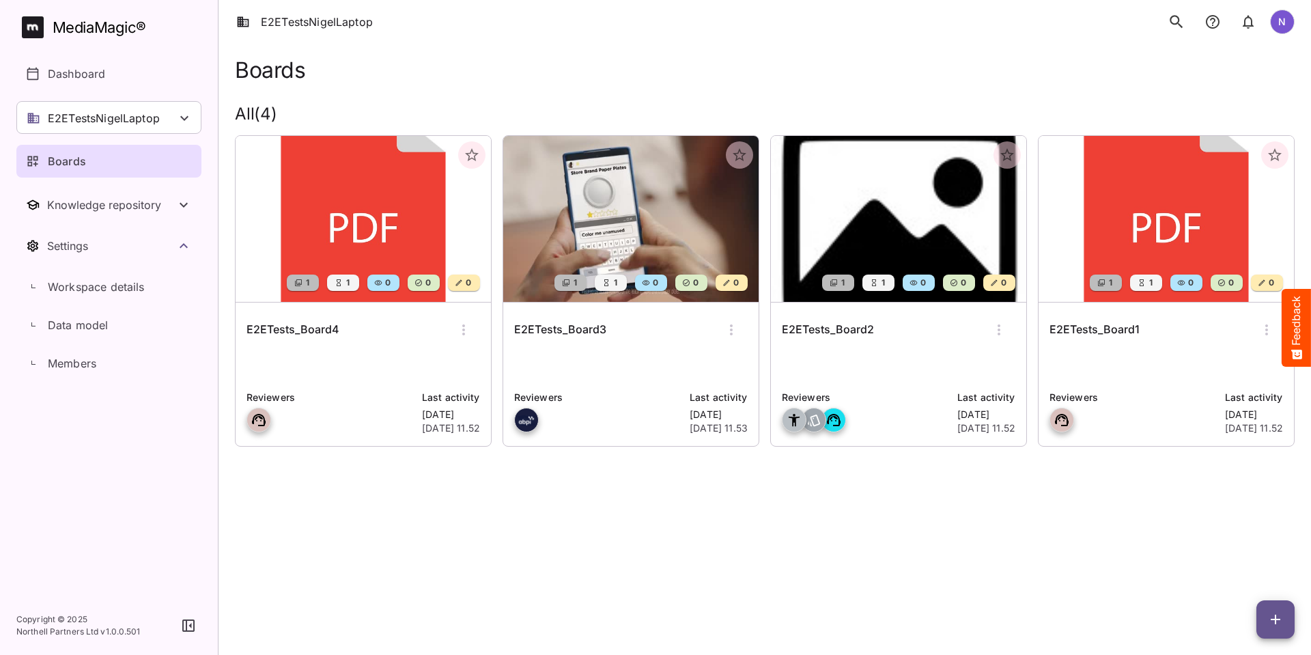
click at [1130, 329] on h6 "E2ETests_Board1" at bounding box center [1095, 330] width 90 height 18
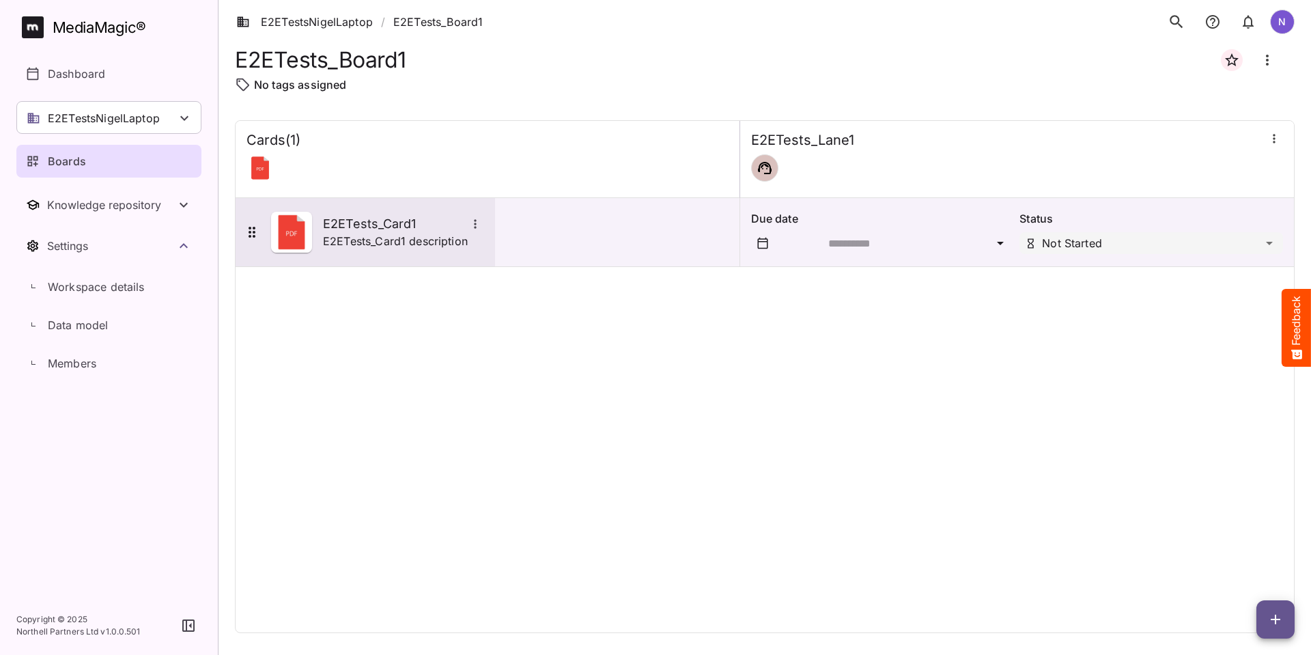
click at [373, 227] on h5 "E2ETests_Card1" at bounding box center [394, 224] width 143 height 16
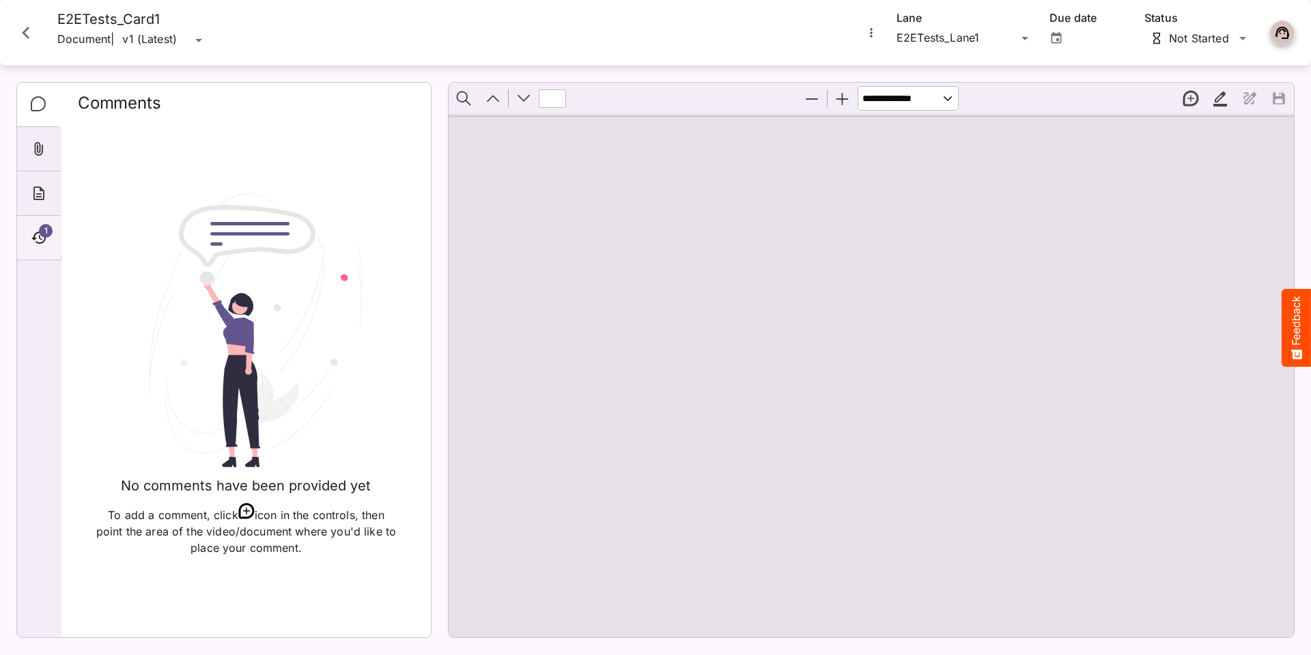
click at [35, 227] on div "1" at bounding box center [39, 238] width 44 height 44
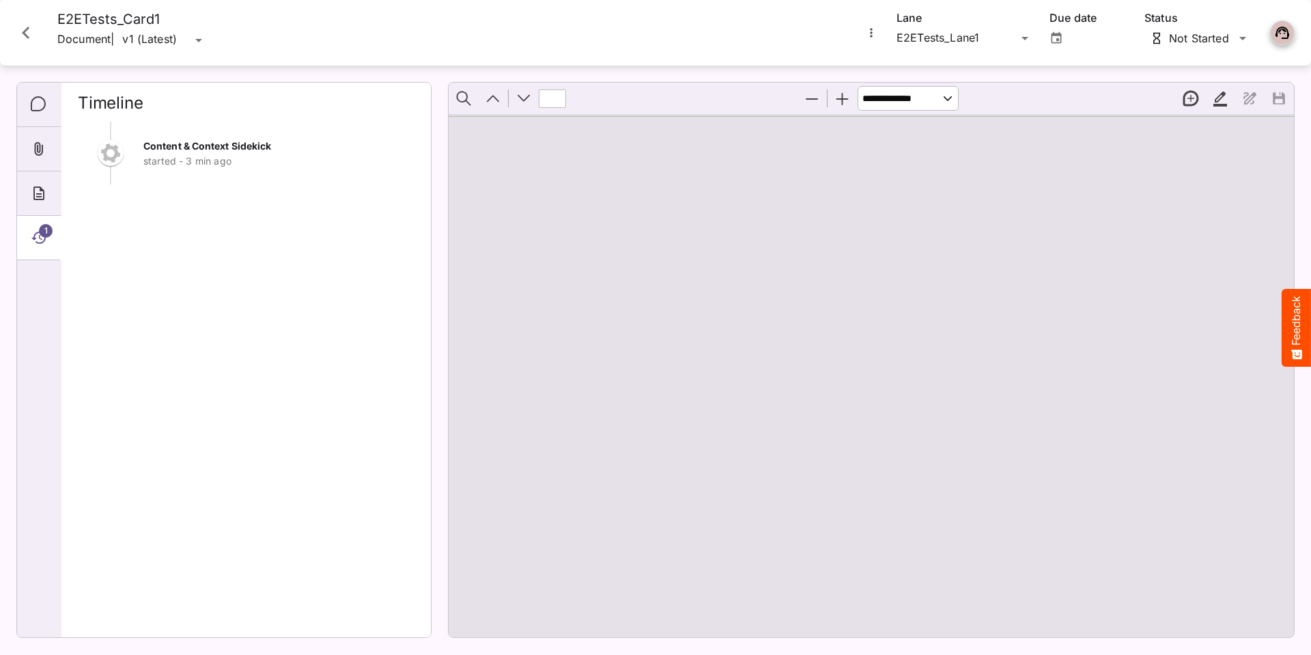
click at [167, 148] on span "Content & Context Sidekick" at bounding box center [207, 146] width 128 height 12
